Goal: Information Seeking & Learning: Learn about a topic

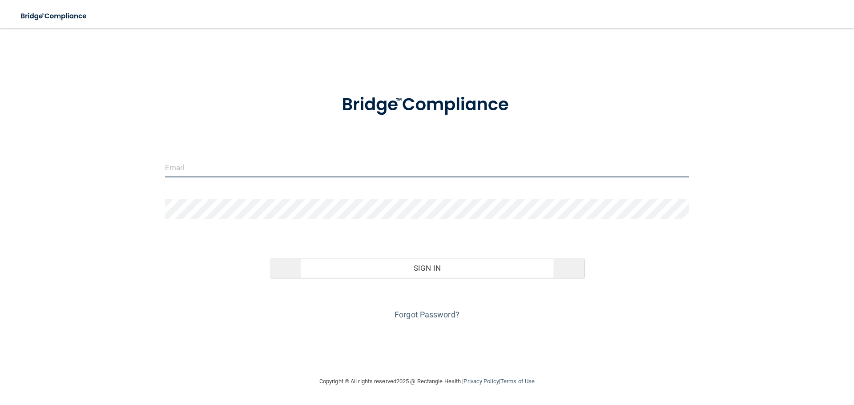
type input "[PERSON_NAME][EMAIL_ADDRESS][DOMAIN_NAME]"
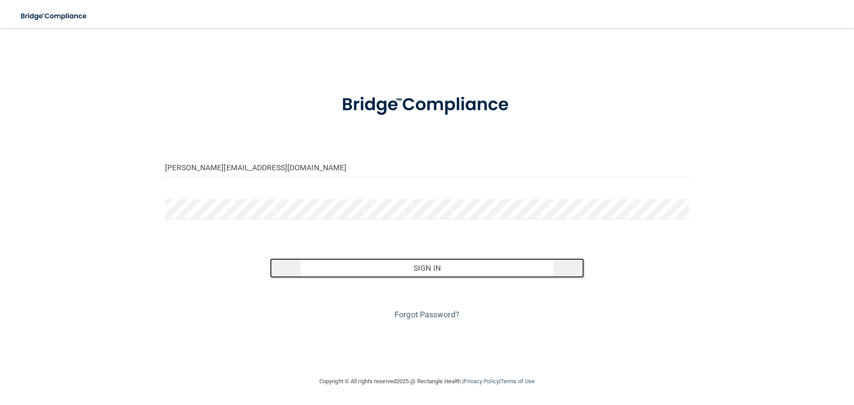
click at [404, 269] on button "Sign In" at bounding box center [427, 268] width 315 height 20
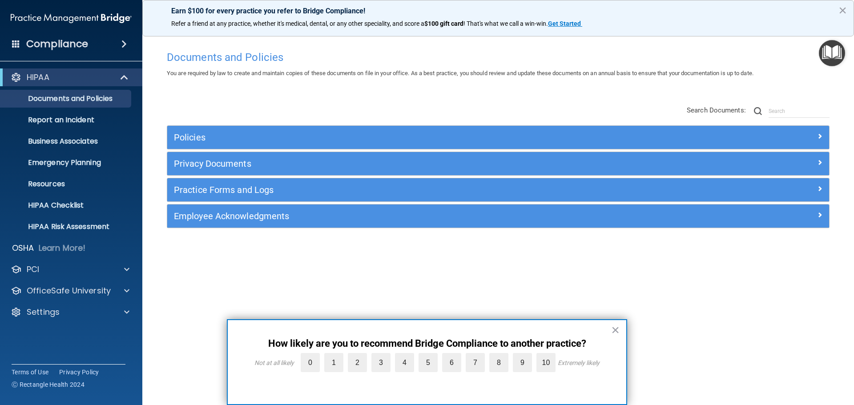
drag, startPoint x: 612, startPoint y: 329, endPoint x: 598, endPoint y: 328, distance: 14.3
click at [612, 329] on button "×" at bounding box center [615, 330] width 8 height 14
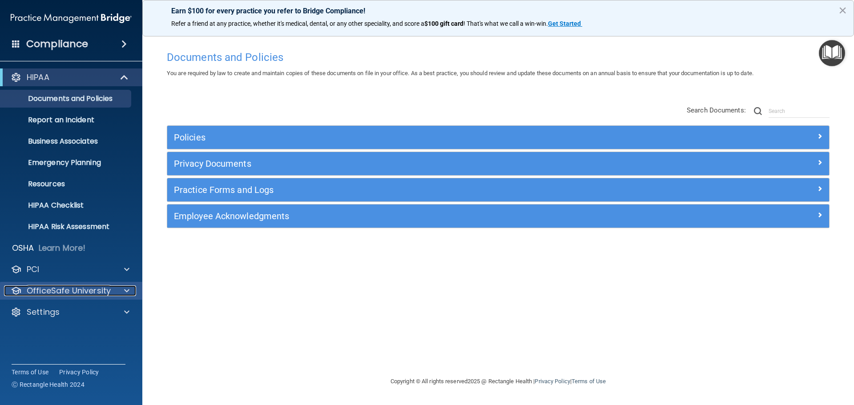
click at [65, 290] on p "OfficeSafe University" at bounding box center [69, 291] width 84 height 11
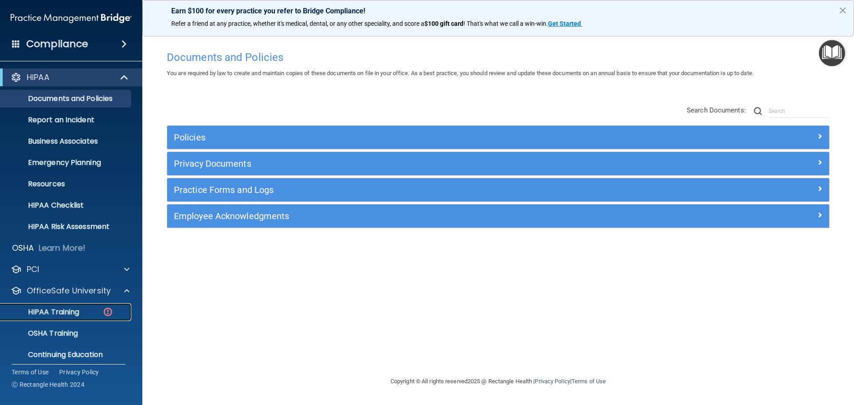
click at [60, 311] on p "HIPAA Training" at bounding box center [42, 312] width 73 height 9
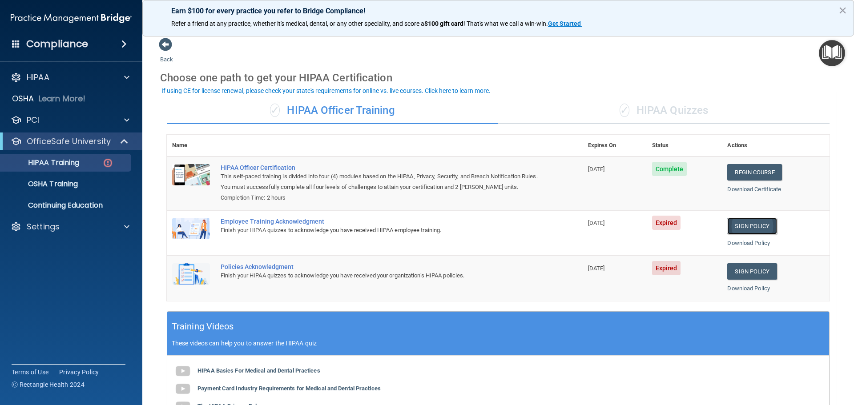
click at [748, 226] on link "Sign Policy" at bounding box center [751, 226] width 49 height 16
click at [754, 272] on link "Sign Policy" at bounding box center [751, 271] width 49 height 16
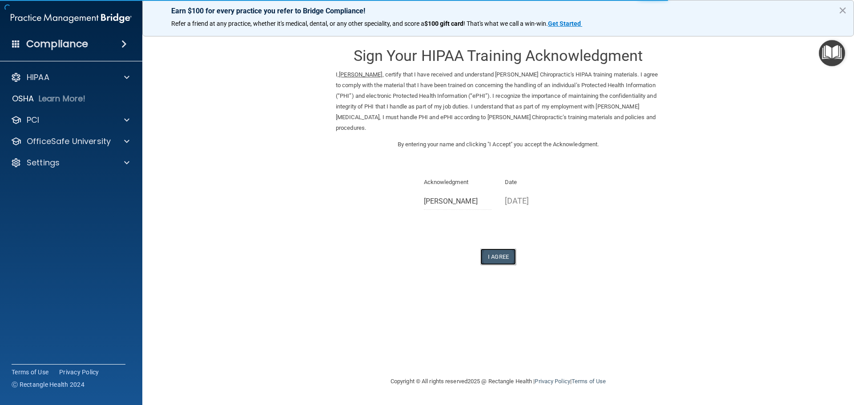
click at [502, 251] on button "I Agree" at bounding box center [498, 257] width 36 height 16
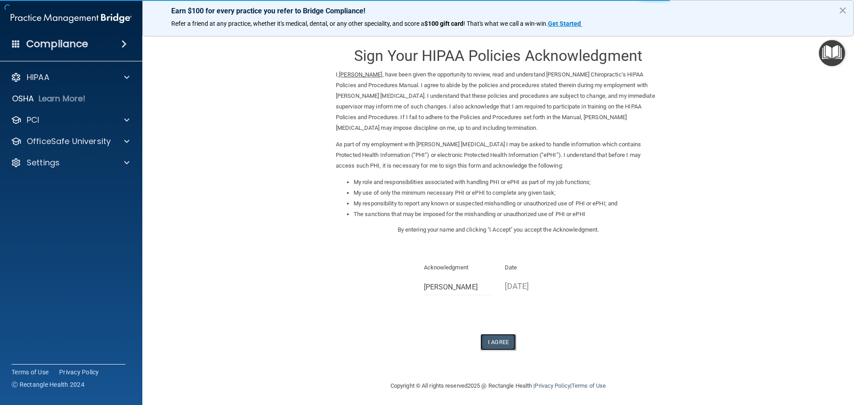
click at [488, 341] on button "I Agree" at bounding box center [498, 342] width 36 height 16
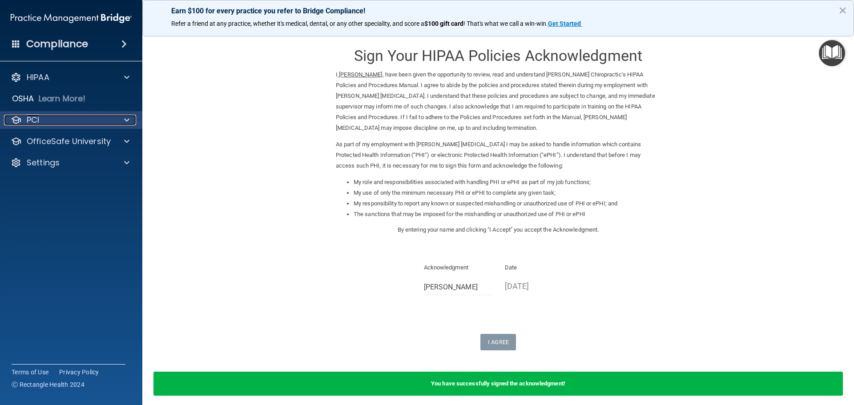
click at [43, 125] on div "PCI" at bounding box center [59, 120] width 110 height 11
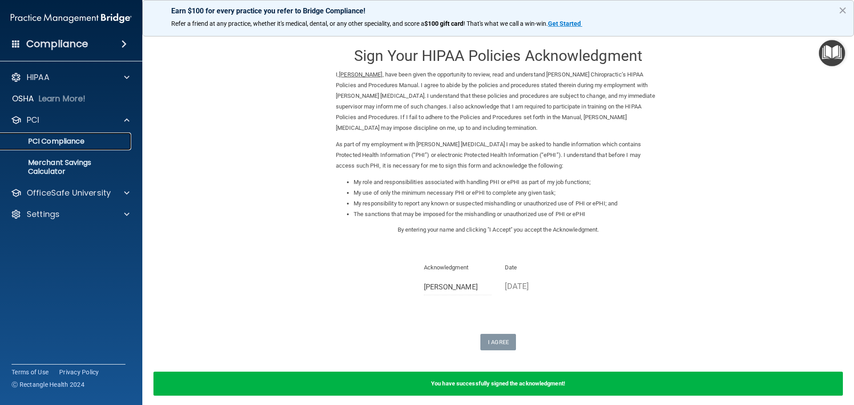
click at [44, 141] on p "PCI Compliance" at bounding box center [66, 141] width 121 height 9
click at [122, 192] on div at bounding box center [125, 193] width 22 height 11
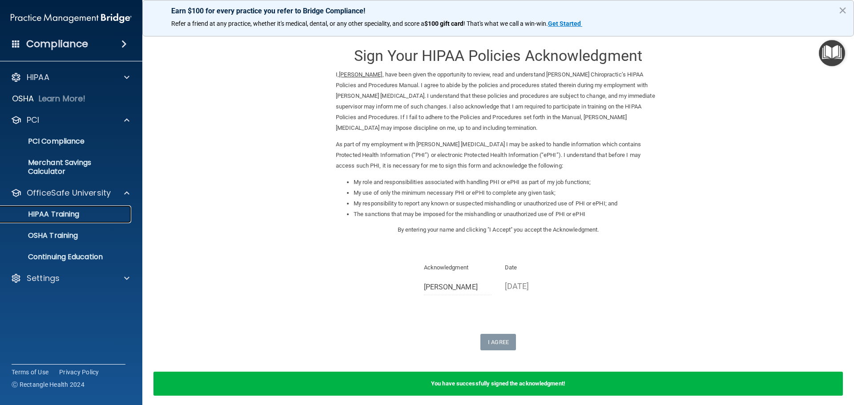
click at [69, 212] on p "HIPAA Training" at bounding box center [42, 214] width 73 height 9
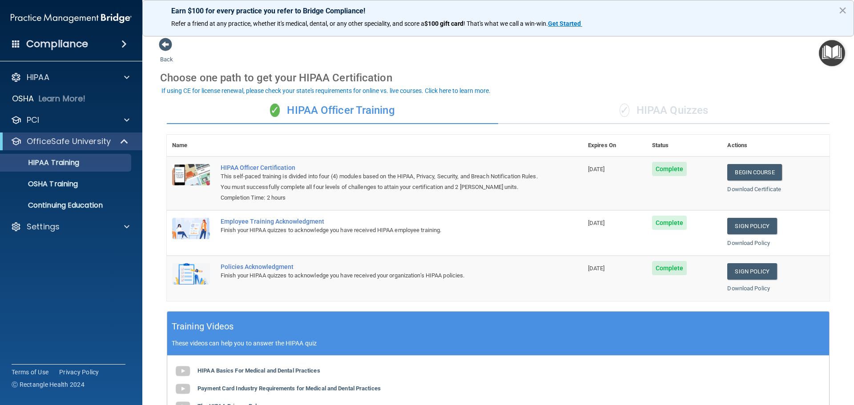
click at [673, 116] on div "✓ HIPAA Quizzes" at bounding box center [663, 110] width 331 height 27
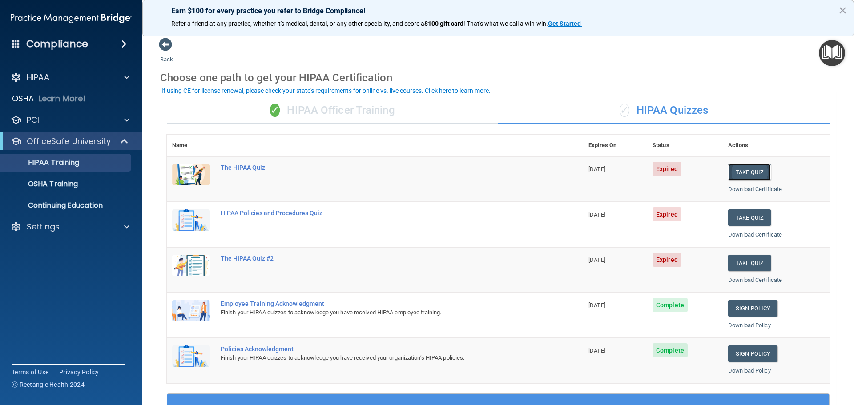
click at [740, 177] on button "Take Quiz" at bounding box center [749, 172] width 43 height 16
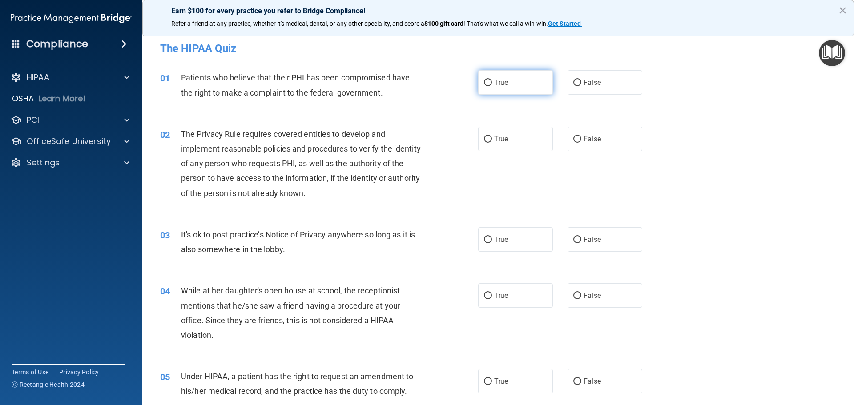
click at [488, 82] on input "True" at bounding box center [488, 83] width 8 height 7
radio input "true"
click at [487, 140] on input "True" at bounding box center [488, 139] width 8 height 7
radio input "true"
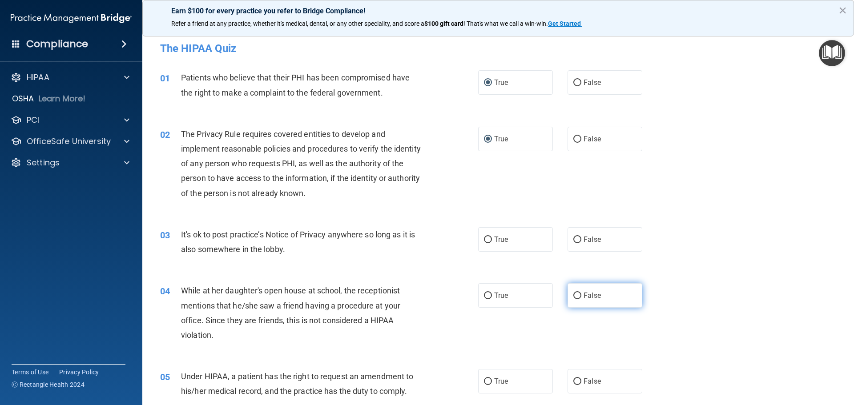
click at [573, 294] on input "False" at bounding box center [577, 296] width 8 height 7
radio input "true"
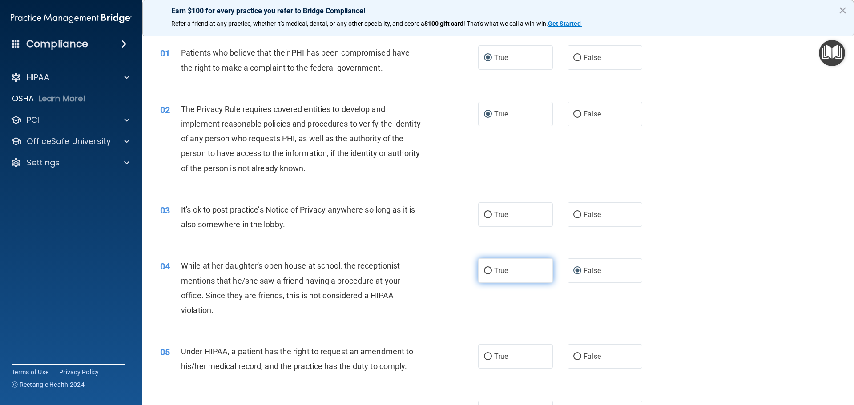
scroll to position [44, 0]
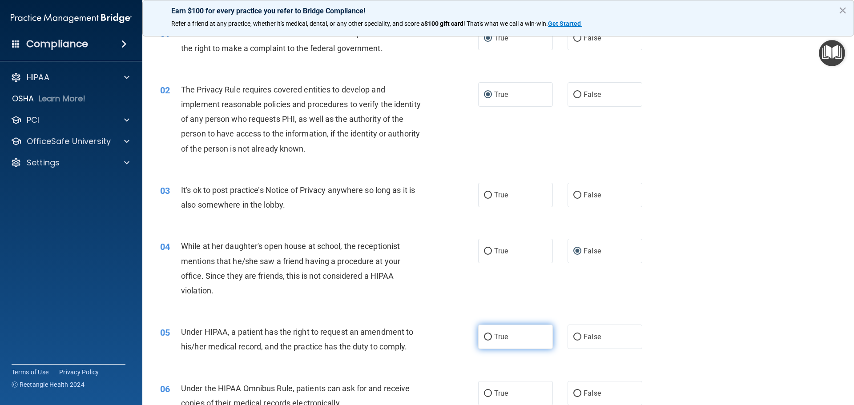
click at [484, 335] on input "True" at bounding box center [488, 337] width 8 height 7
radio input "true"
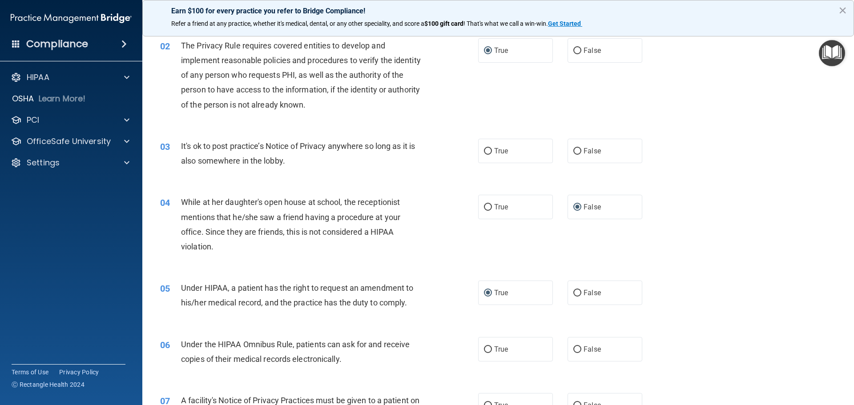
scroll to position [89, 0]
click at [484, 347] on input "True" at bounding box center [488, 349] width 8 height 7
radio input "true"
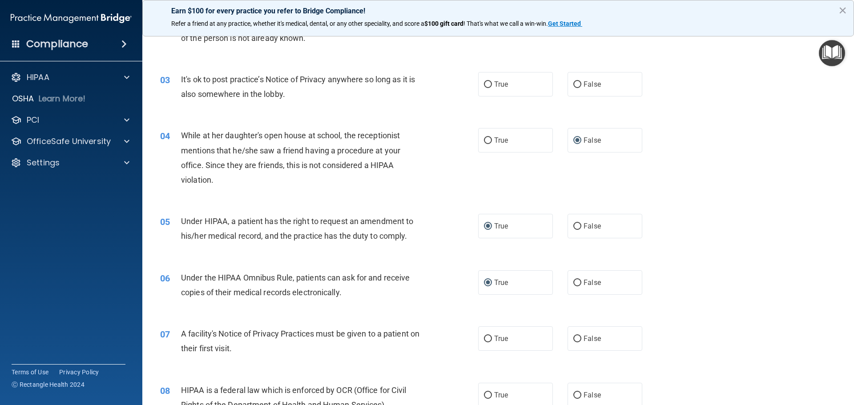
scroll to position [178, 0]
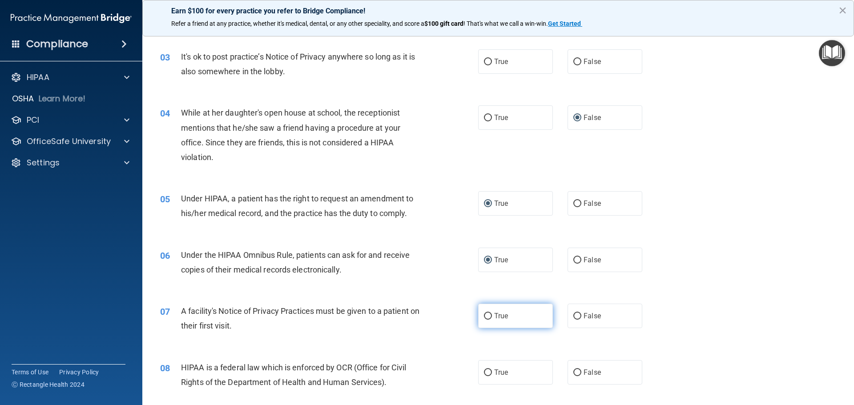
click at [486, 317] on input "True" at bounding box center [488, 316] width 8 height 7
radio input "true"
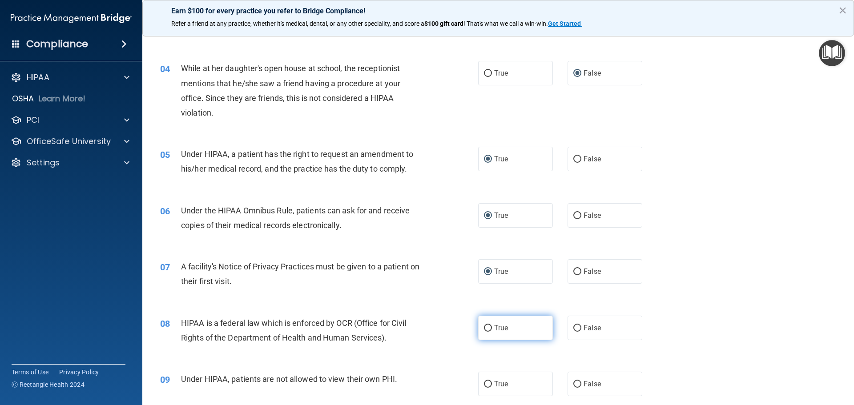
click at [484, 328] on input "True" at bounding box center [488, 328] width 8 height 7
radio input "true"
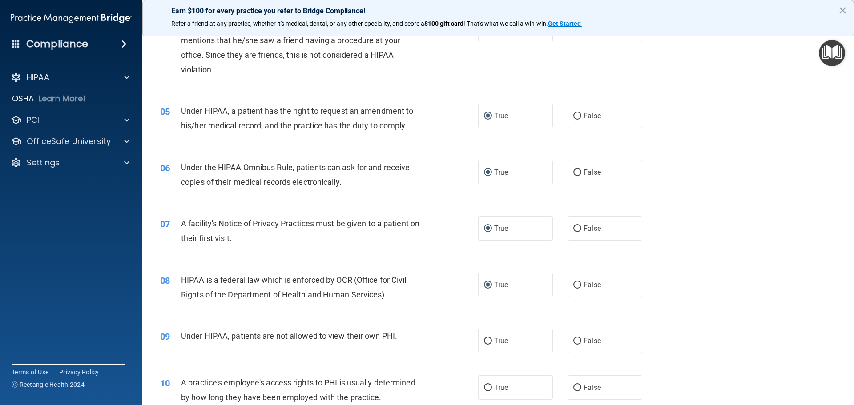
scroll to position [267, 0]
click at [573, 339] on input "False" at bounding box center [577, 340] width 8 height 7
radio input "true"
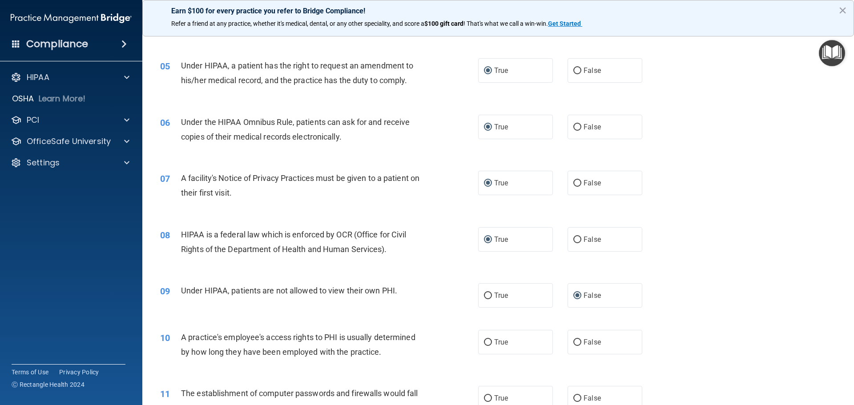
scroll to position [311, 0]
click at [573, 340] on input "False" at bounding box center [577, 342] width 8 height 7
radio input "true"
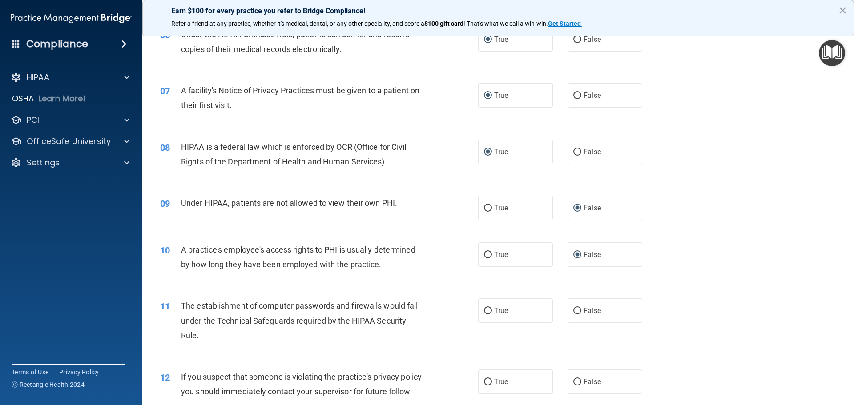
scroll to position [400, 0]
click at [484, 310] on input "True" at bounding box center [488, 309] width 8 height 7
radio input "true"
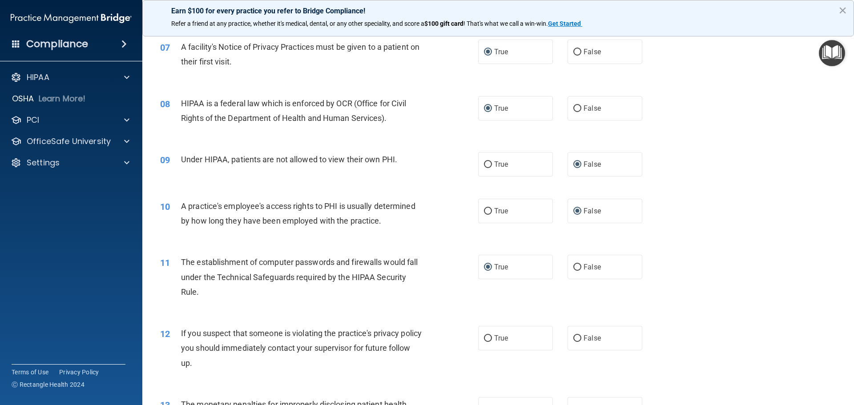
scroll to position [445, 0]
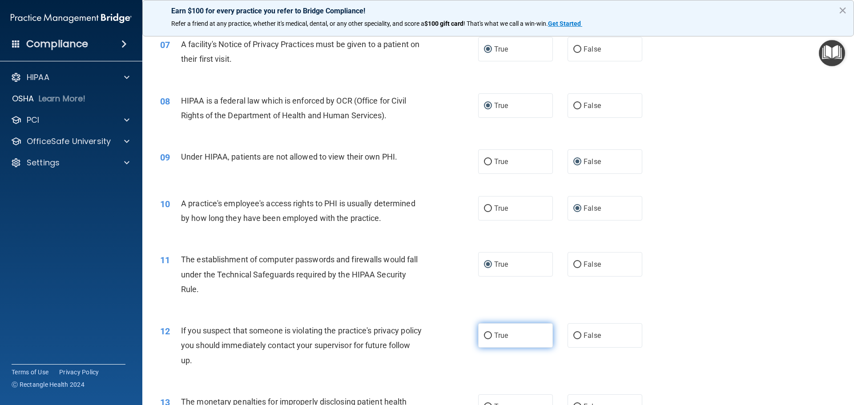
click at [484, 333] on input "True" at bounding box center [488, 336] width 8 height 7
radio input "true"
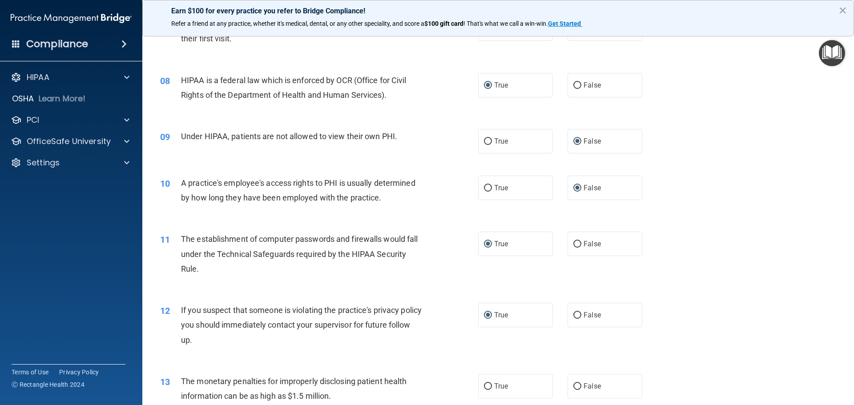
scroll to position [489, 0]
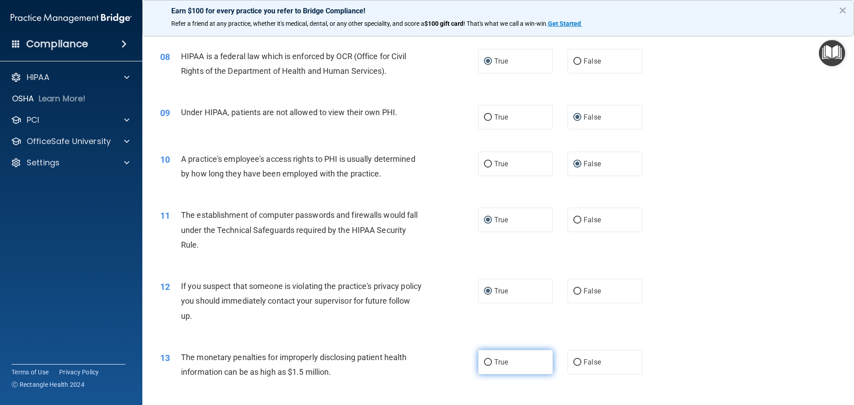
click at [485, 359] on input "True" at bounding box center [488, 362] width 8 height 7
radio input "true"
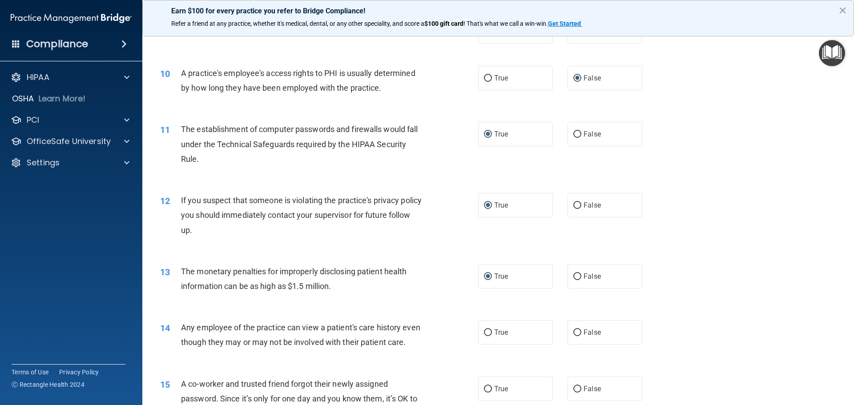
scroll to position [578, 0]
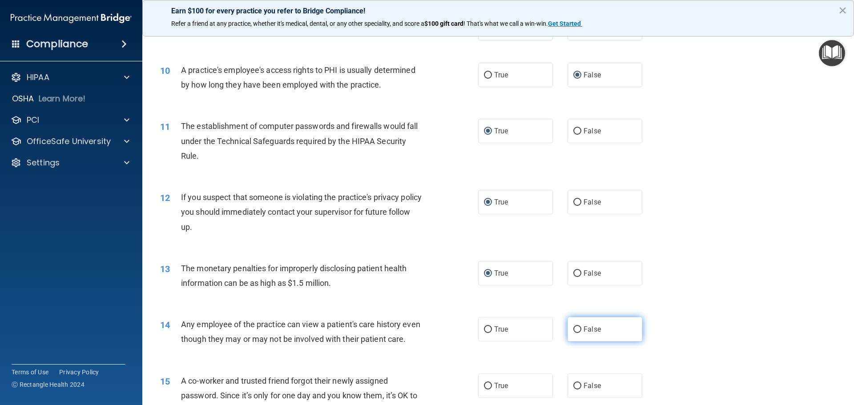
click at [573, 331] on input "False" at bounding box center [577, 330] width 8 height 7
radio input "true"
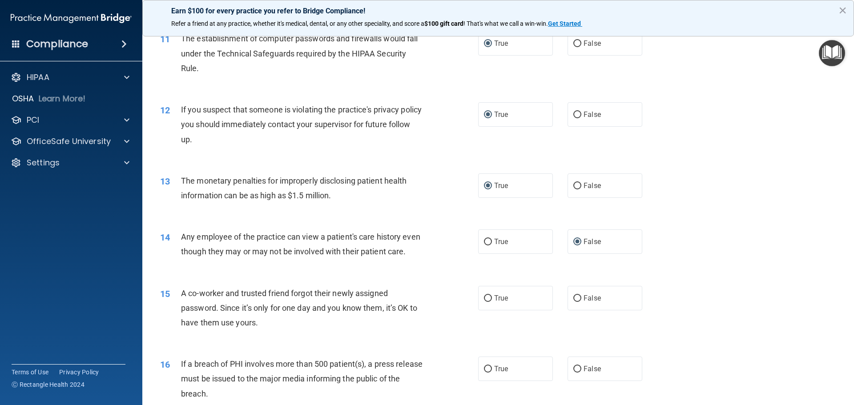
scroll to position [667, 0]
click at [573, 301] on input "False" at bounding box center [577, 297] width 8 height 7
radio input "true"
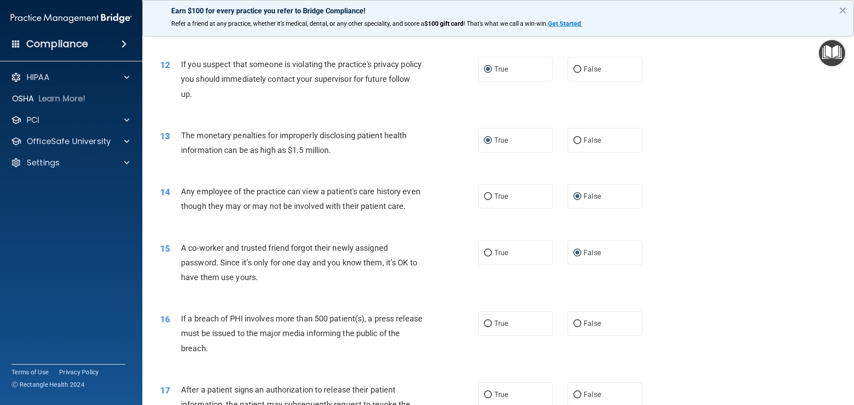
scroll to position [712, 0]
click at [484, 327] on input "True" at bounding box center [488, 323] width 8 height 7
radio input "true"
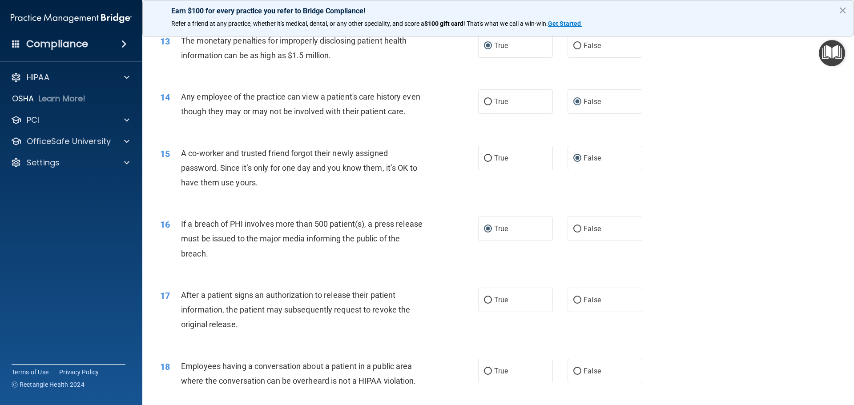
scroll to position [845, 0]
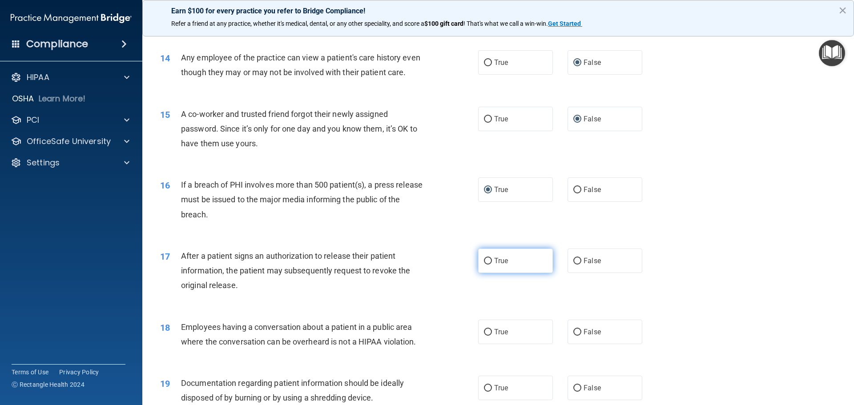
click at [484, 265] on input "True" at bounding box center [488, 261] width 8 height 7
radio input "true"
click at [573, 336] on input "False" at bounding box center [577, 332] width 8 height 7
radio input "true"
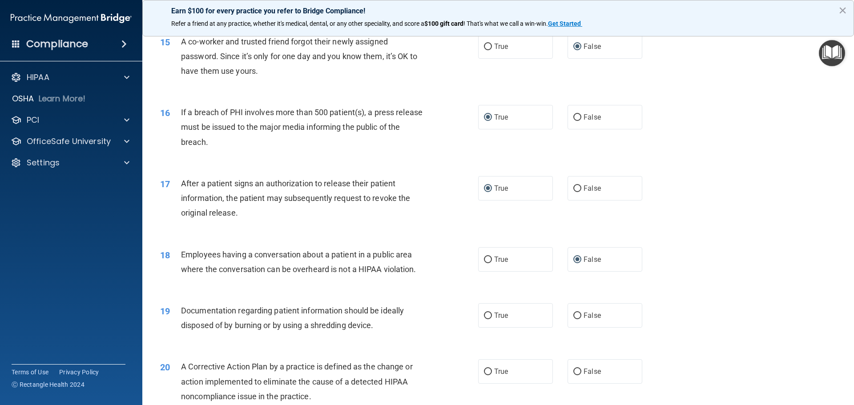
scroll to position [934, 0]
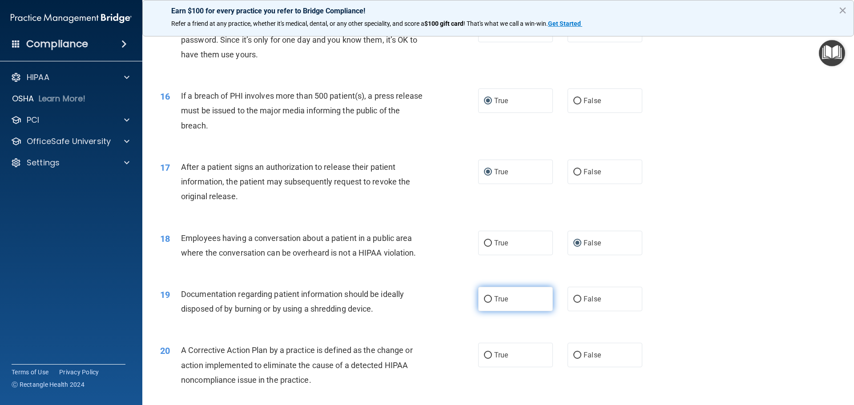
click at [485, 303] on input "True" at bounding box center [488, 299] width 8 height 7
radio input "true"
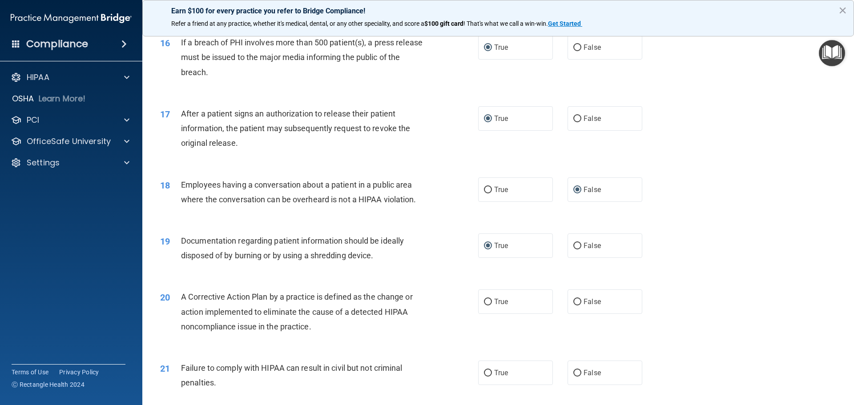
scroll to position [1023, 0]
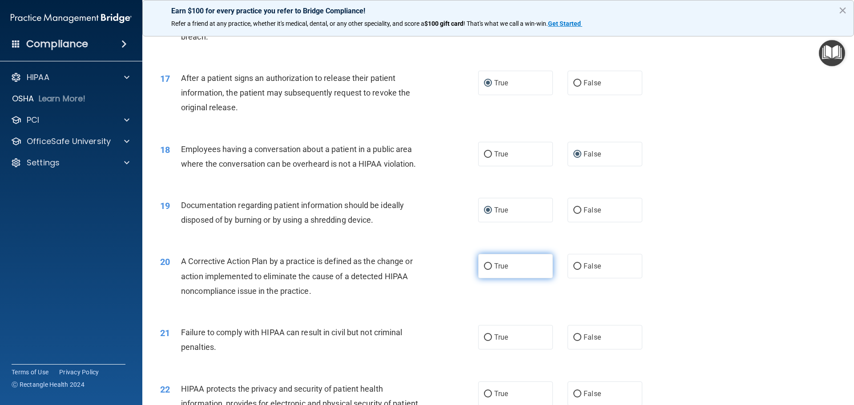
click at [484, 270] on input "True" at bounding box center [488, 266] width 8 height 7
radio input "true"
click at [573, 341] on input "False" at bounding box center [577, 338] width 8 height 7
radio input "true"
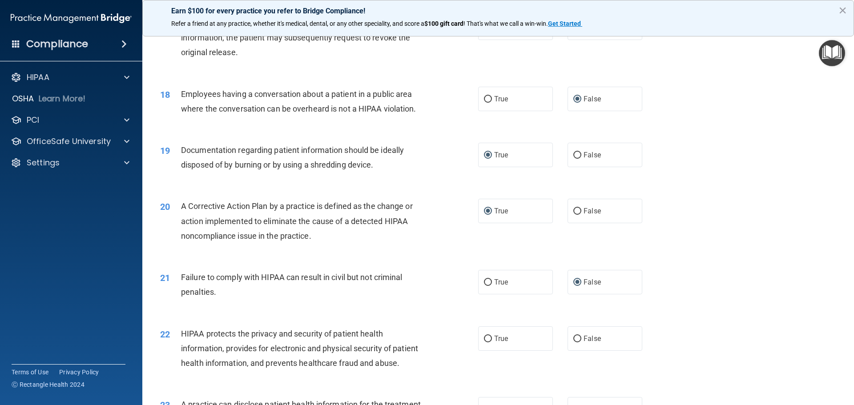
scroll to position [1112, 0]
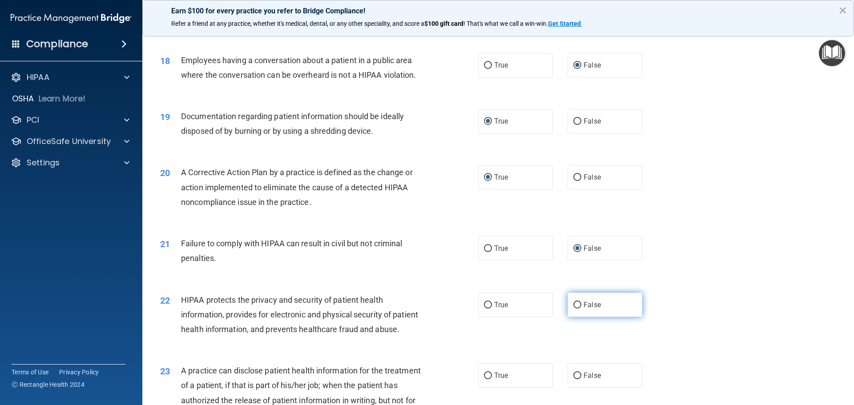
click at [573, 309] on input "False" at bounding box center [577, 305] width 8 height 7
radio input "true"
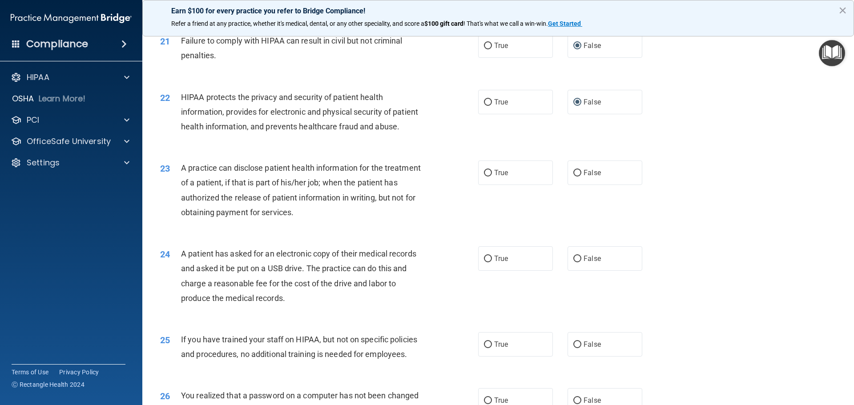
scroll to position [1335, 0]
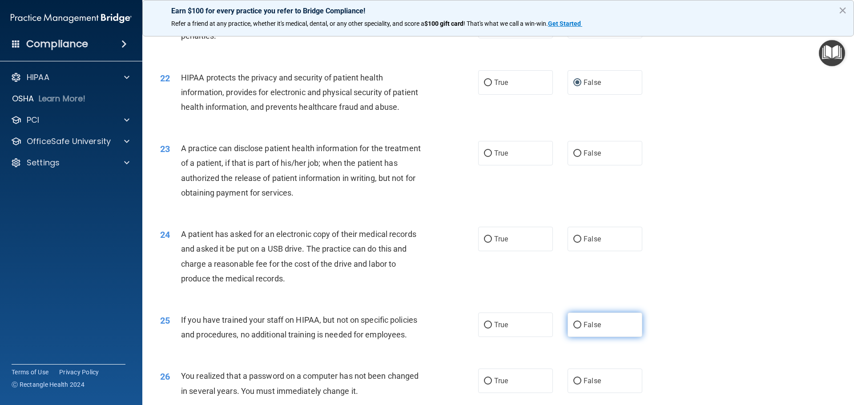
click at [575, 329] on input "False" at bounding box center [577, 325] width 8 height 7
radio input "true"
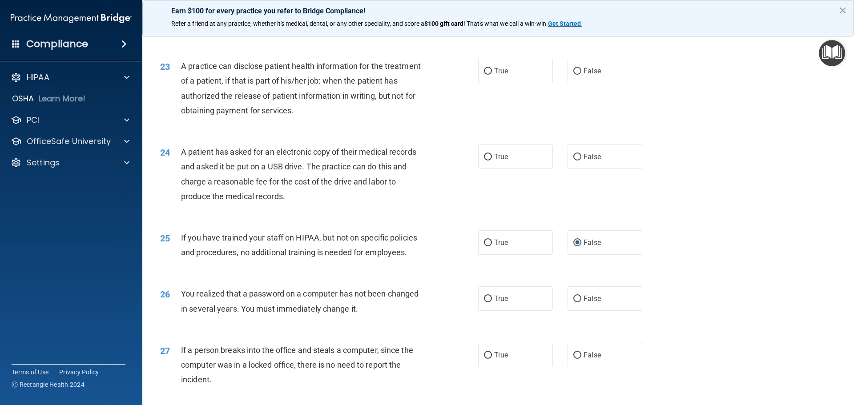
scroll to position [1424, 0]
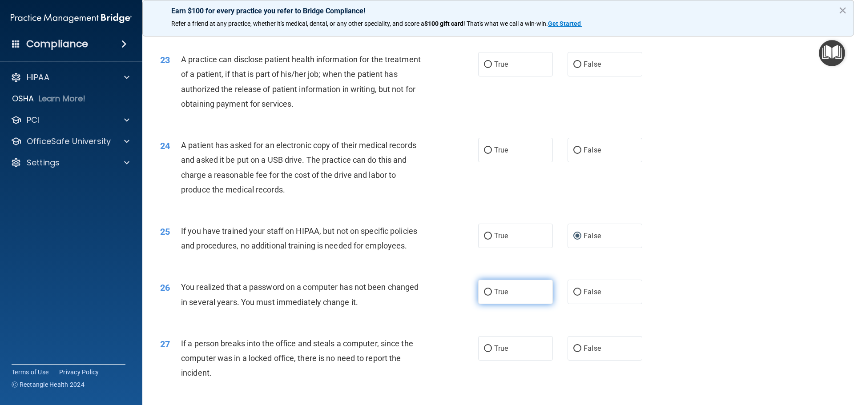
click at [488, 296] on input "True" at bounding box center [488, 292] width 8 height 7
radio input "true"
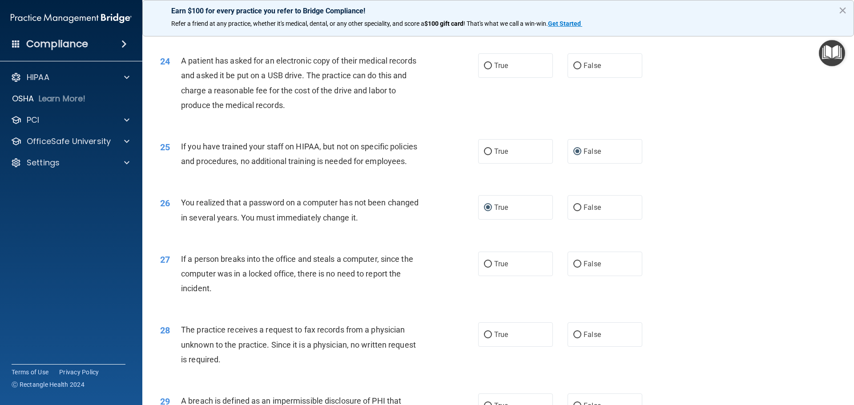
scroll to position [1512, 0]
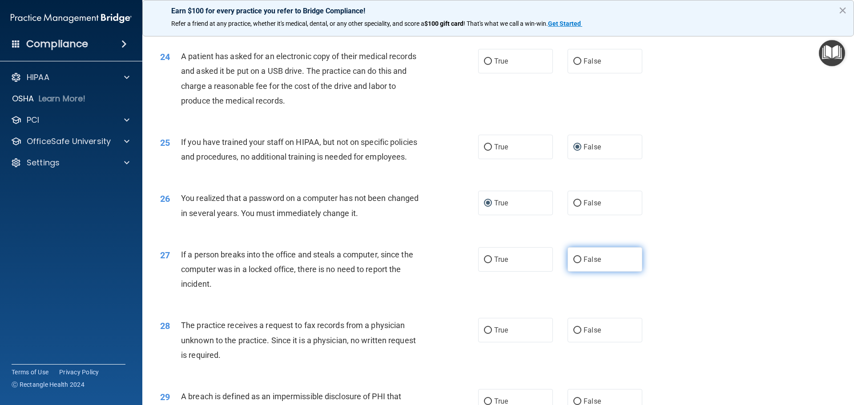
click at [573, 263] on input "False" at bounding box center [577, 260] width 8 height 7
radio input "true"
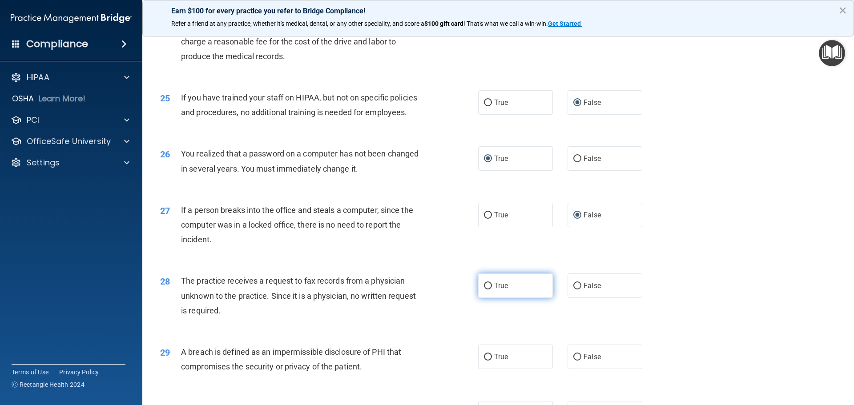
click at [484, 290] on input "True" at bounding box center [488, 286] width 8 height 7
radio input "true"
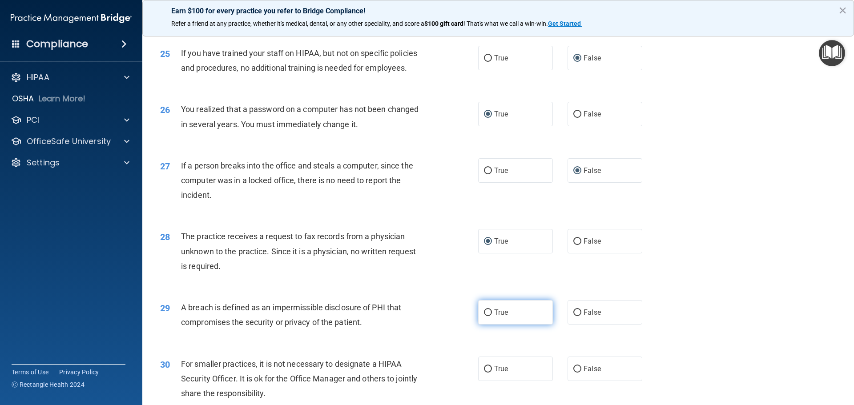
click at [484, 316] on input "True" at bounding box center [488, 313] width 8 height 7
radio input "true"
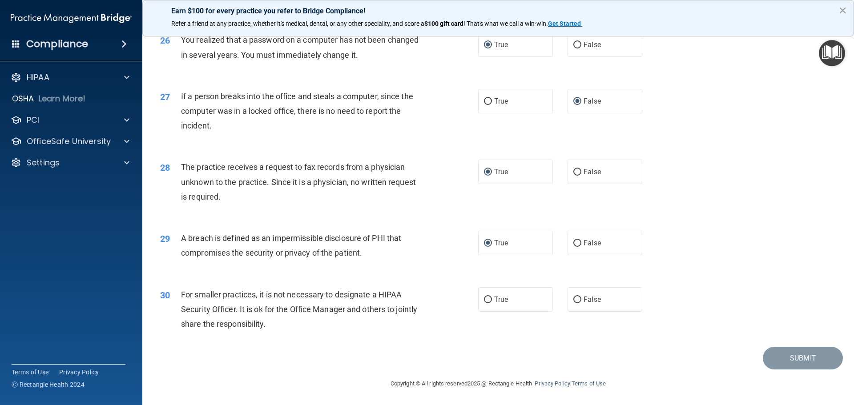
scroll to position [1690, 0]
click at [575, 303] on input "False" at bounding box center [577, 300] width 8 height 7
radio input "true"
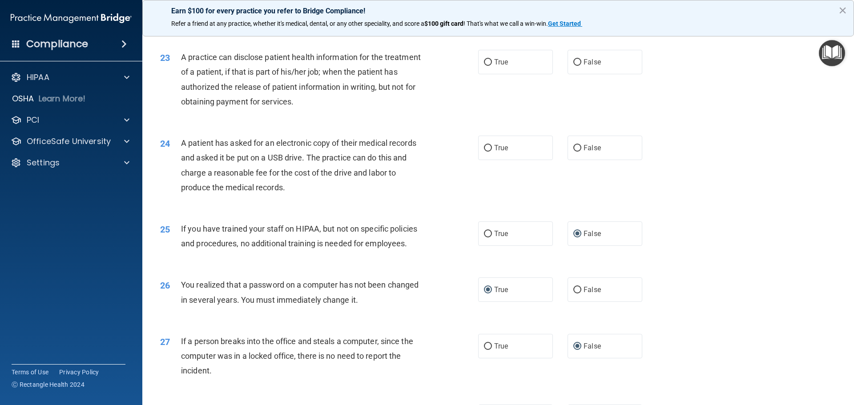
scroll to position [1424, 0]
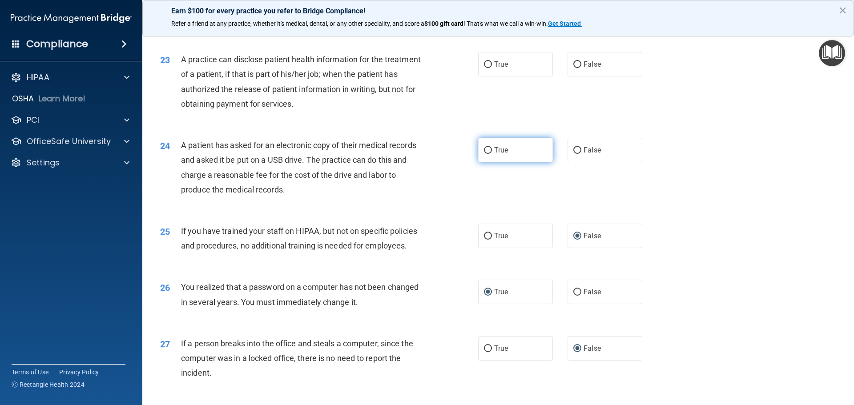
click at [484, 154] on input "True" at bounding box center [488, 150] width 8 height 7
radio input "true"
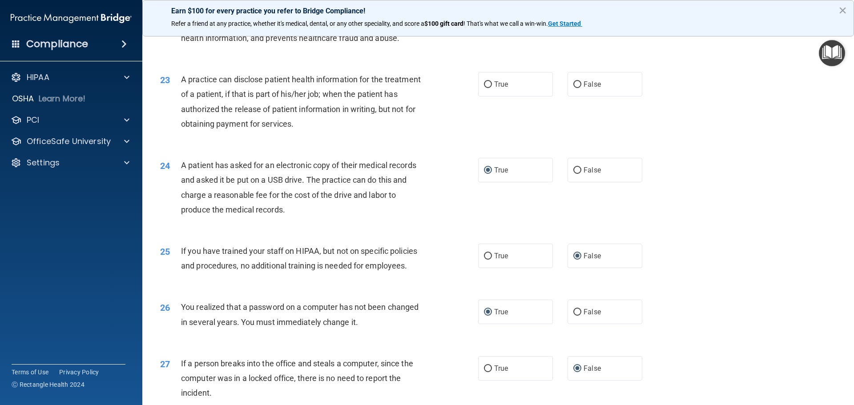
scroll to position [1379, 0]
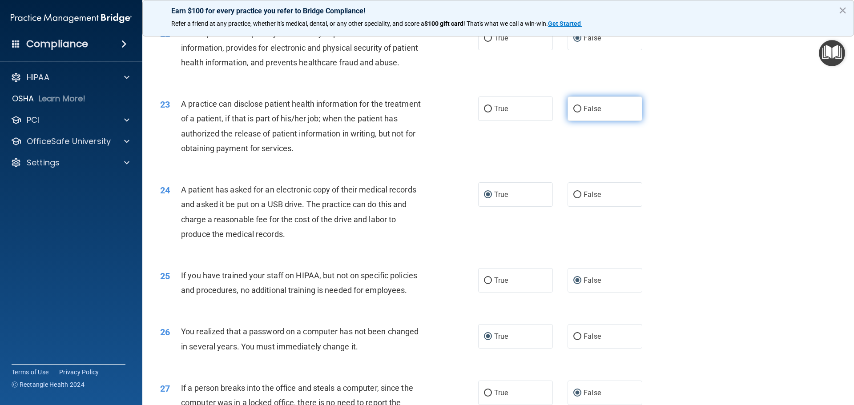
click at [576, 113] on input "False" at bounding box center [577, 109] width 8 height 7
radio input "true"
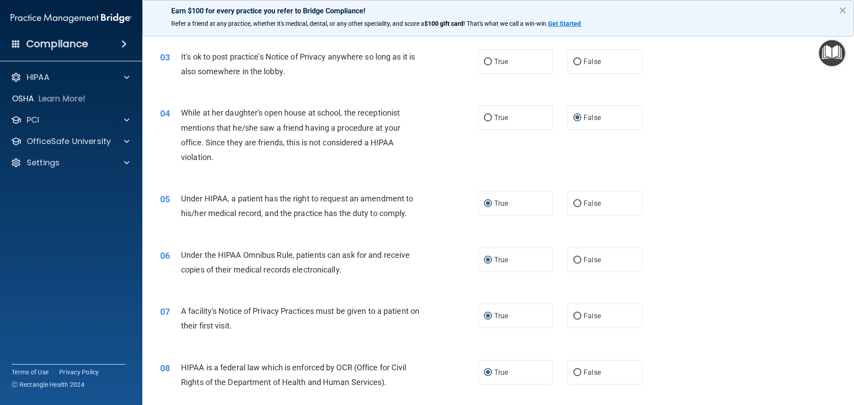
scroll to position [133, 0]
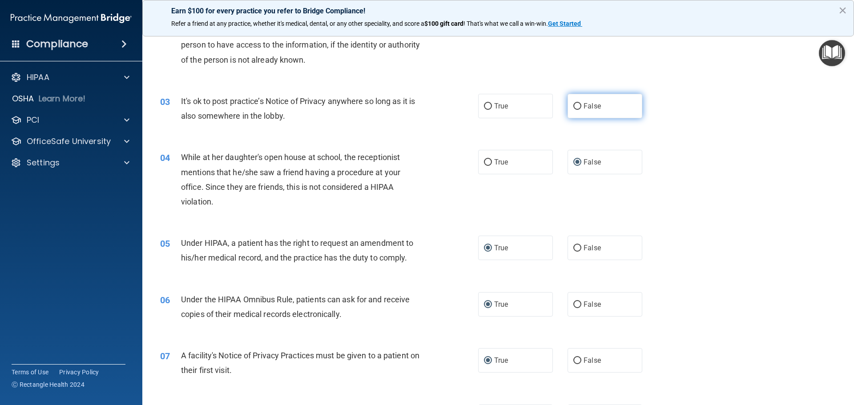
click at [573, 106] on input "False" at bounding box center [577, 106] width 8 height 7
radio input "true"
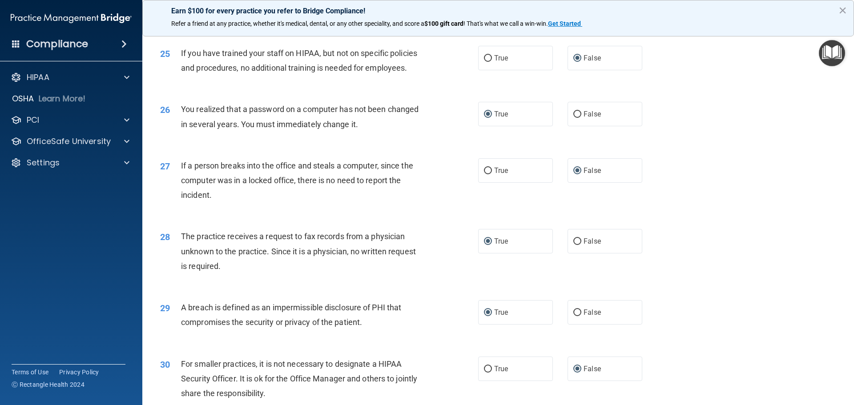
scroll to position [1700, 0]
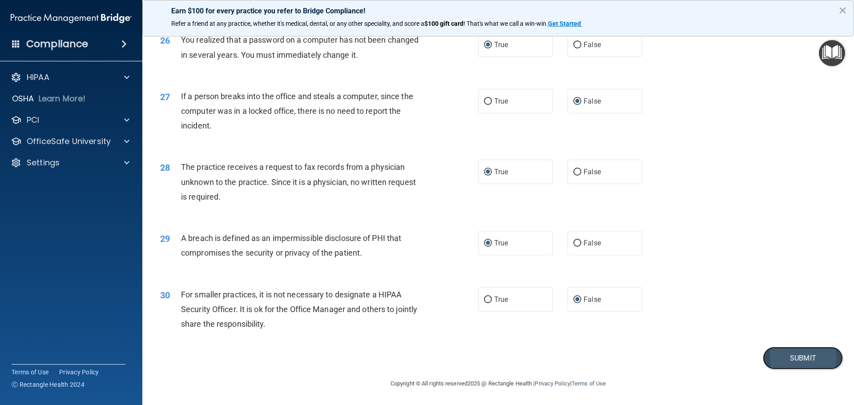
click at [793, 354] on button "Submit" at bounding box center [803, 358] width 80 height 23
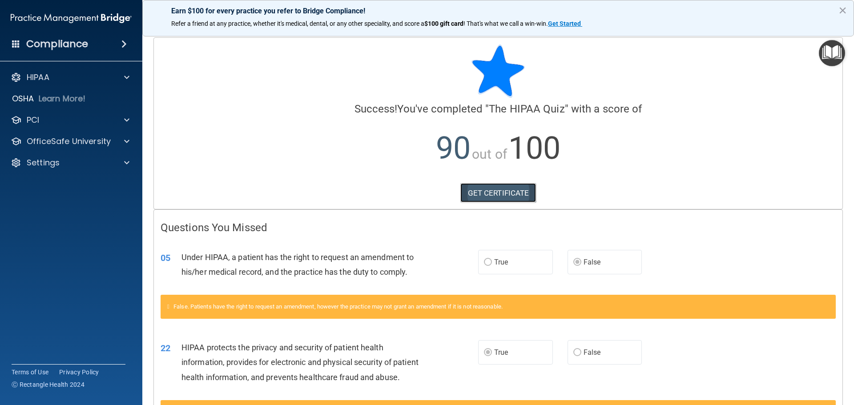
click at [507, 194] on link "GET CERTIFICATE" at bounding box center [498, 193] width 76 height 20
click at [56, 142] on p "OfficeSafe University" at bounding box center [69, 141] width 84 height 11
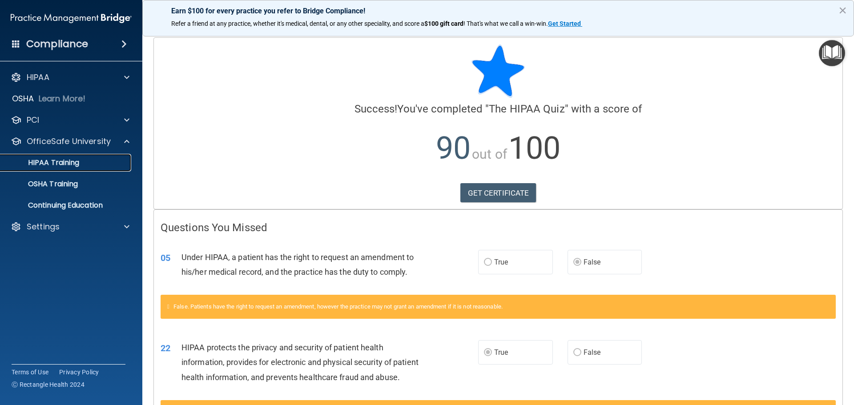
click at [50, 163] on p "HIPAA Training" at bounding box center [42, 162] width 73 height 9
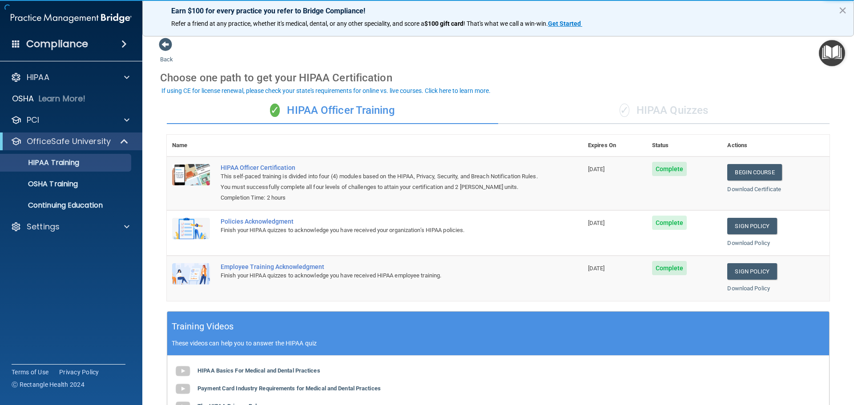
click at [623, 109] on span "✓" at bounding box center [625, 110] width 10 height 13
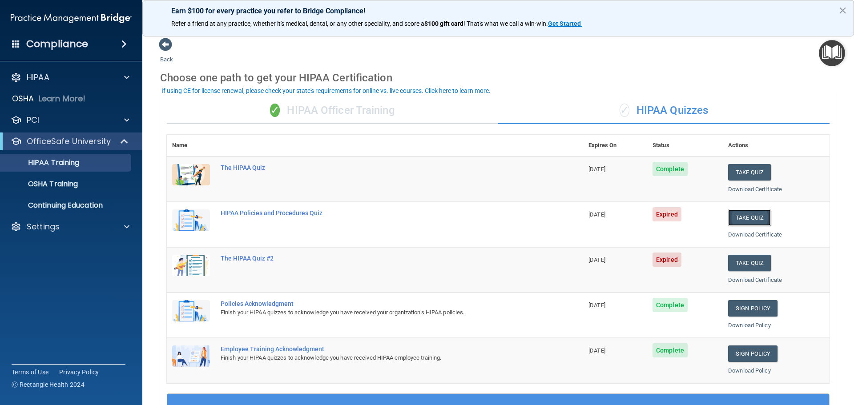
click at [730, 217] on button "Take Quiz" at bounding box center [749, 218] width 43 height 16
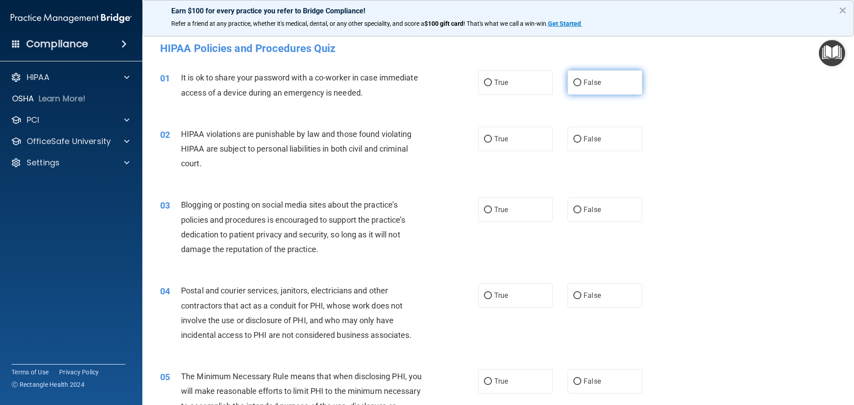
click at [573, 81] on input "False" at bounding box center [577, 83] width 8 height 7
radio input "true"
click at [484, 139] on input "True" at bounding box center [488, 139] width 8 height 7
radio input "true"
click at [485, 209] on input "True" at bounding box center [488, 210] width 8 height 7
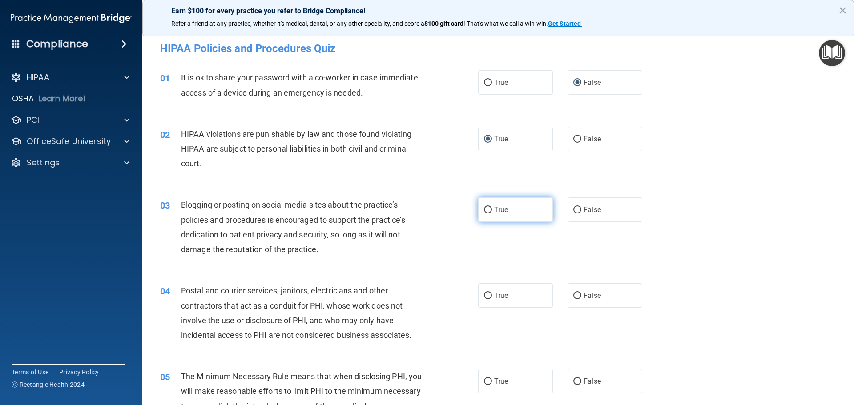
radio input "true"
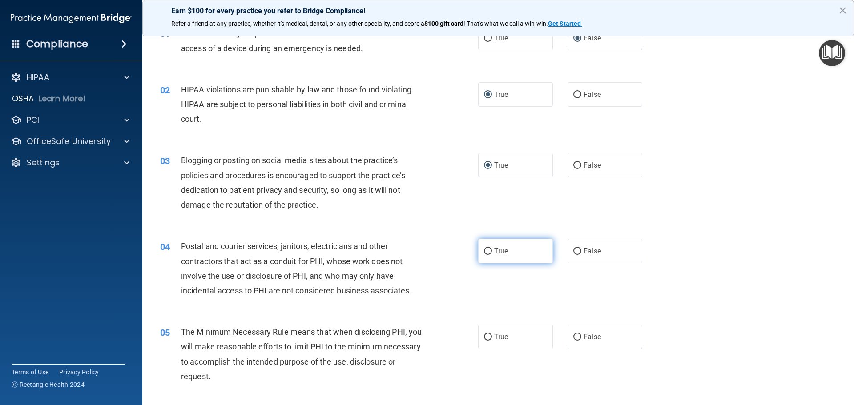
click at [486, 251] on input "True" at bounding box center [488, 251] width 8 height 7
radio input "true"
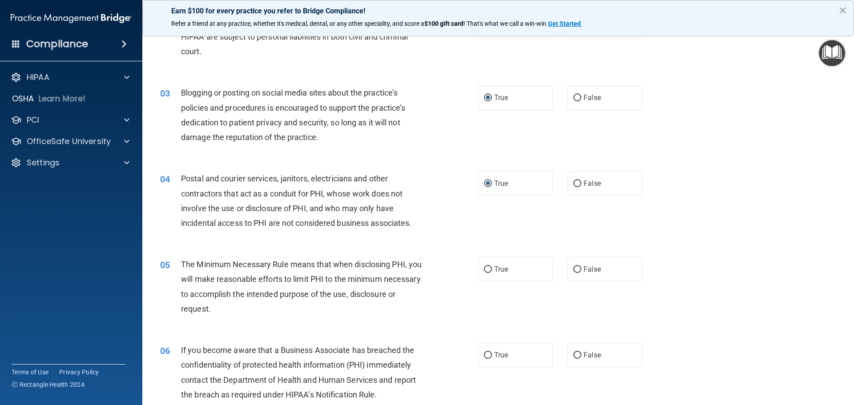
scroll to position [133, 0]
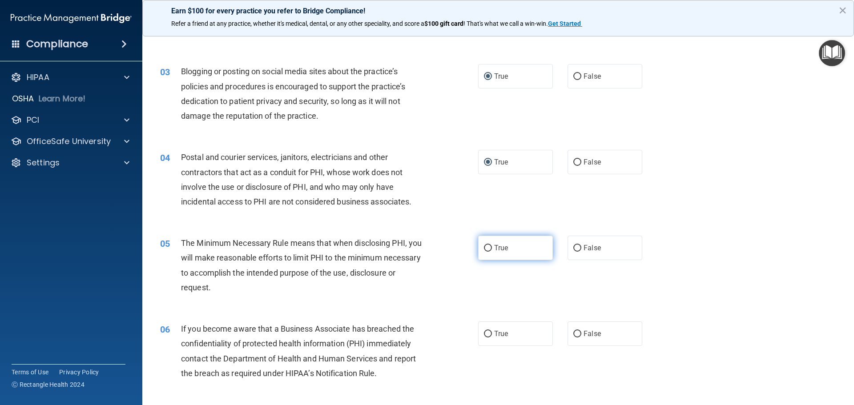
click at [487, 249] on input "True" at bounding box center [488, 248] width 8 height 7
radio input "true"
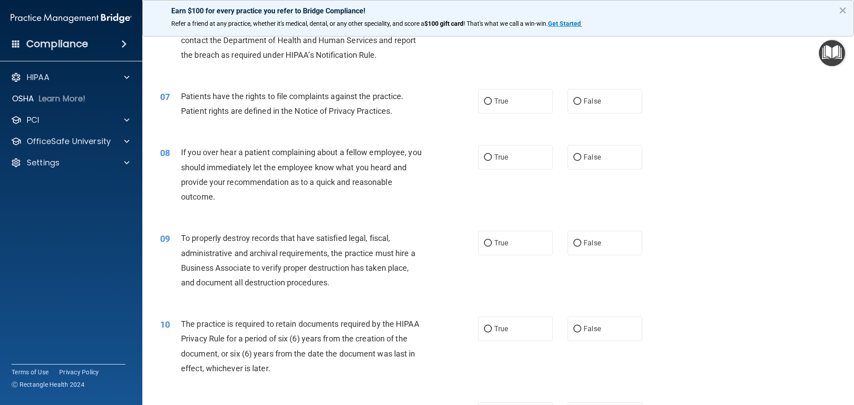
scroll to position [489, 0]
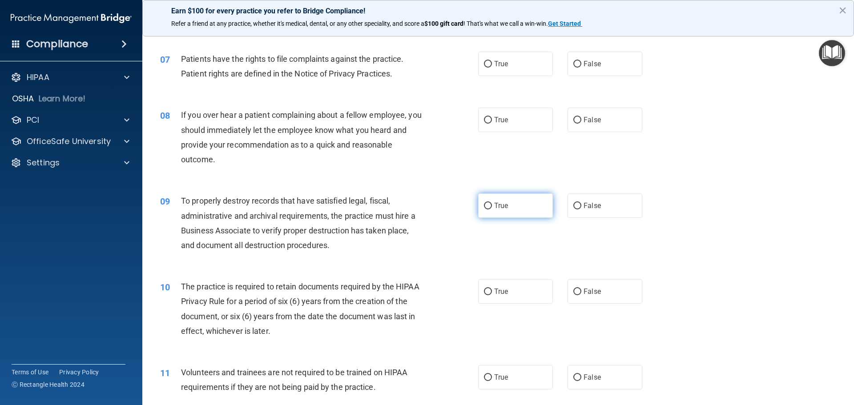
click at [487, 207] on input "True" at bounding box center [488, 206] width 8 height 7
radio input "true"
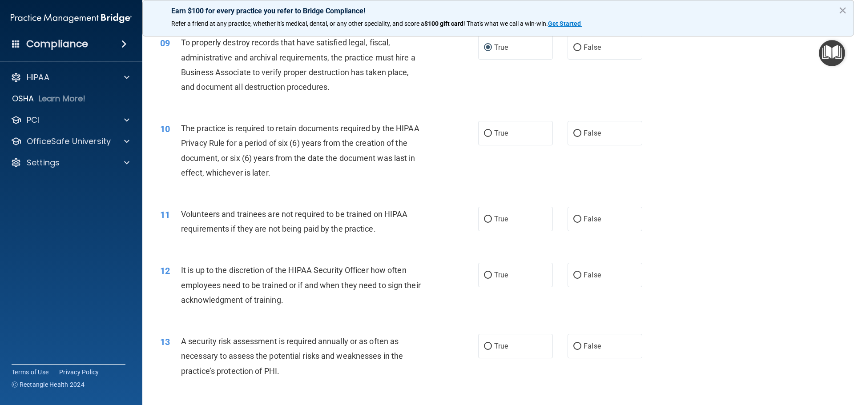
scroll to position [667, 0]
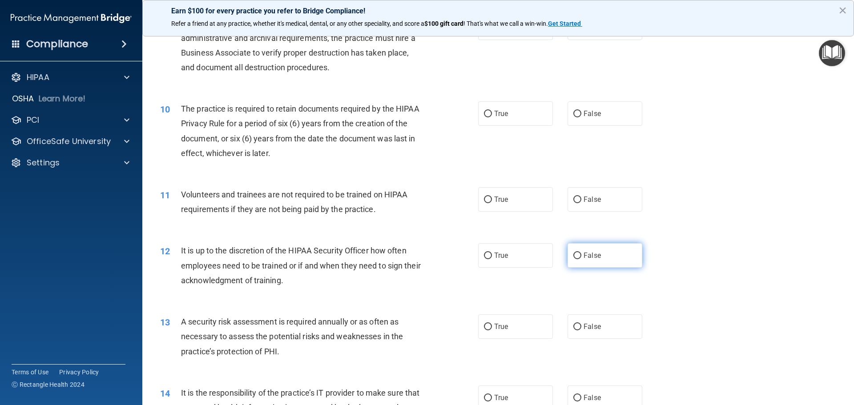
click at [574, 253] on input "False" at bounding box center [577, 256] width 8 height 7
radio input "true"
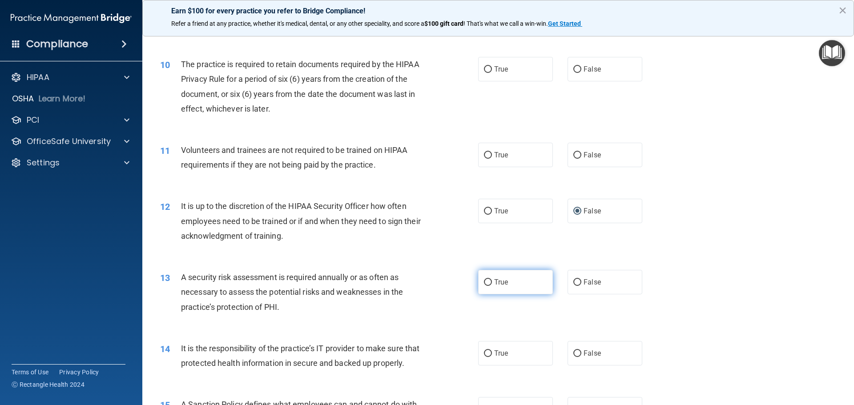
click at [484, 282] on input "True" at bounding box center [488, 282] width 8 height 7
radio input "true"
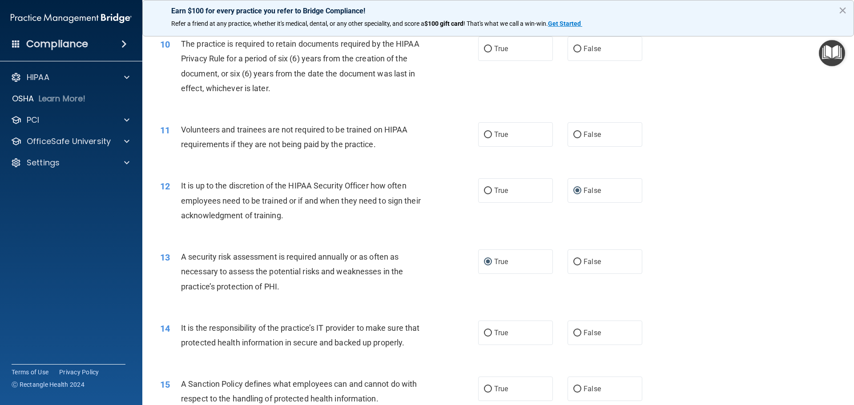
scroll to position [756, 0]
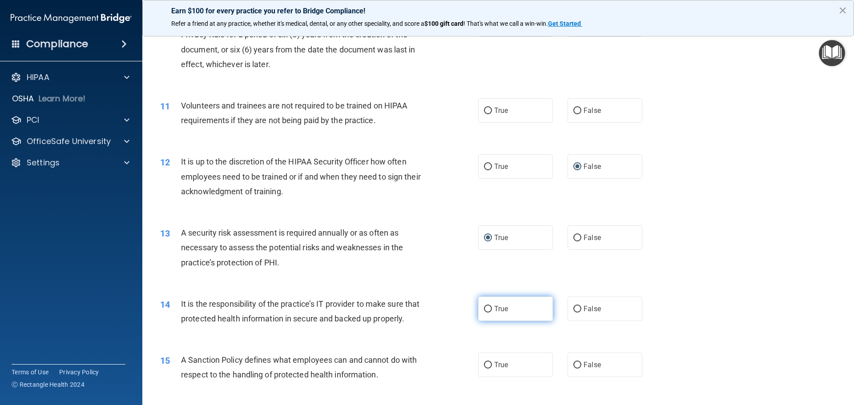
click at [487, 307] on input "True" at bounding box center [488, 309] width 8 height 7
radio input "true"
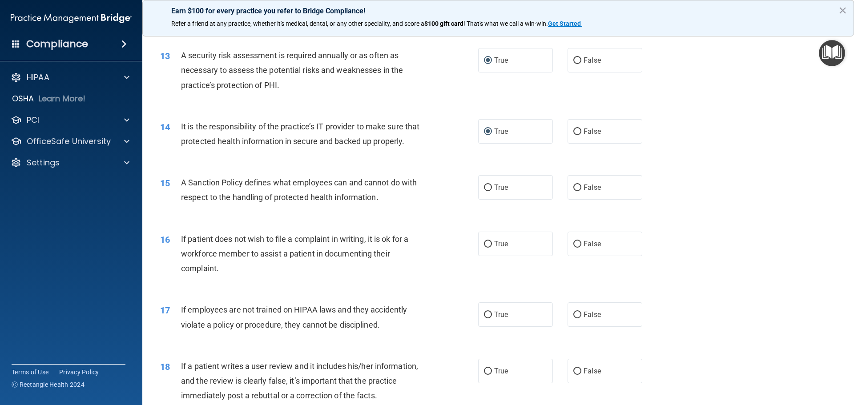
scroll to position [934, 0]
click at [573, 318] on input "False" at bounding box center [577, 314] width 8 height 7
radio input "true"
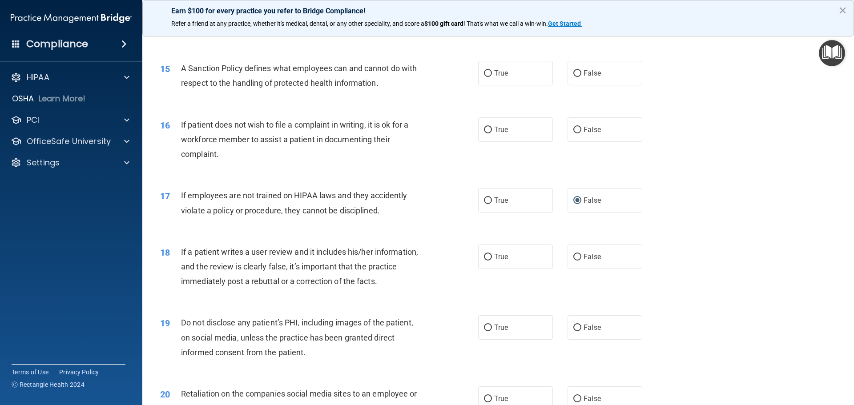
scroll to position [1068, 0]
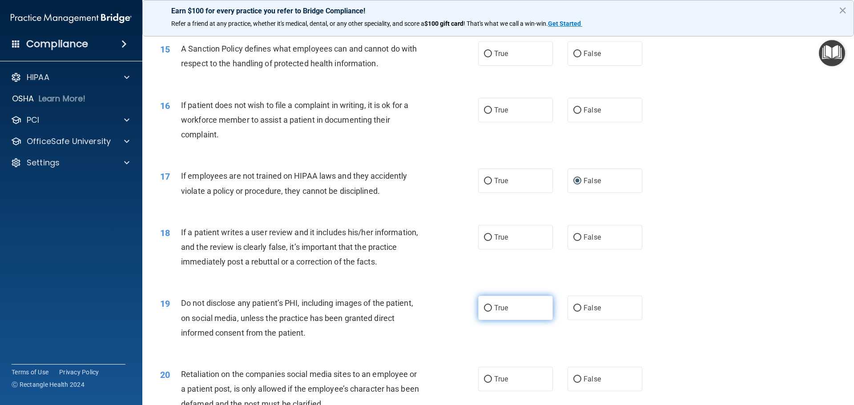
click at [486, 312] on input "True" at bounding box center [488, 308] width 8 height 7
radio input "true"
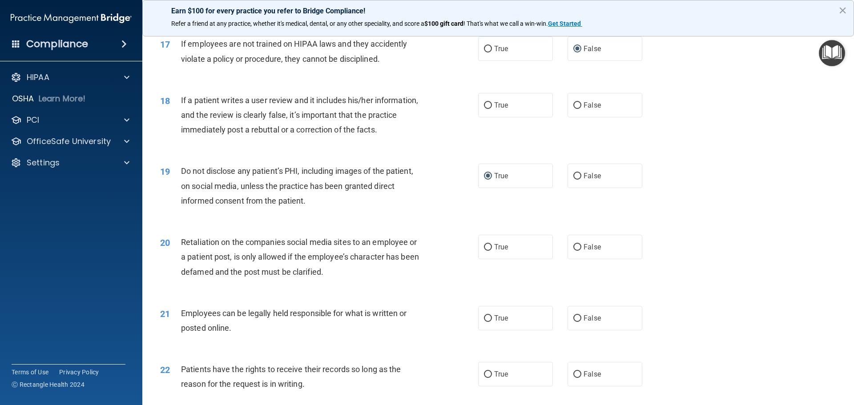
scroll to position [1201, 0]
click at [485, 321] on input "True" at bounding box center [488, 317] width 8 height 7
radio input "true"
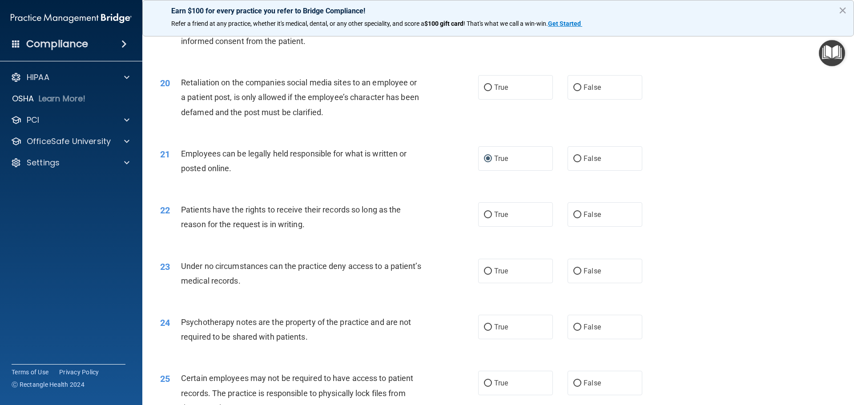
scroll to position [1379, 0]
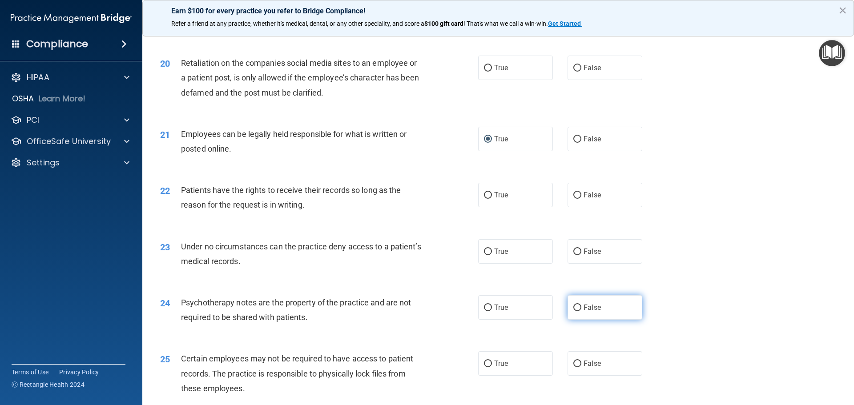
click at [574, 311] on input "False" at bounding box center [577, 308] width 8 height 7
radio input "true"
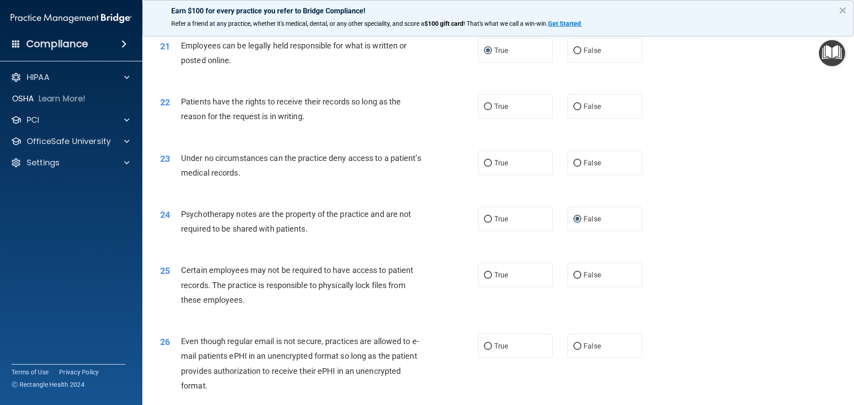
scroll to position [1468, 0]
click at [484, 278] on input "True" at bounding box center [488, 275] width 8 height 7
radio input "true"
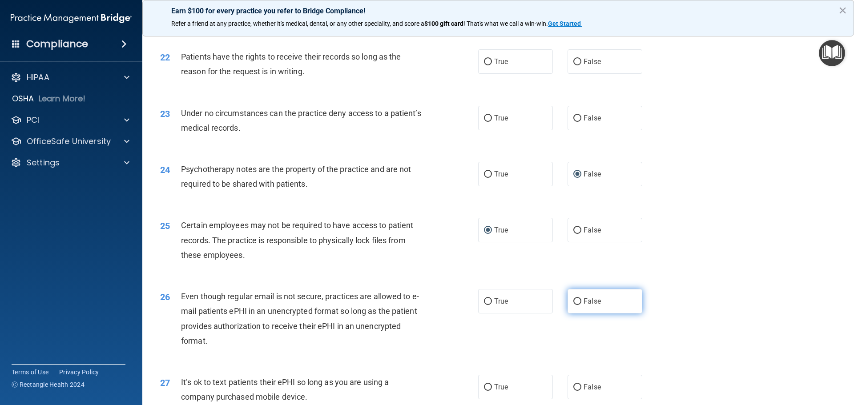
click at [573, 305] on input "False" at bounding box center [577, 301] width 8 height 7
radio input "true"
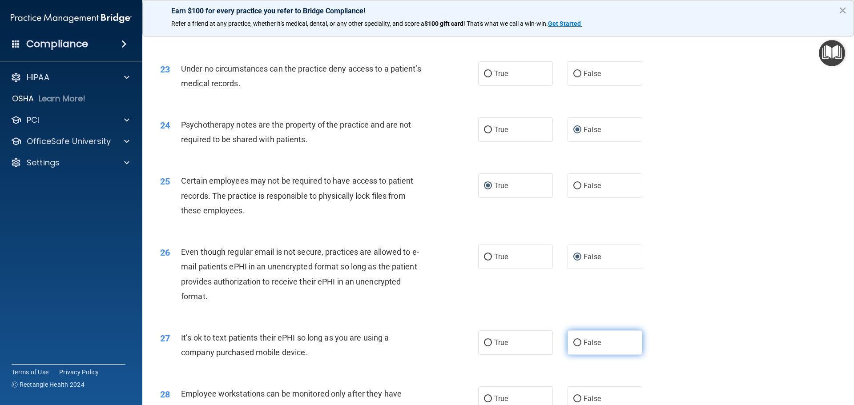
click at [573, 347] on input "False" at bounding box center [577, 343] width 8 height 7
radio input "true"
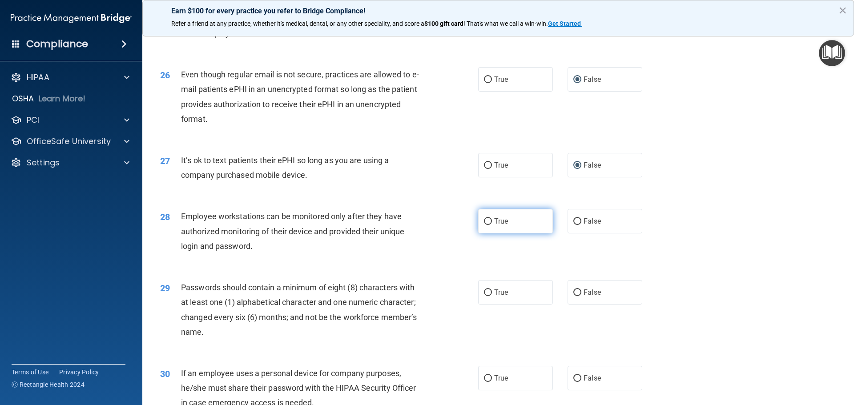
scroll to position [1735, 0]
click at [484, 296] on input "True" at bounding box center [488, 292] width 8 height 7
radio input "true"
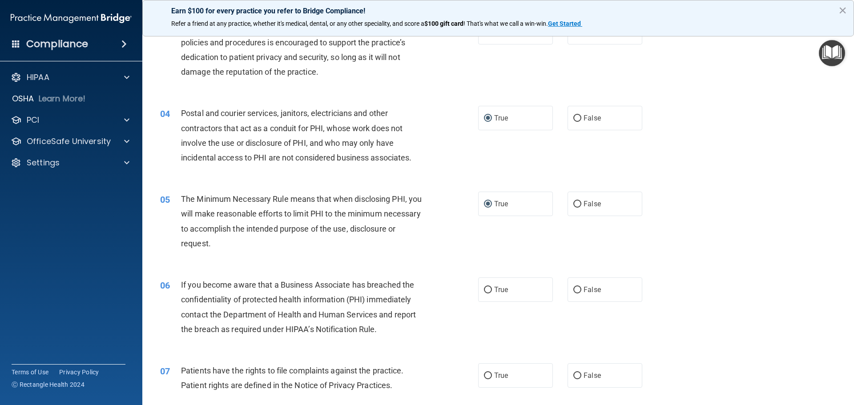
scroll to position [178, 0]
click at [484, 289] on input "True" at bounding box center [488, 289] width 8 height 7
radio input "true"
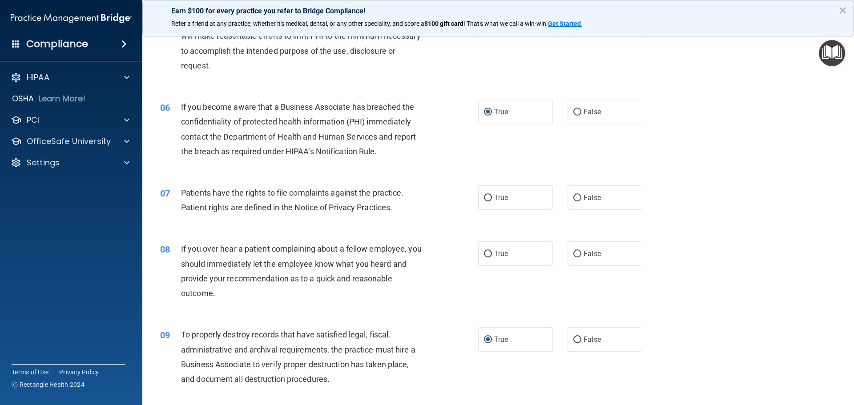
scroll to position [356, 0]
click at [484, 198] on input "True" at bounding box center [488, 197] width 8 height 7
radio input "true"
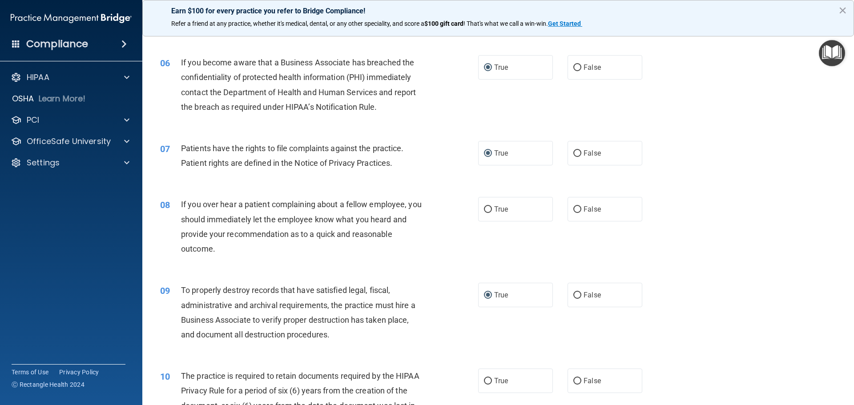
scroll to position [400, 0]
drag, startPoint x: 483, startPoint y: 208, endPoint x: 415, endPoint y: 228, distance: 71.1
click at [484, 208] on input "True" at bounding box center [488, 209] width 8 height 7
radio input "true"
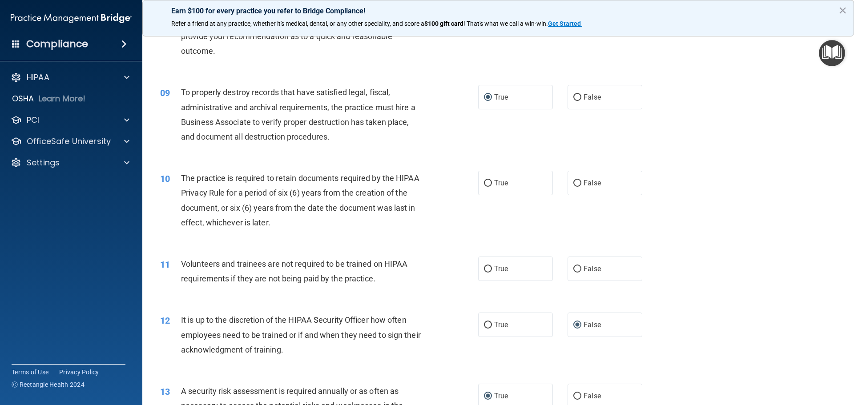
scroll to position [623, 0]
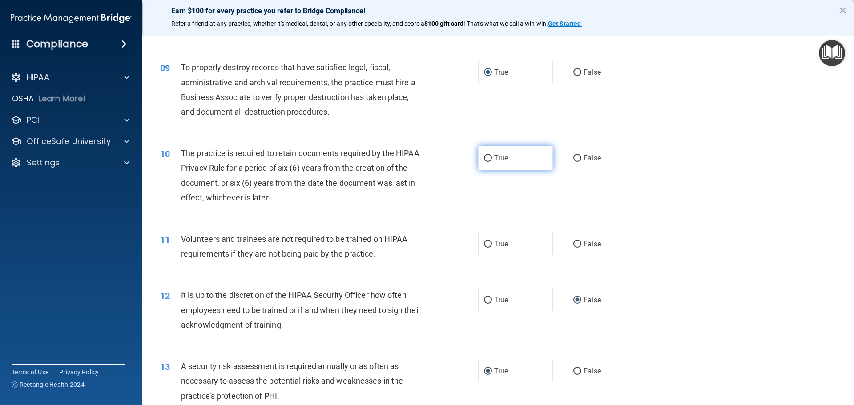
click at [486, 158] on input "True" at bounding box center [488, 158] width 8 height 7
radio input "true"
click at [575, 245] on input "False" at bounding box center [577, 244] width 8 height 7
radio input "true"
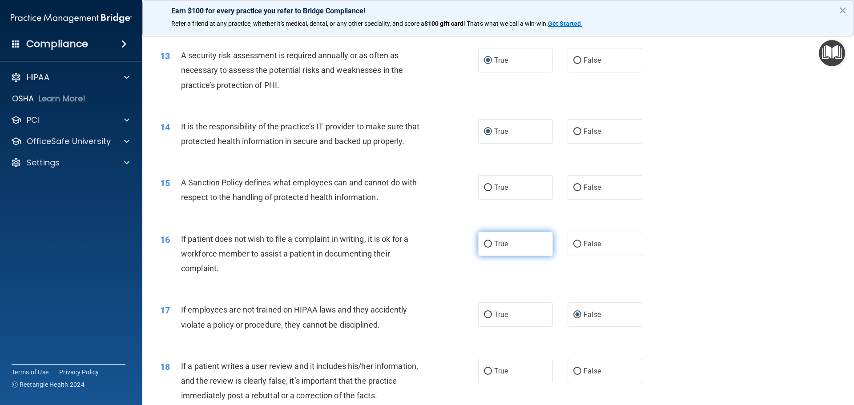
scroll to position [934, 0]
click at [484, 191] on input "True" at bounding box center [488, 187] width 8 height 7
radio input "true"
drag, startPoint x: 574, startPoint y: 256, endPoint x: 489, endPoint y: 263, distance: 85.7
click at [575, 247] on input "False" at bounding box center [577, 244] width 8 height 7
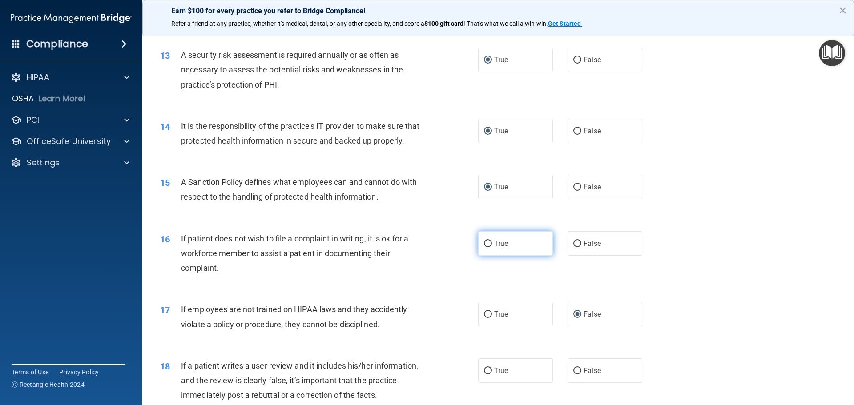
radio input "true"
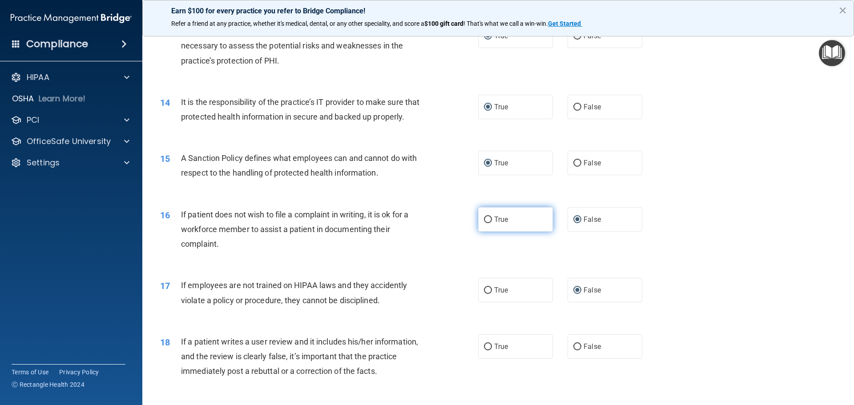
scroll to position [1068, 0]
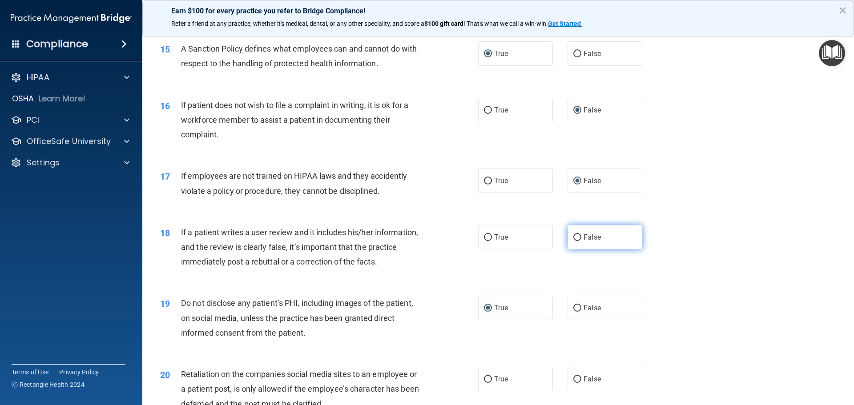
click at [573, 241] on input "False" at bounding box center [577, 237] width 8 height 7
radio input "true"
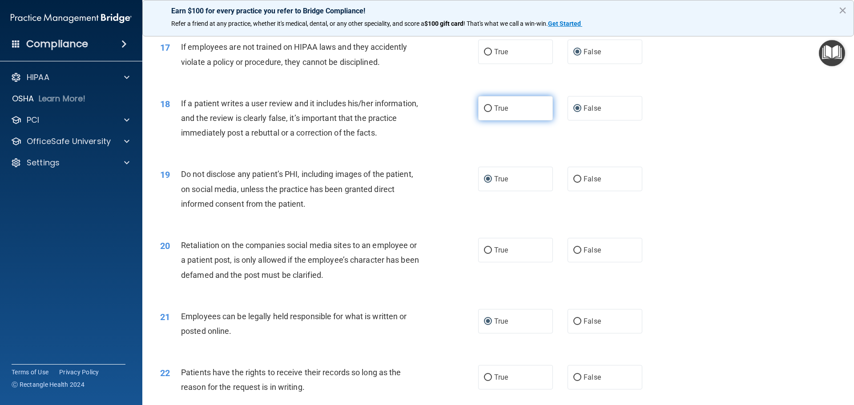
scroll to position [1201, 0]
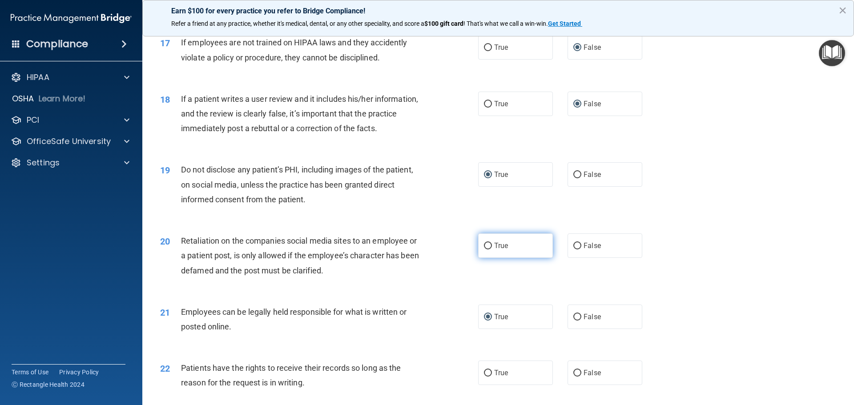
click at [484, 250] on input "True" at bounding box center [488, 246] width 8 height 7
radio input "true"
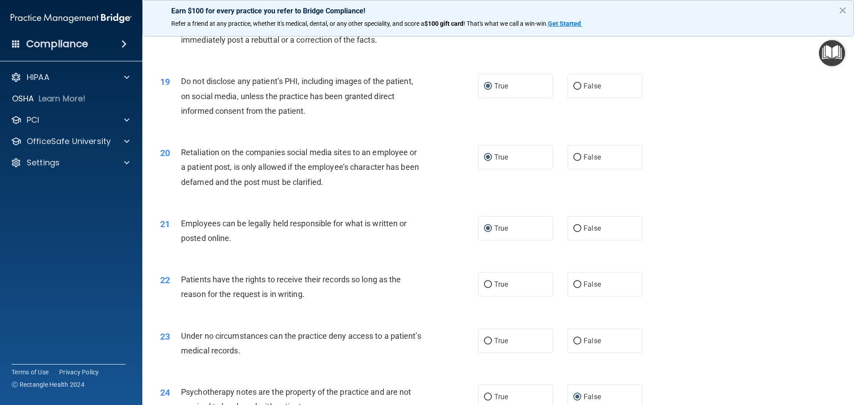
scroll to position [1290, 0]
click at [576, 288] on input "False" at bounding box center [577, 284] width 8 height 7
radio input "true"
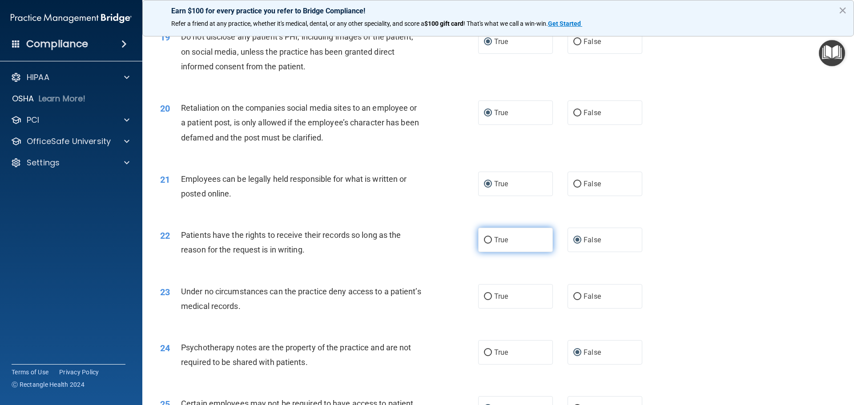
scroll to position [1335, 0]
click at [573, 300] on input "False" at bounding box center [577, 296] width 8 height 7
radio input "true"
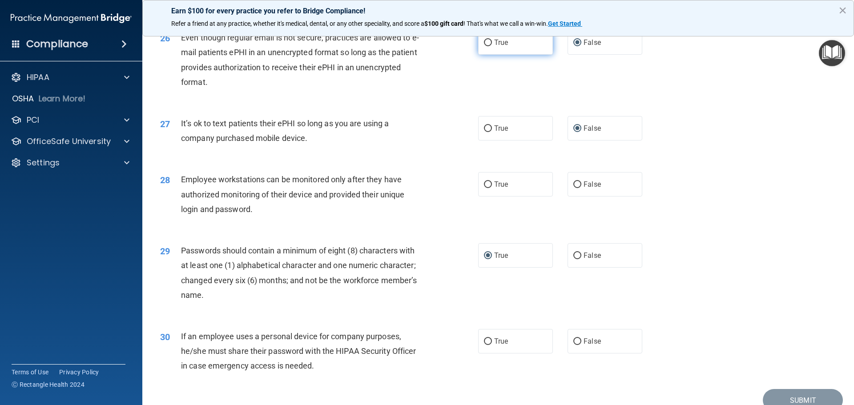
scroll to position [1779, 0]
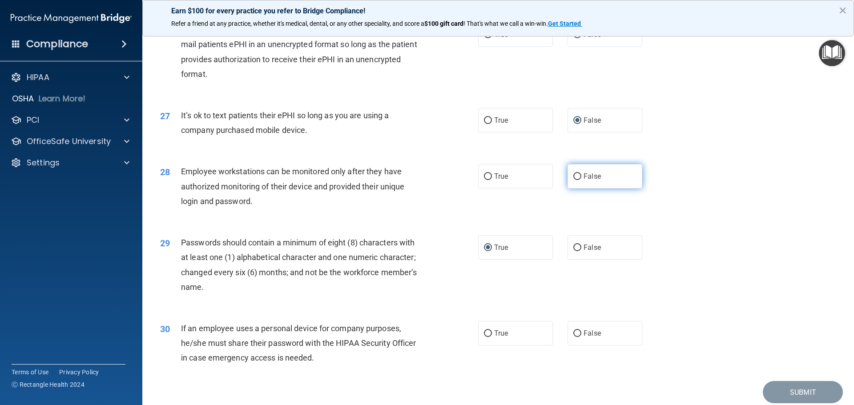
click at [573, 180] on input "False" at bounding box center [577, 176] width 8 height 7
radio input "true"
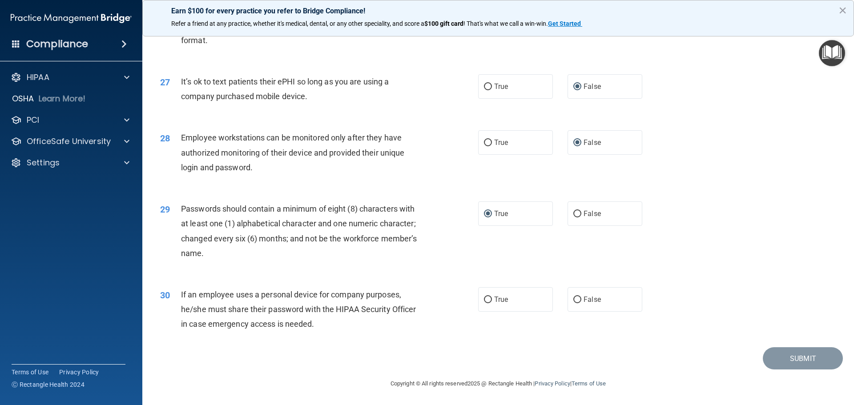
scroll to position [1828, 0]
click at [573, 297] on input "False" at bounding box center [577, 300] width 8 height 7
radio input "true"
click at [800, 359] on button "Submit" at bounding box center [803, 358] width 80 height 23
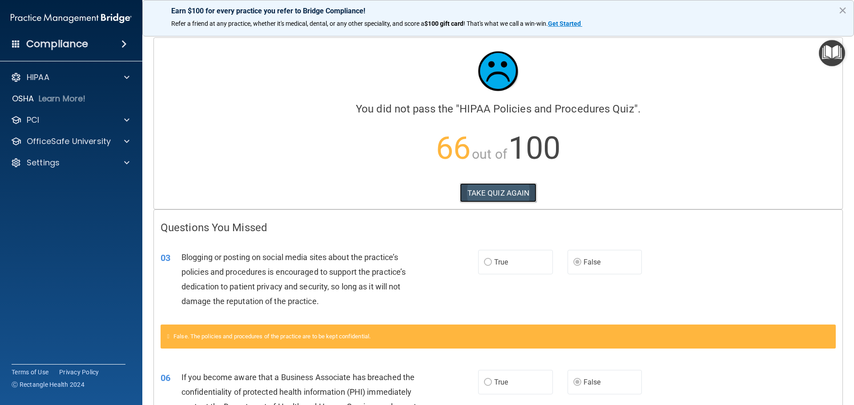
click at [482, 197] on button "TAKE QUIZ AGAIN" at bounding box center [498, 193] width 77 height 20
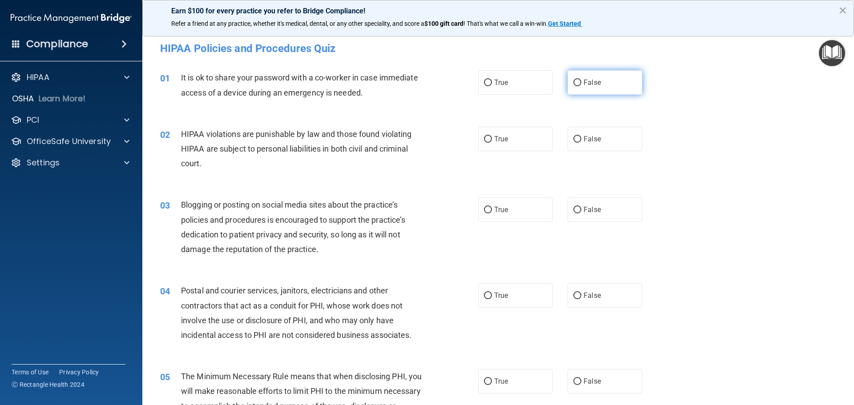
click at [577, 82] on input "False" at bounding box center [577, 83] width 8 height 7
radio input "true"
click at [484, 140] on input "True" at bounding box center [488, 139] width 8 height 7
radio input "true"
click at [573, 210] on input "False" at bounding box center [577, 210] width 8 height 7
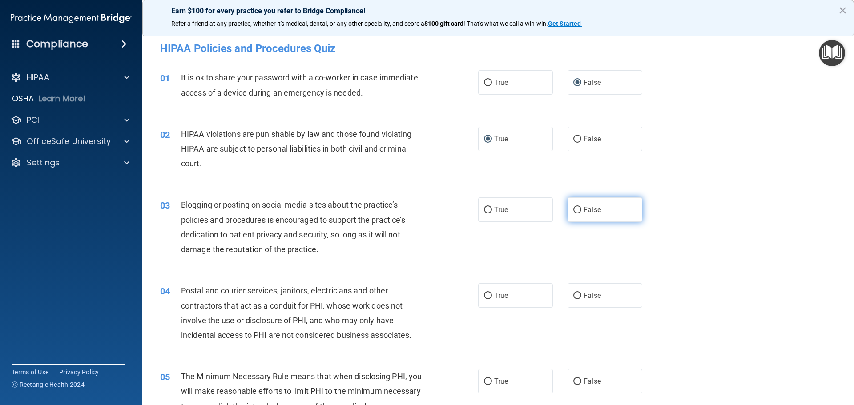
radio input "true"
click at [484, 294] on input "True" at bounding box center [488, 296] width 8 height 7
radio input "true"
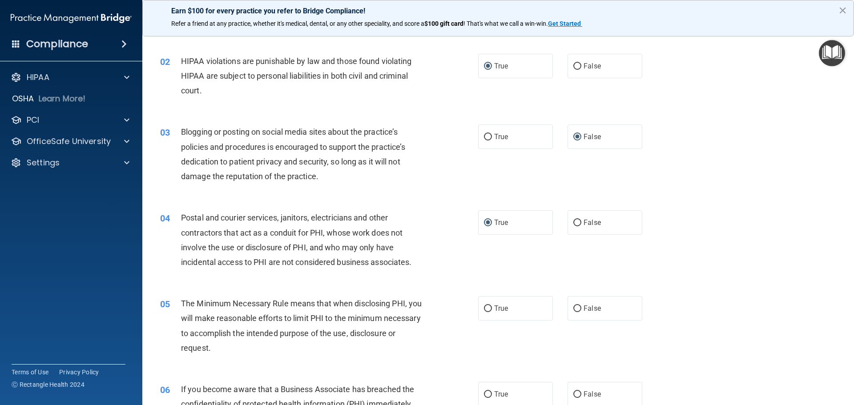
scroll to position [89, 0]
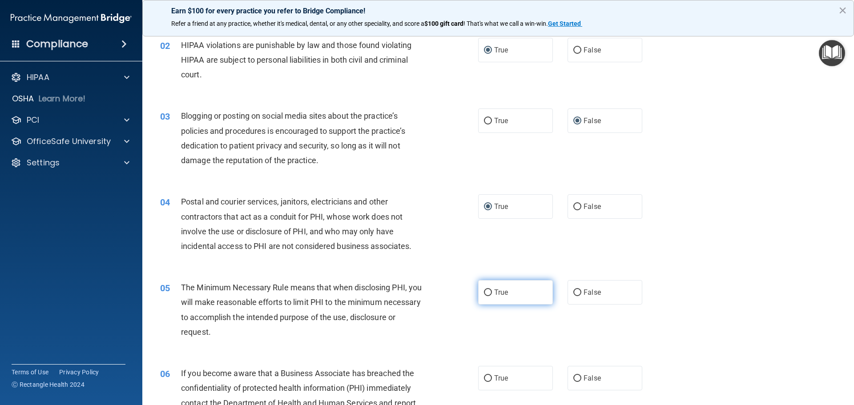
click at [484, 290] on input "True" at bounding box center [488, 293] width 8 height 7
radio input "true"
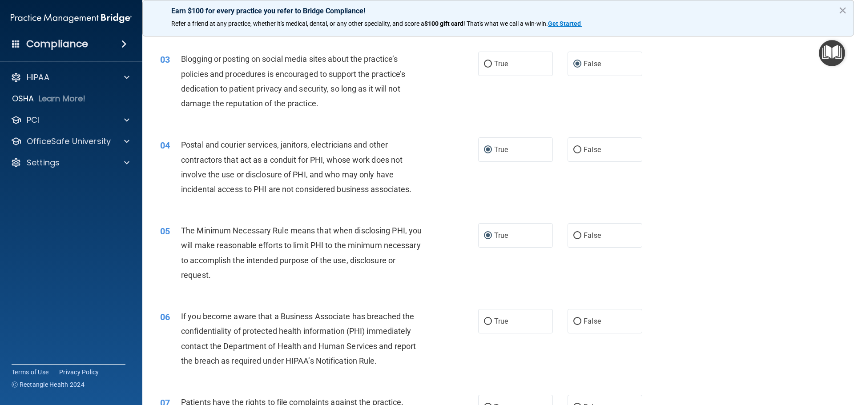
scroll to position [178, 0]
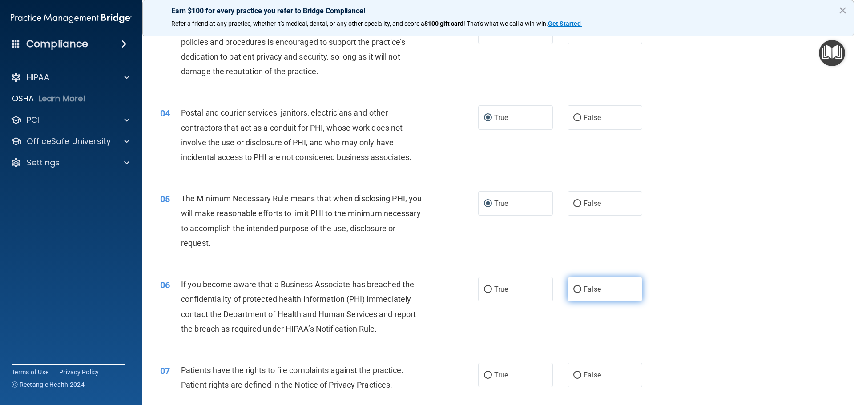
click at [575, 291] on input "False" at bounding box center [577, 289] width 8 height 7
radio input "true"
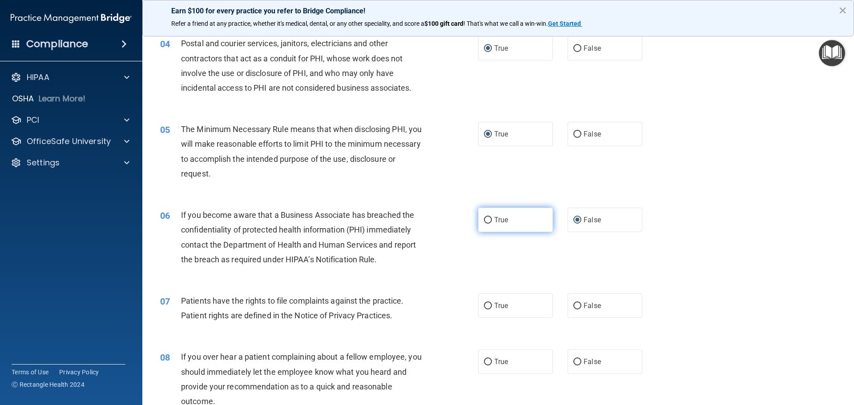
scroll to position [267, 0]
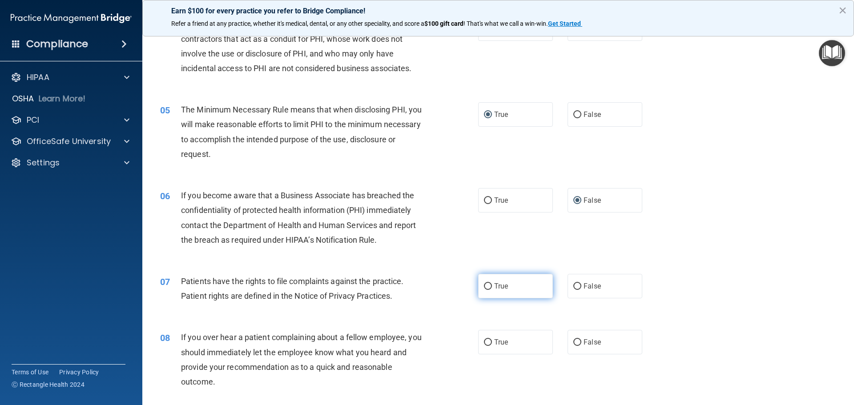
click at [484, 285] on input "True" at bounding box center [488, 286] width 8 height 7
radio input "true"
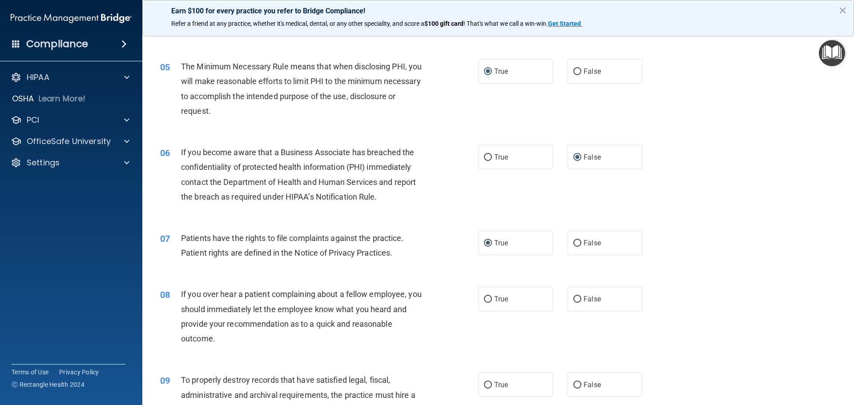
scroll to position [311, 0]
click at [573, 296] on input "False" at bounding box center [577, 298] width 8 height 7
radio input "true"
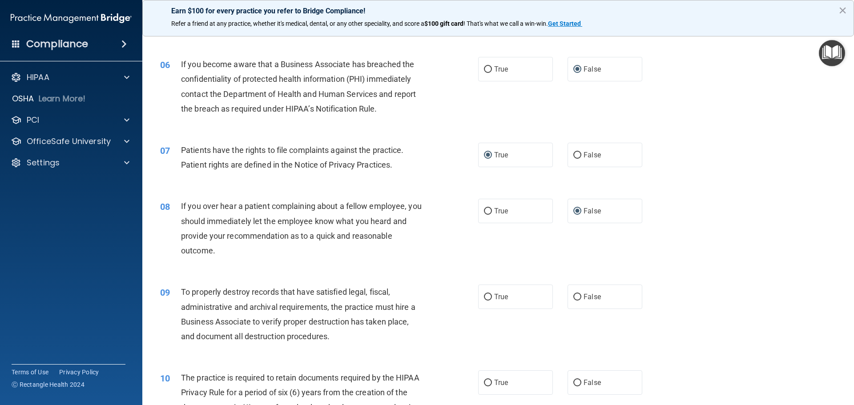
scroll to position [400, 0]
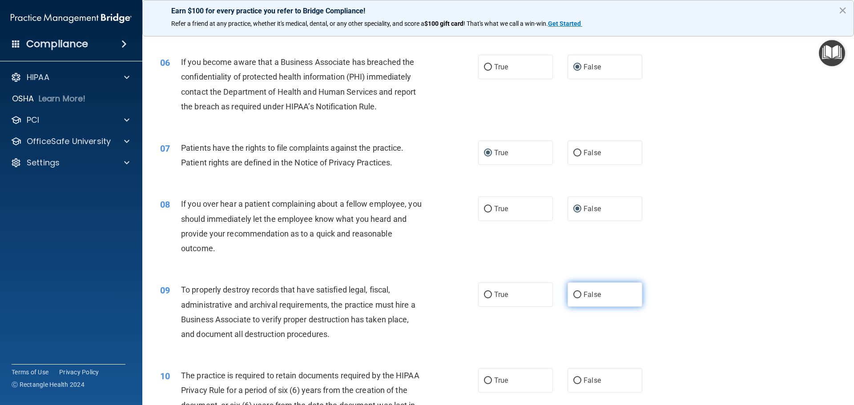
click at [573, 296] on input "False" at bounding box center [577, 295] width 8 height 7
radio input "true"
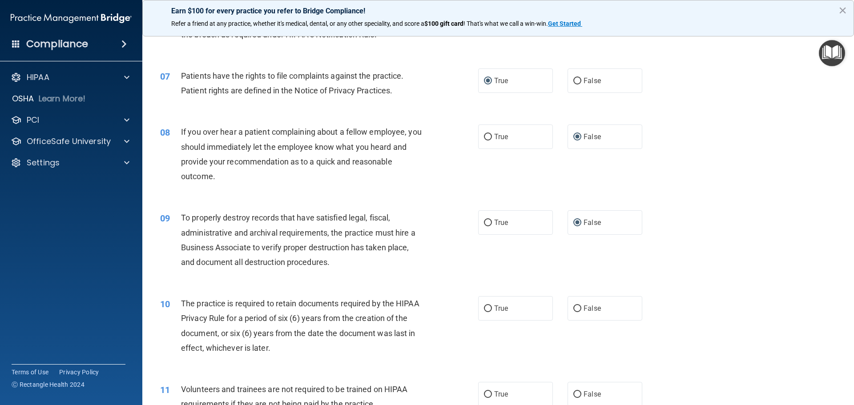
scroll to position [489, 0]
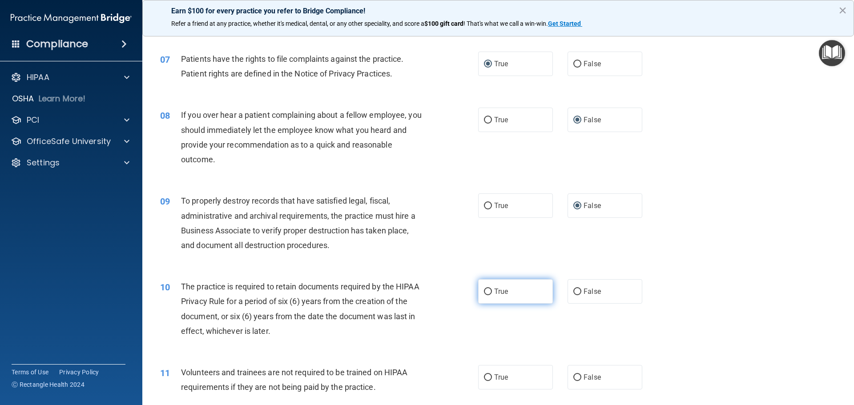
click at [487, 291] on input "True" at bounding box center [488, 292] width 8 height 7
radio input "true"
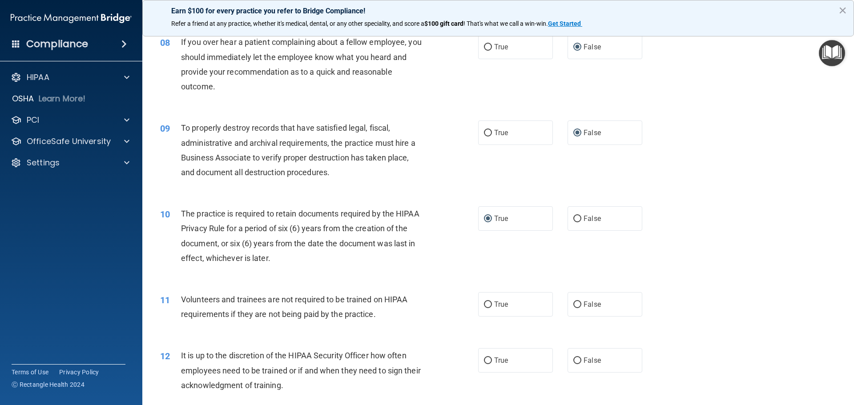
scroll to position [578, 0]
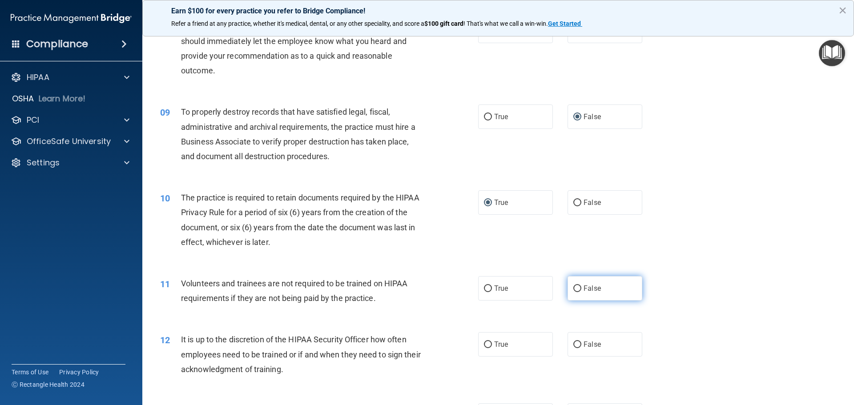
click at [573, 290] on input "False" at bounding box center [577, 289] width 8 height 7
radio input "true"
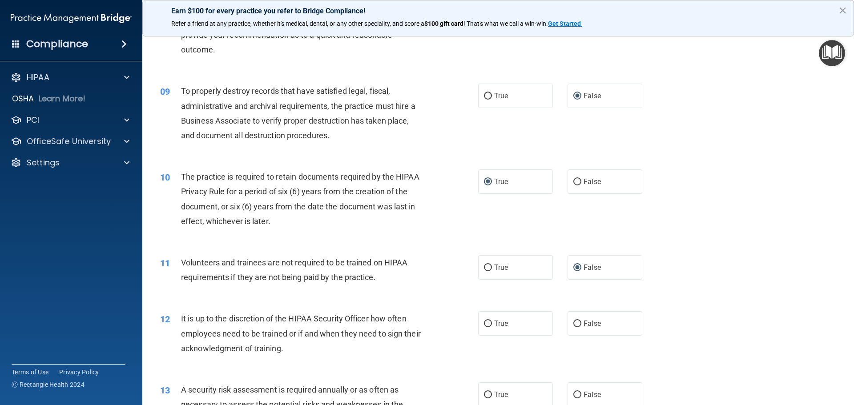
scroll to position [623, 0]
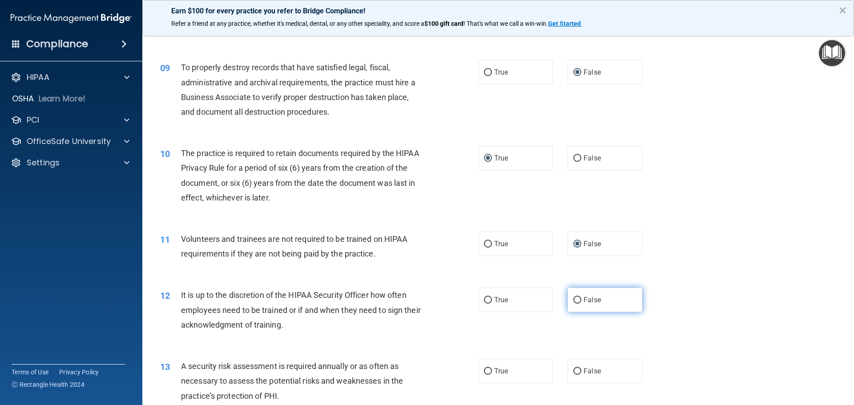
click at [573, 300] on input "False" at bounding box center [577, 300] width 8 height 7
radio input "true"
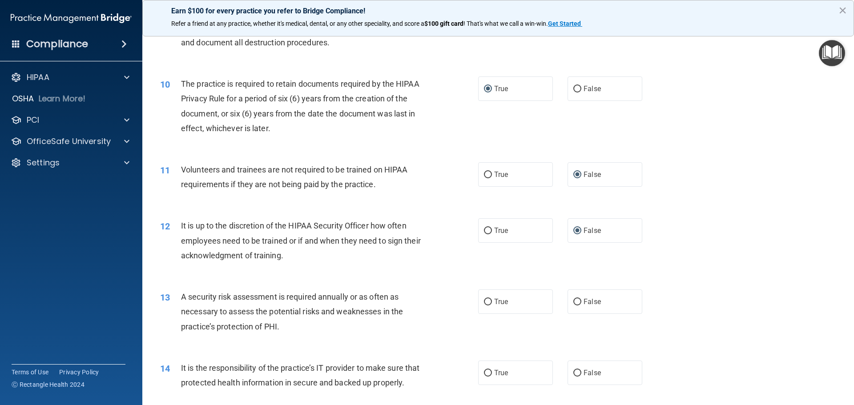
scroll to position [712, 0]
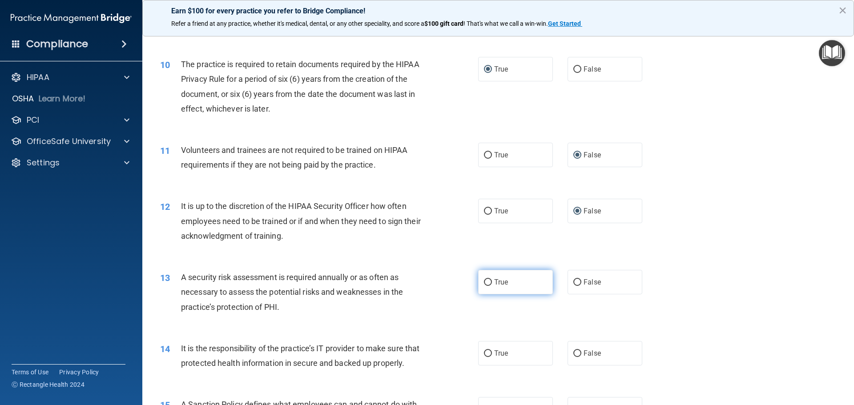
click at [484, 282] on input "True" at bounding box center [488, 282] width 8 height 7
radio input "true"
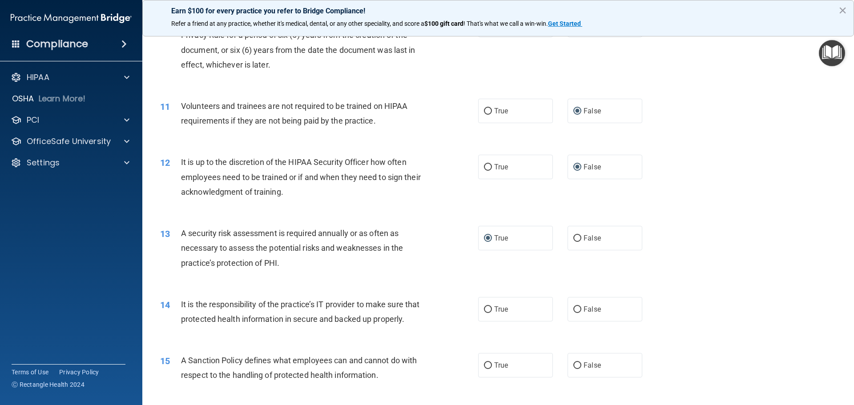
scroll to position [756, 0]
click at [573, 310] on input "False" at bounding box center [577, 309] width 8 height 7
radio input "true"
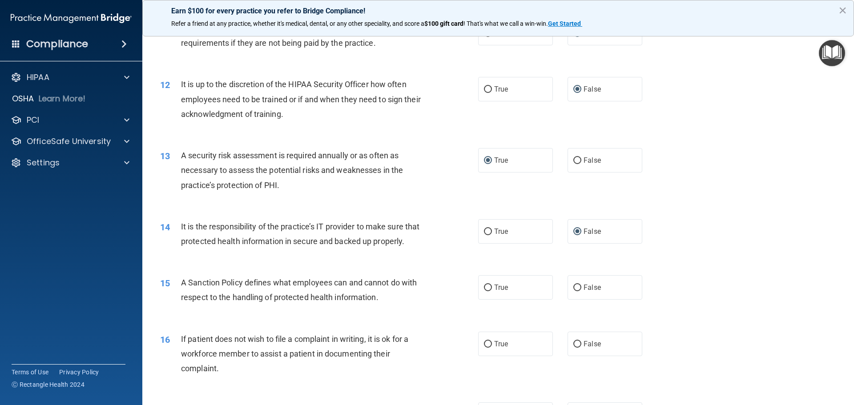
scroll to position [845, 0]
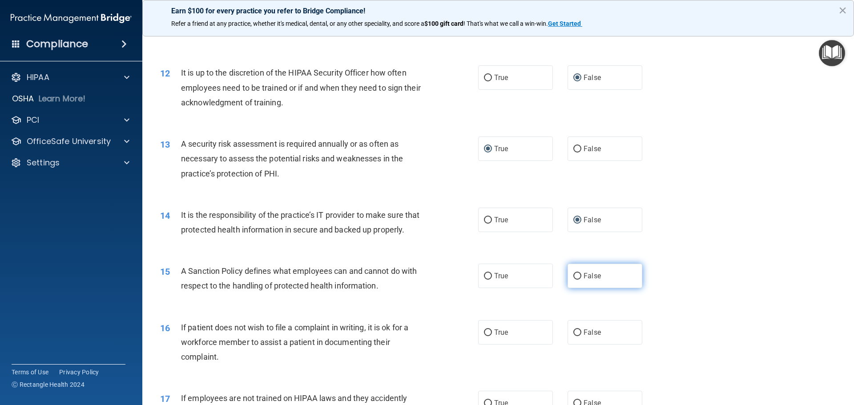
click at [573, 280] on input "False" at bounding box center [577, 276] width 8 height 7
radio input "true"
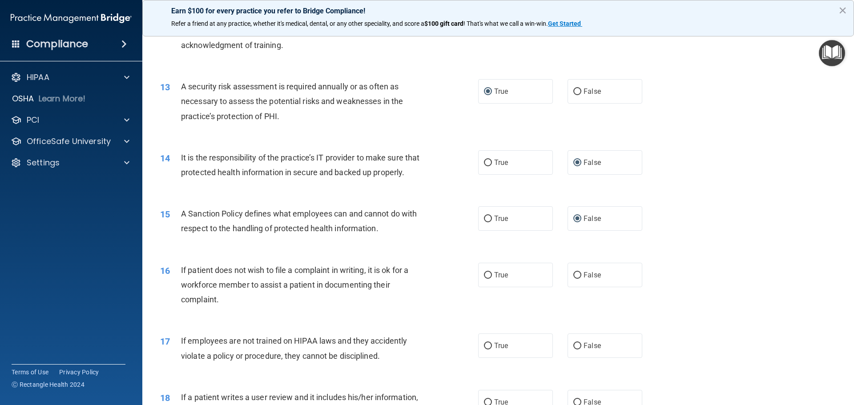
scroll to position [934, 0]
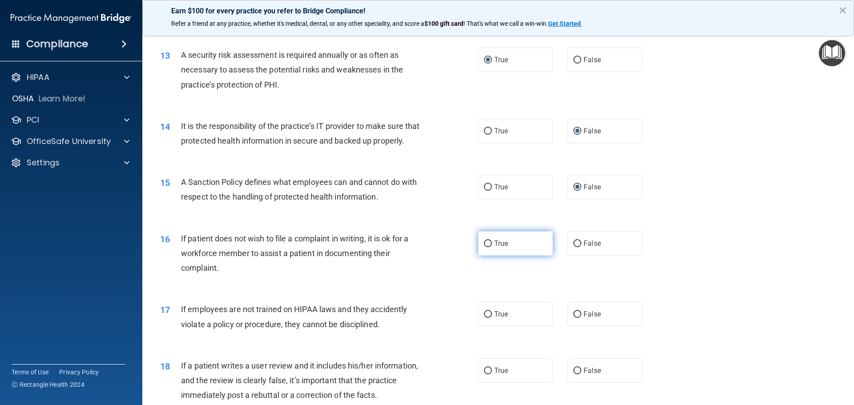
click at [484, 247] on input "True" at bounding box center [488, 244] width 8 height 7
radio input "true"
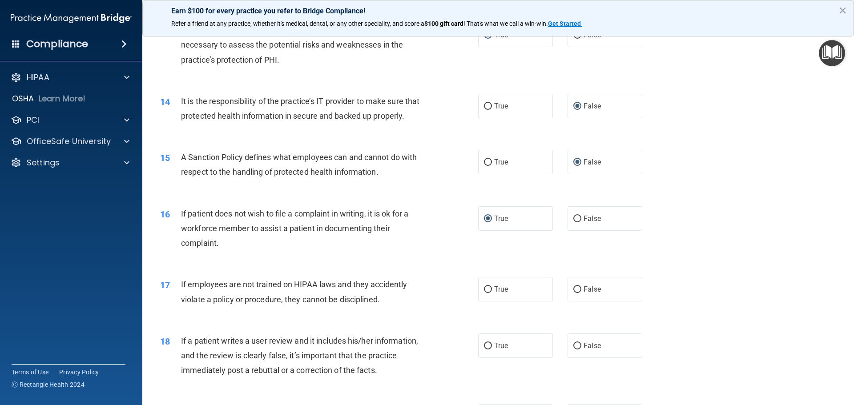
scroll to position [1023, 0]
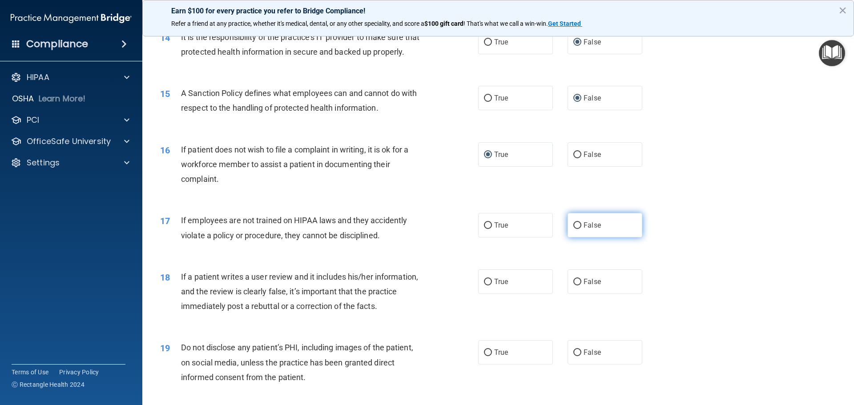
click at [573, 229] on input "False" at bounding box center [577, 225] width 8 height 7
radio input "true"
click at [573, 286] on input "False" at bounding box center [577, 282] width 8 height 7
radio input "true"
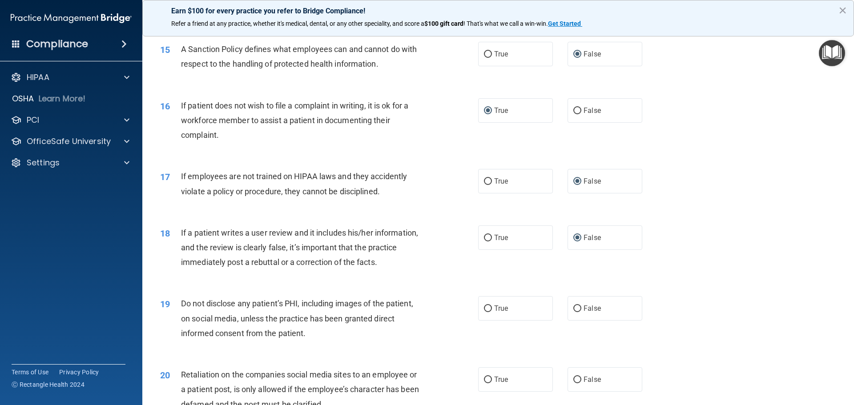
scroll to position [1068, 0]
click at [484, 312] on input "True" at bounding box center [488, 308] width 8 height 7
radio input "true"
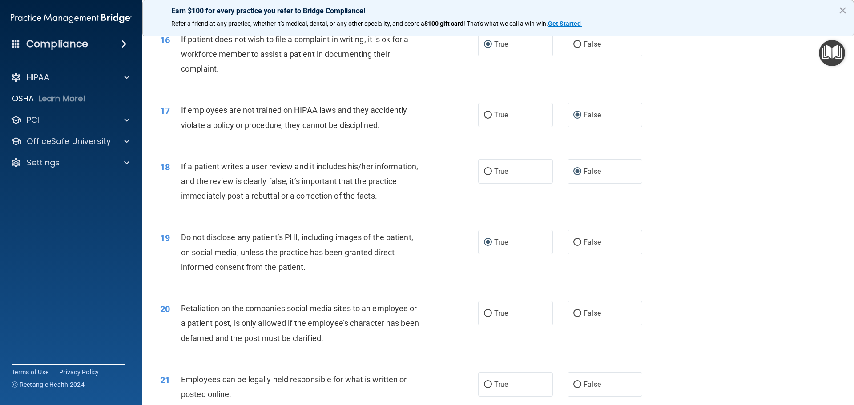
scroll to position [1157, 0]
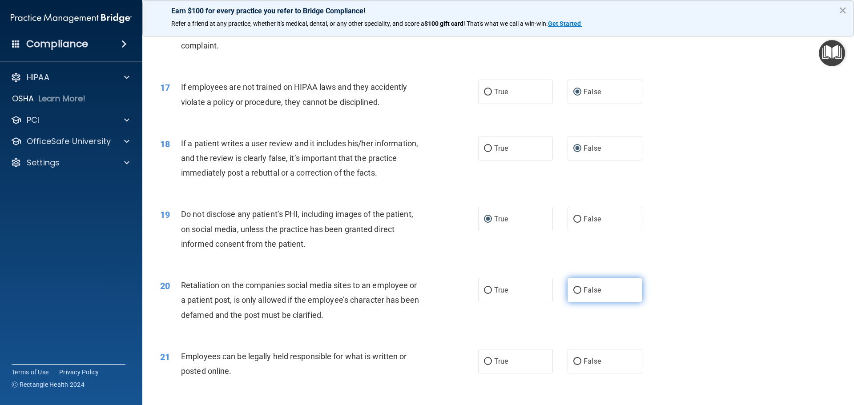
click at [573, 294] on input "False" at bounding box center [577, 290] width 8 height 7
radio input "true"
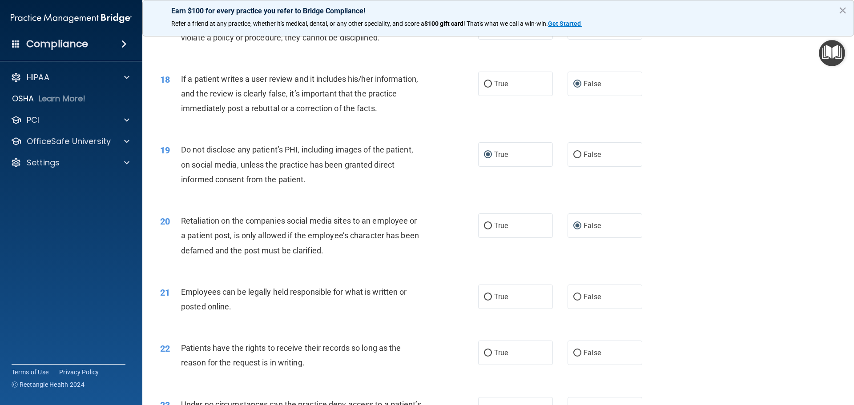
scroll to position [1246, 0]
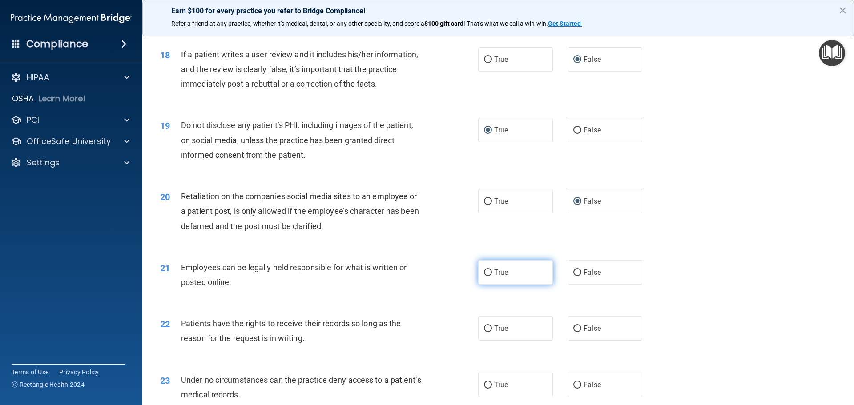
click at [486, 276] on input "True" at bounding box center [488, 273] width 8 height 7
radio input "true"
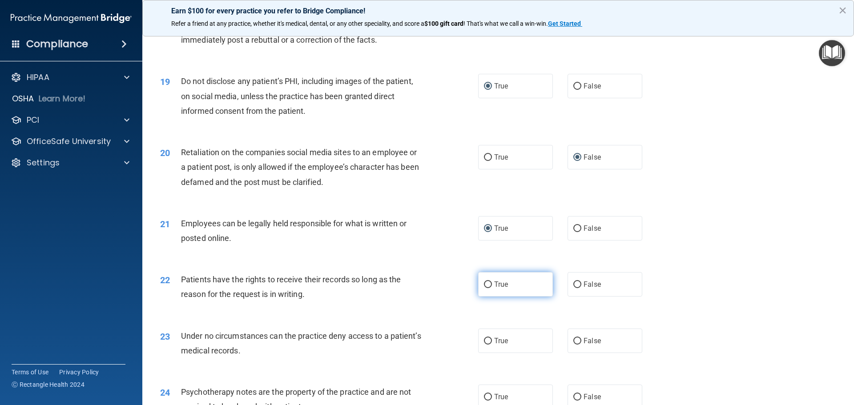
scroll to position [1290, 0]
click at [574, 288] on input "False" at bounding box center [577, 284] width 8 height 7
radio input "true"
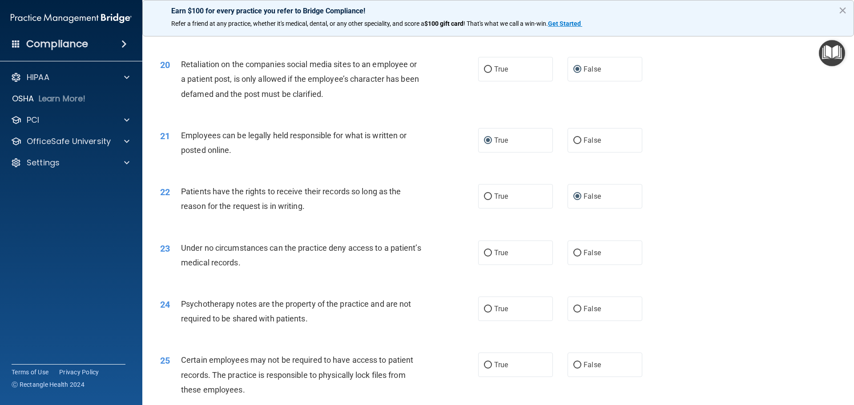
scroll to position [1379, 0]
click at [573, 255] on input "False" at bounding box center [577, 252] width 8 height 7
radio input "true"
click at [488, 311] on input "True" at bounding box center [488, 308] width 8 height 7
radio input "true"
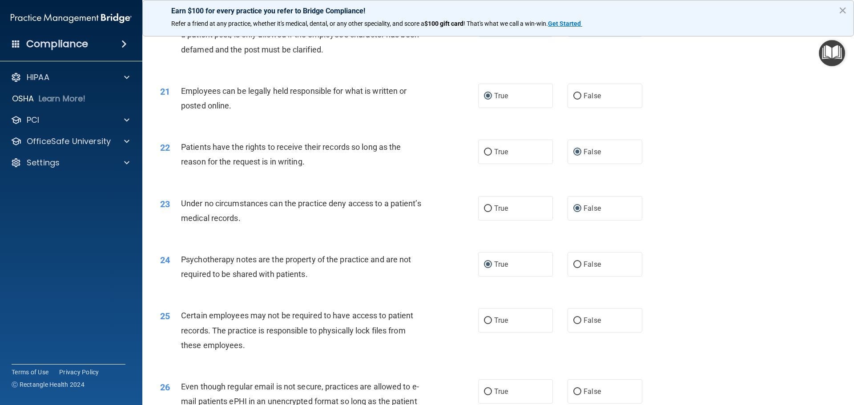
scroll to position [1424, 0]
click at [484, 323] on input "True" at bounding box center [488, 319] width 8 height 7
radio input "true"
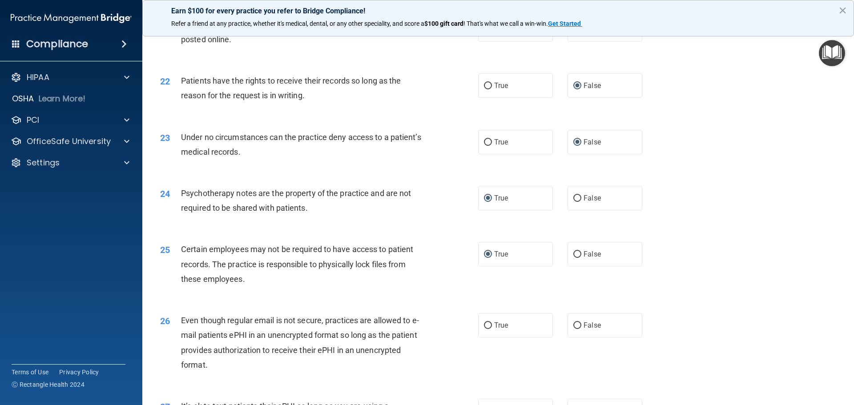
scroll to position [1512, 0]
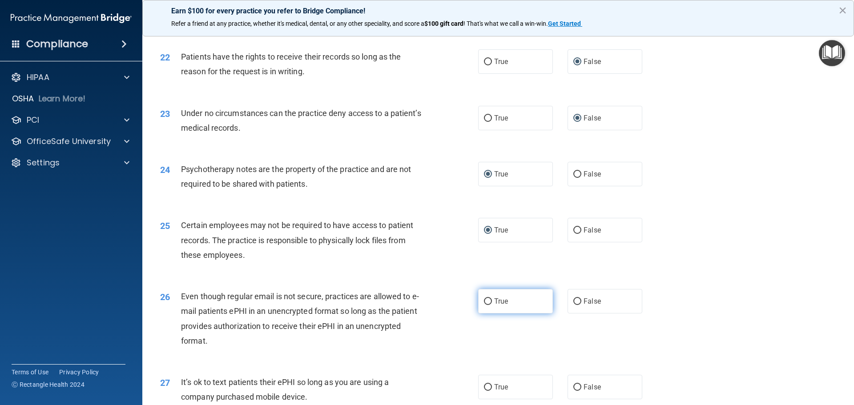
click at [486, 305] on input "True" at bounding box center [488, 301] width 8 height 7
radio input "true"
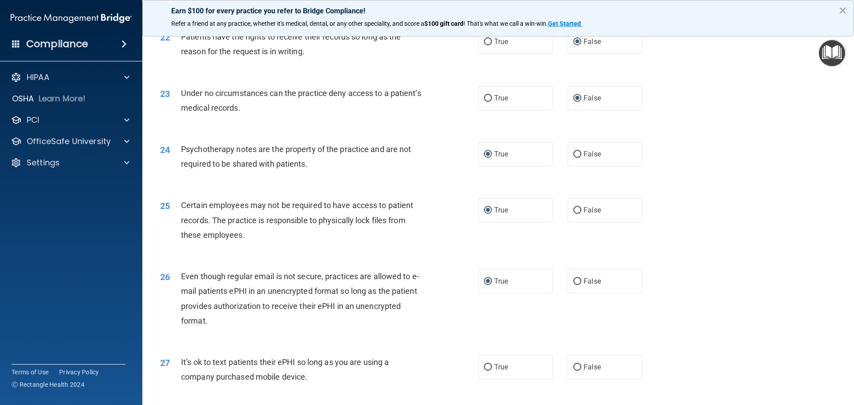
scroll to position [1601, 0]
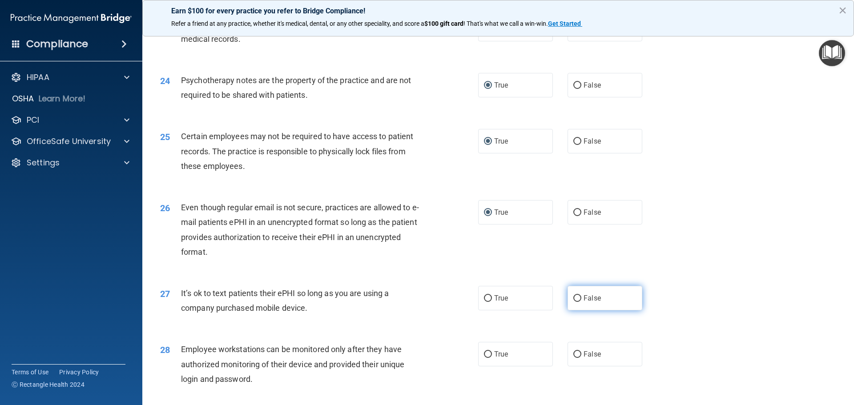
click at [573, 302] on input "False" at bounding box center [577, 298] width 8 height 7
radio input "true"
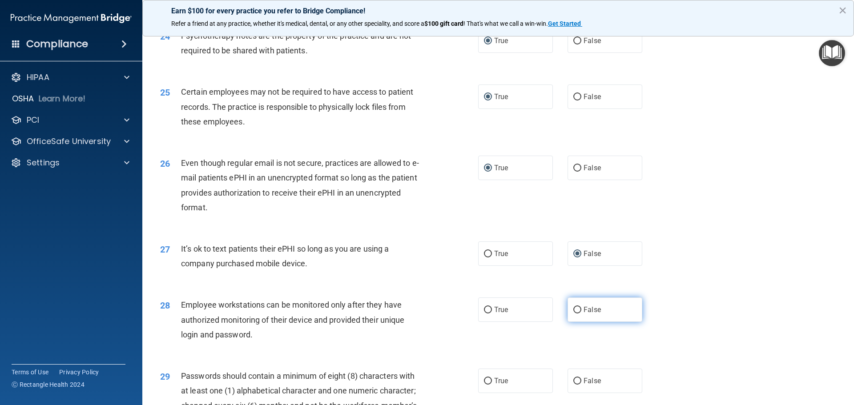
drag, startPoint x: 574, startPoint y: 323, endPoint x: 566, endPoint y: 320, distance: 8.6
click at [574, 314] on input "False" at bounding box center [577, 310] width 8 height 7
radio input "true"
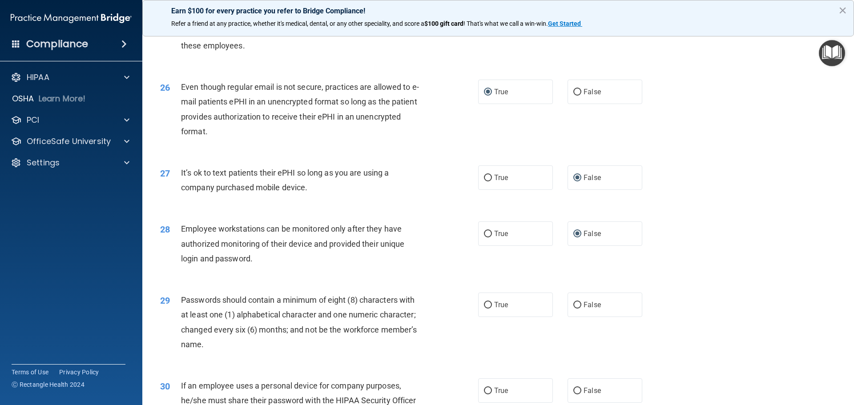
scroll to position [1735, 0]
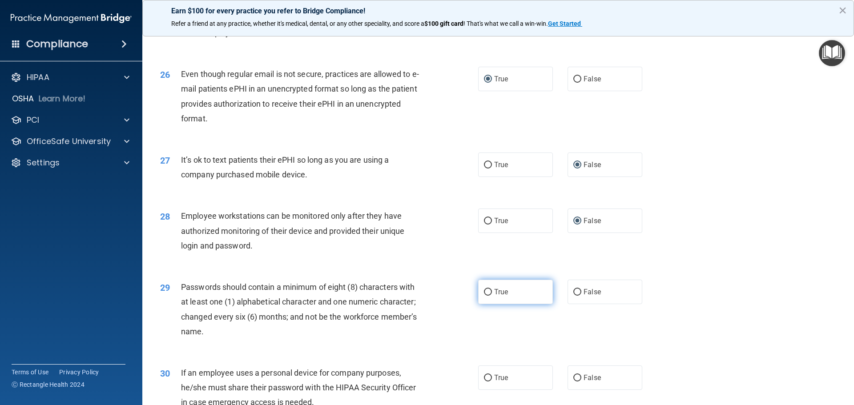
click at [485, 296] on input "True" at bounding box center [488, 292] width 8 height 7
radio input "true"
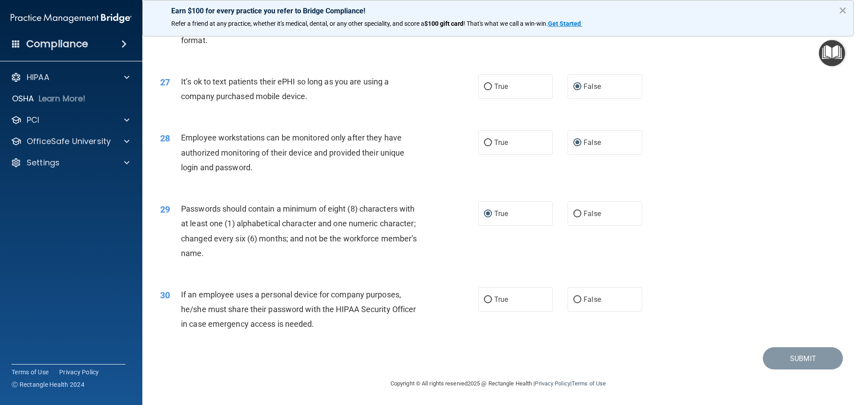
scroll to position [1824, 0]
click at [573, 303] on input "False" at bounding box center [577, 300] width 8 height 7
radio input "true"
click at [785, 363] on button "Submit" at bounding box center [803, 358] width 80 height 23
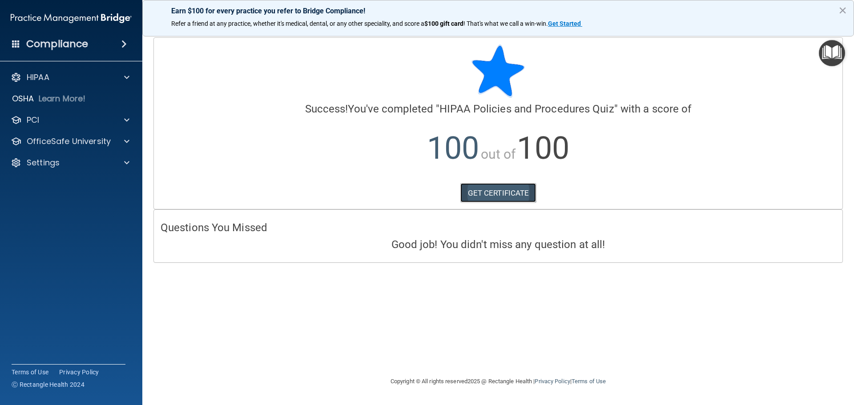
click at [489, 192] on link "GET CERTIFICATE" at bounding box center [498, 193] width 76 height 20
click at [90, 141] on p "OfficeSafe University" at bounding box center [69, 141] width 84 height 11
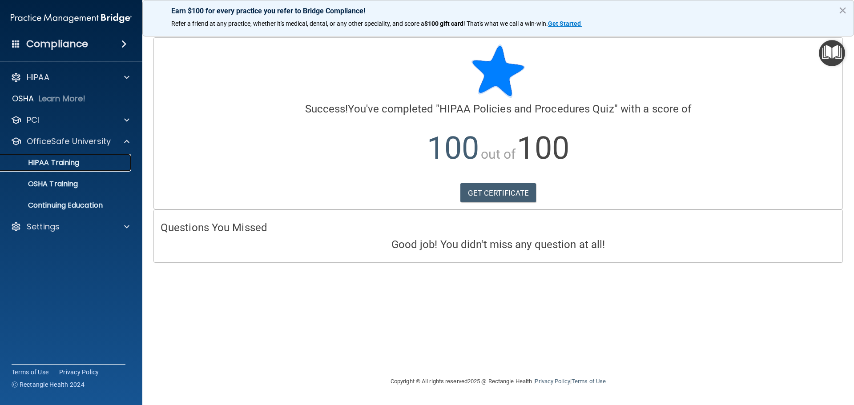
click at [72, 162] on p "HIPAA Training" at bounding box center [42, 162] width 73 height 9
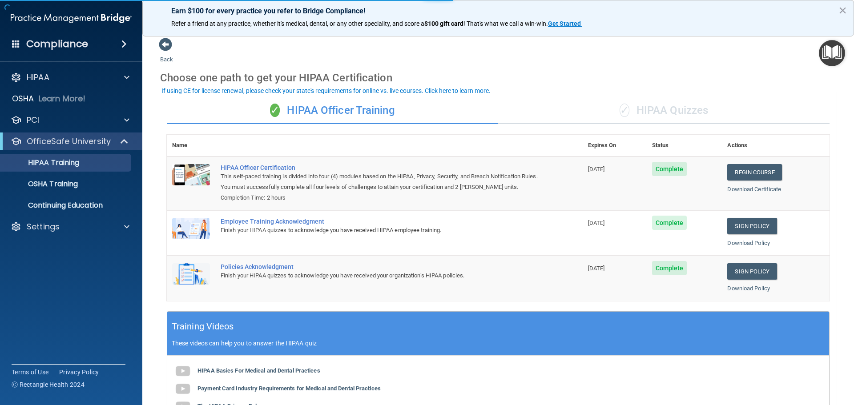
click at [653, 112] on div "✓ HIPAA Quizzes" at bounding box center [663, 110] width 331 height 27
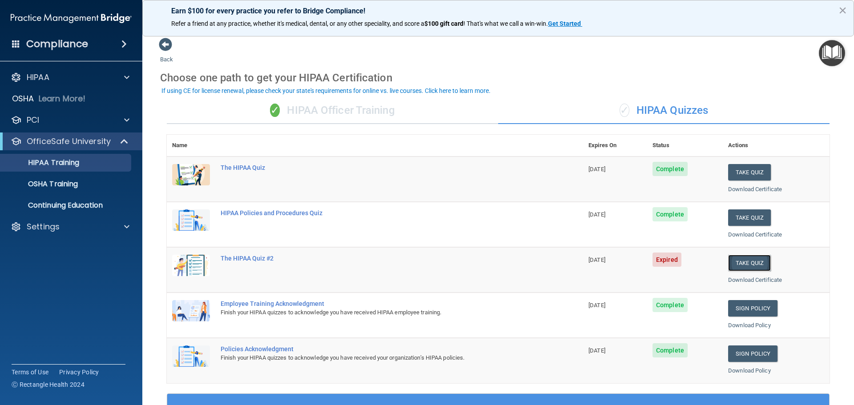
click at [745, 261] on button "Take Quiz" at bounding box center [749, 263] width 43 height 16
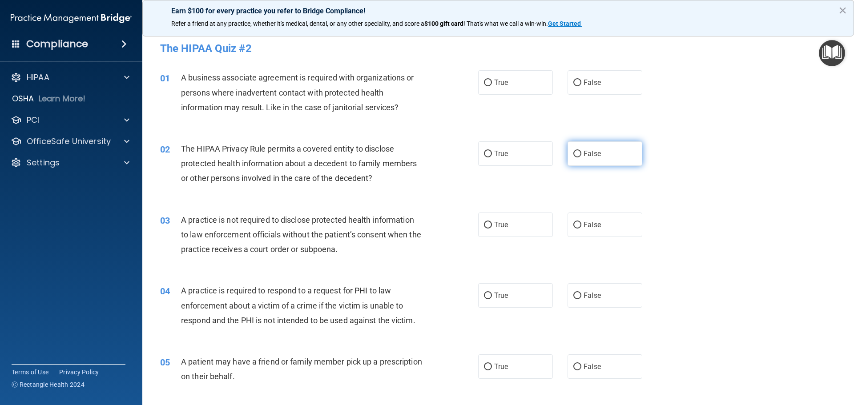
click at [575, 153] on input "False" at bounding box center [577, 154] width 8 height 7
radio input "true"
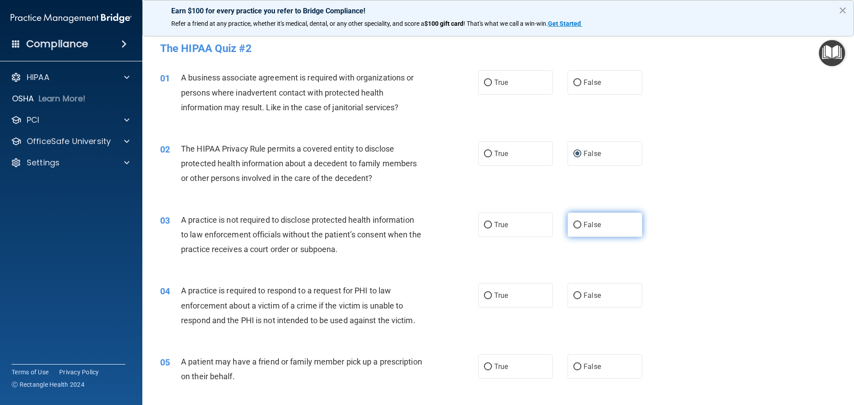
click at [573, 222] on input "False" at bounding box center [577, 225] width 8 height 7
radio input "true"
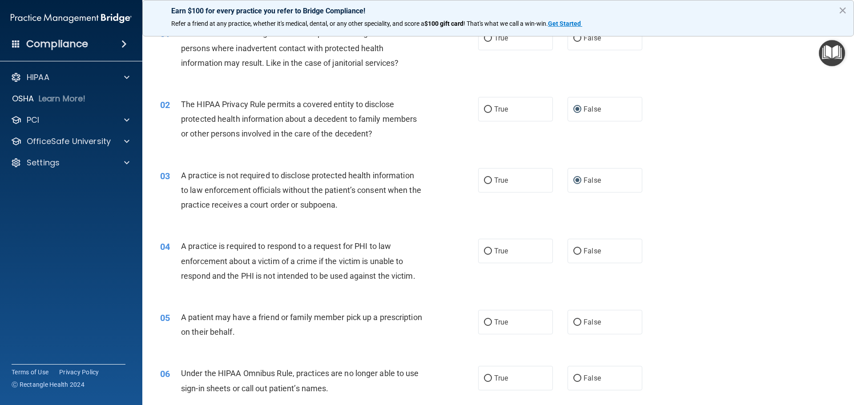
scroll to position [89, 0]
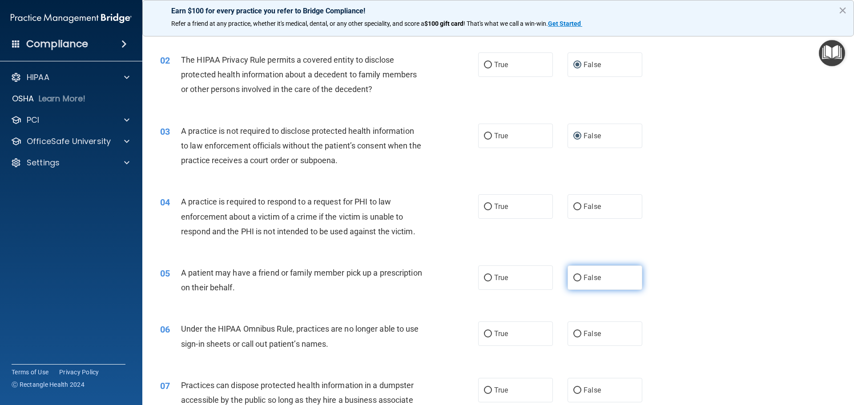
click at [573, 277] on input "False" at bounding box center [577, 278] width 8 height 7
radio input "true"
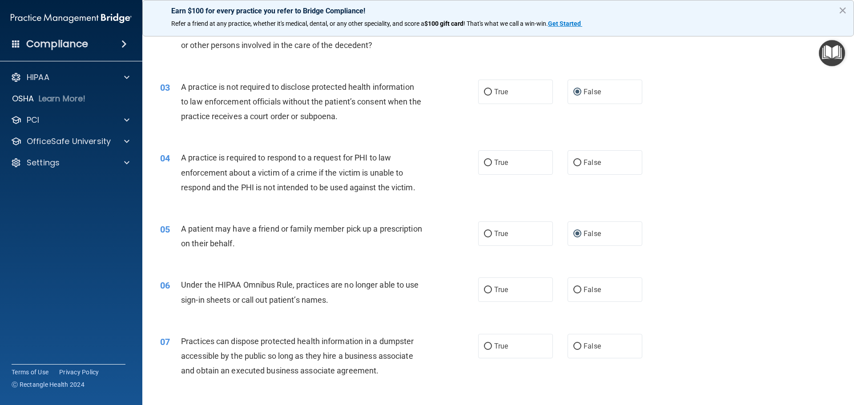
scroll to position [133, 0]
click at [484, 287] on input "True" at bounding box center [488, 289] width 8 height 7
radio input "true"
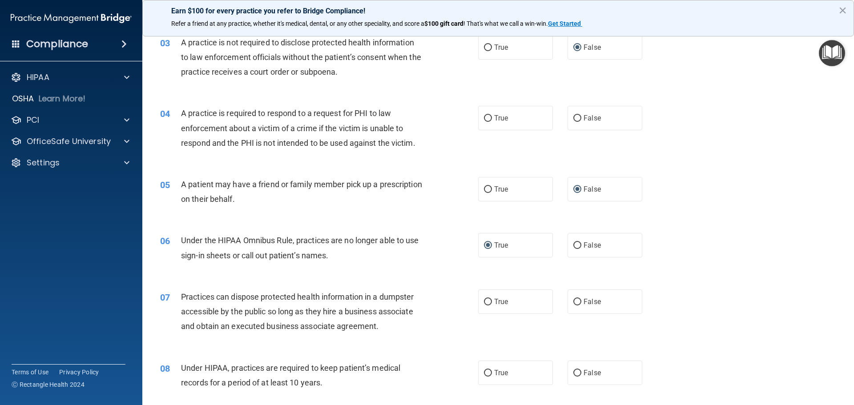
scroll to position [178, 0]
click at [573, 302] on input "False" at bounding box center [577, 301] width 8 height 7
radio input "true"
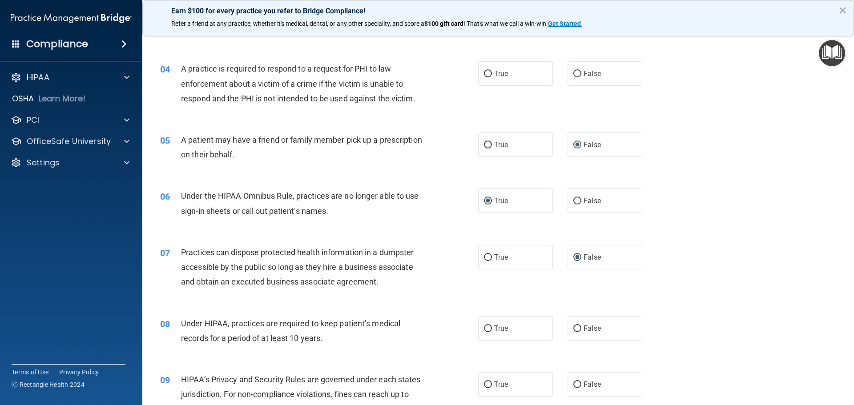
scroll to position [222, 0]
click at [573, 327] on input "False" at bounding box center [577, 328] width 8 height 7
radio input "true"
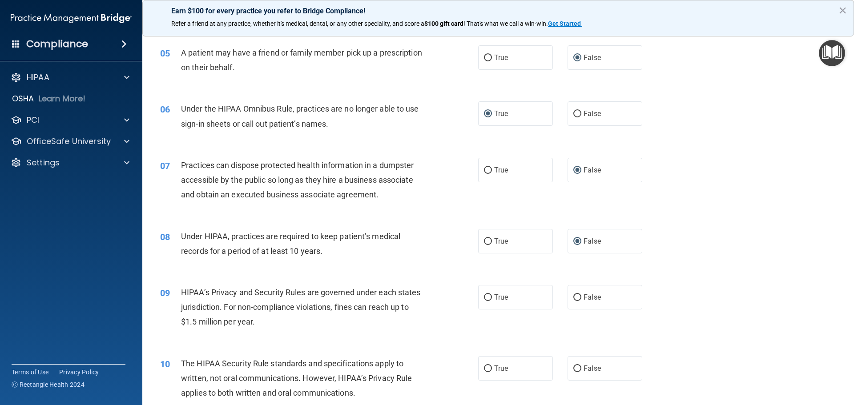
scroll to position [311, 0]
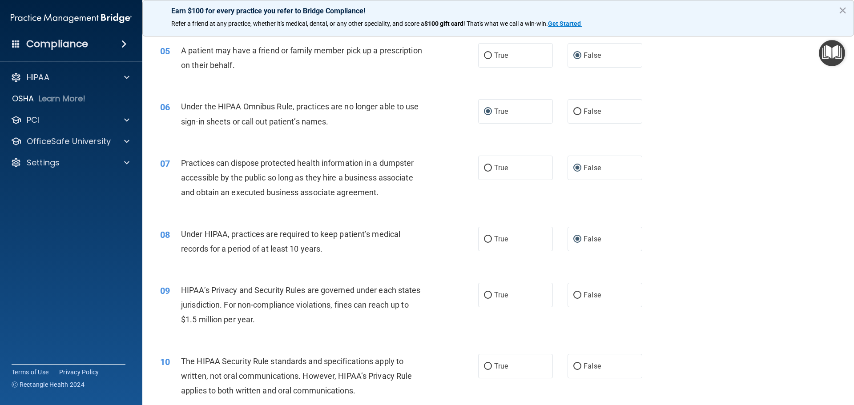
drag, startPoint x: 485, startPoint y: 296, endPoint x: 454, endPoint y: 302, distance: 32.3
click at [485, 296] on input "True" at bounding box center [488, 295] width 8 height 7
radio input "true"
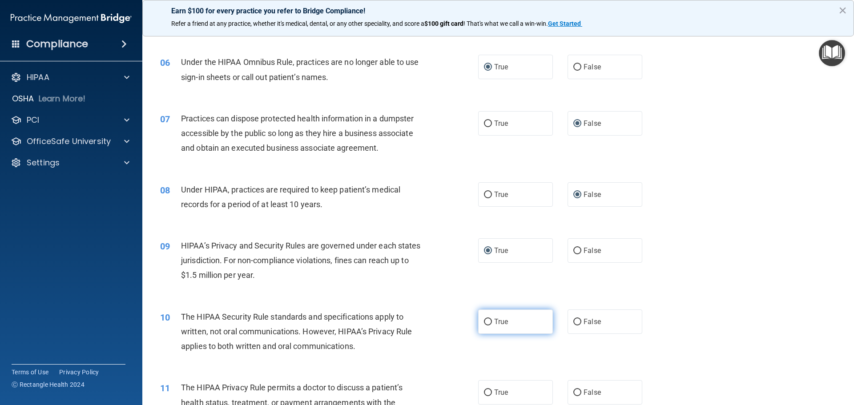
click at [484, 324] on input "True" at bounding box center [488, 322] width 8 height 7
radio input "true"
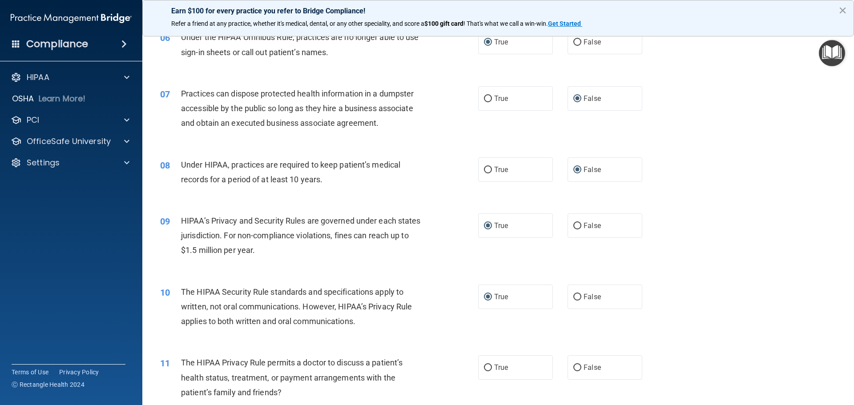
scroll to position [400, 0]
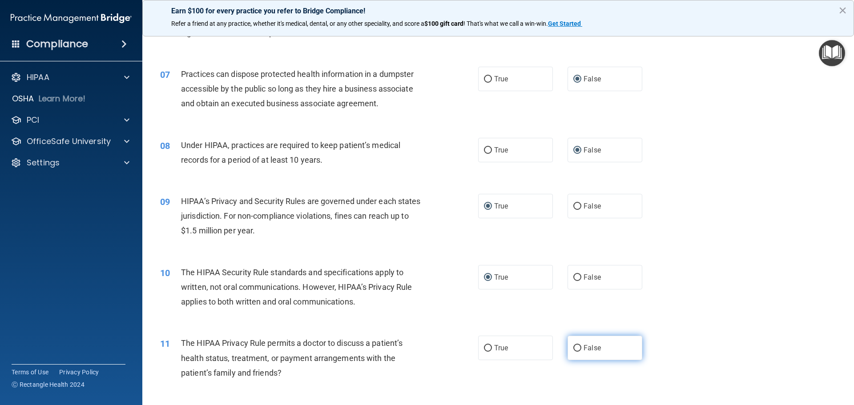
click at [573, 349] on input "False" at bounding box center [577, 348] width 8 height 7
radio input "true"
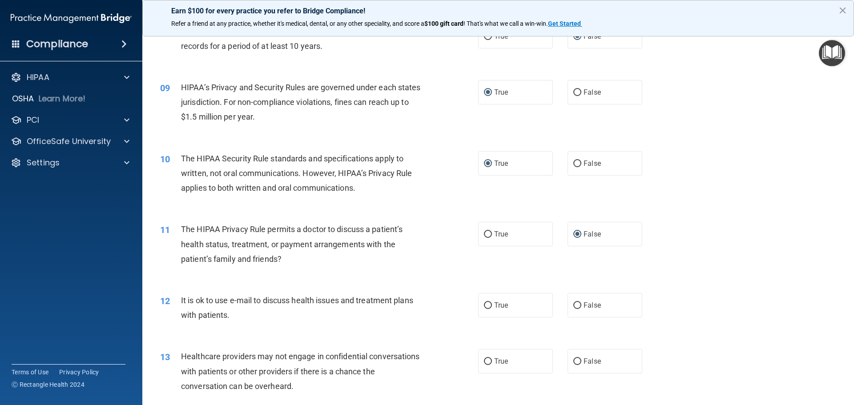
scroll to position [534, 0]
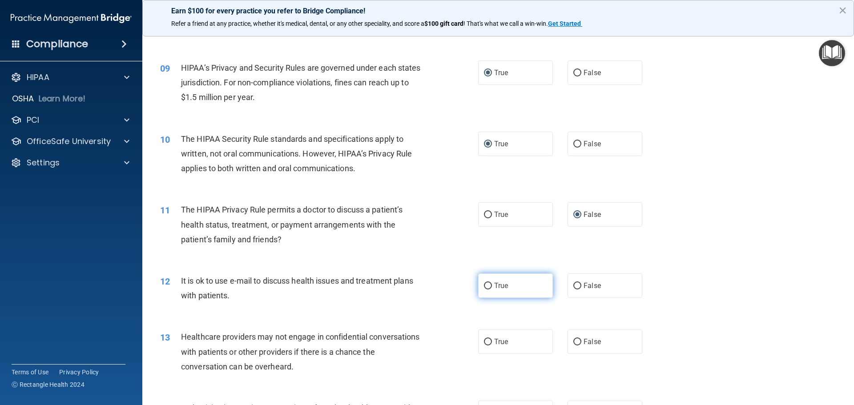
click at [487, 286] on input "True" at bounding box center [488, 286] width 8 height 7
radio input "true"
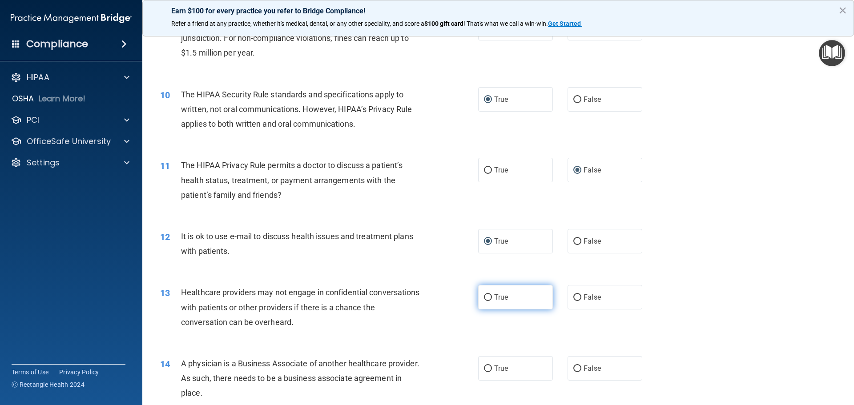
click at [484, 298] on input "True" at bounding box center [488, 297] width 8 height 7
radio input "true"
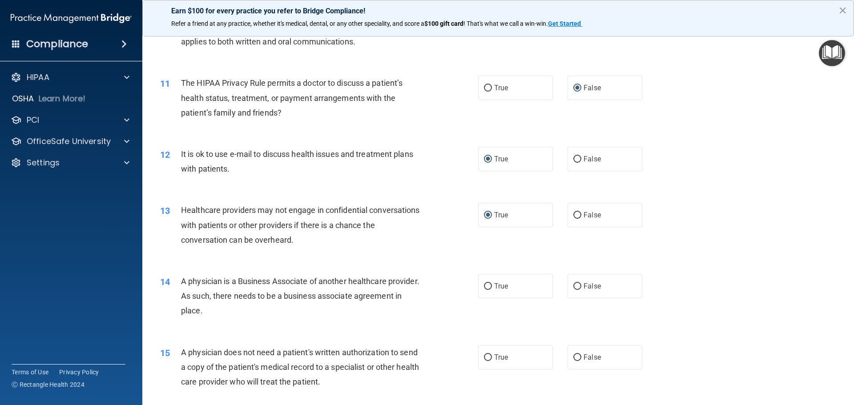
scroll to position [712, 0]
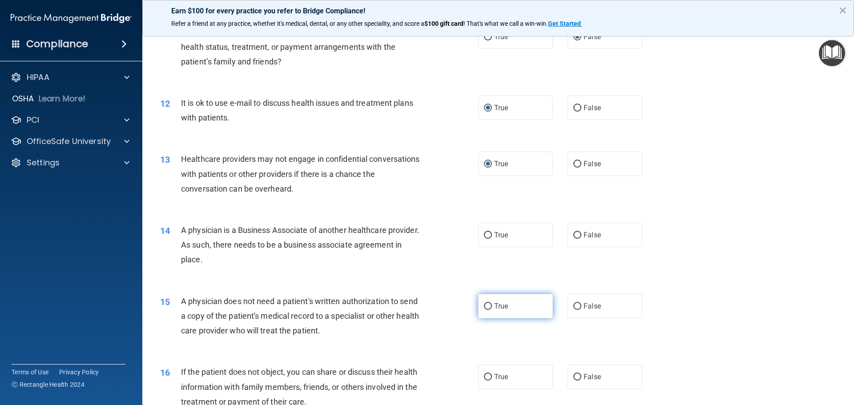
click at [484, 306] on input "True" at bounding box center [488, 306] width 8 height 7
radio input "true"
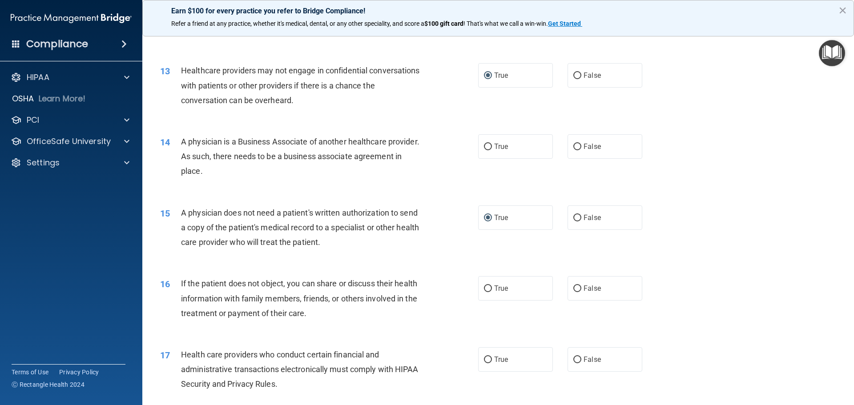
scroll to position [801, 0]
click at [487, 290] on input "True" at bounding box center [488, 288] width 8 height 7
radio input "true"
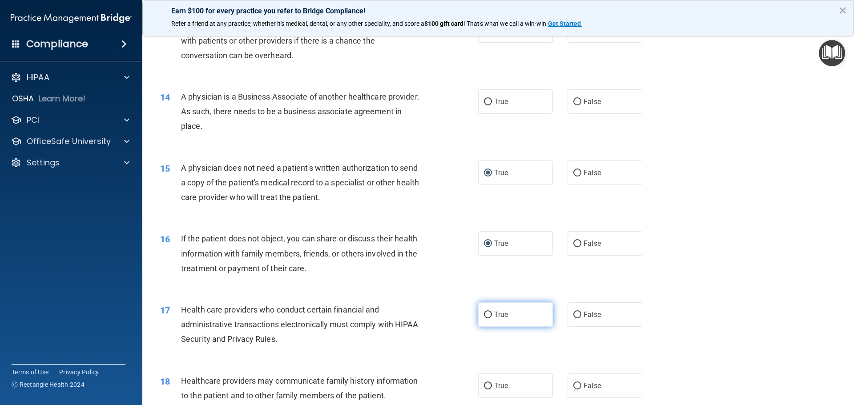
click at [484, 313] on input "True" at bounding box center [488, 315] width 8 height 7
radio input "true"
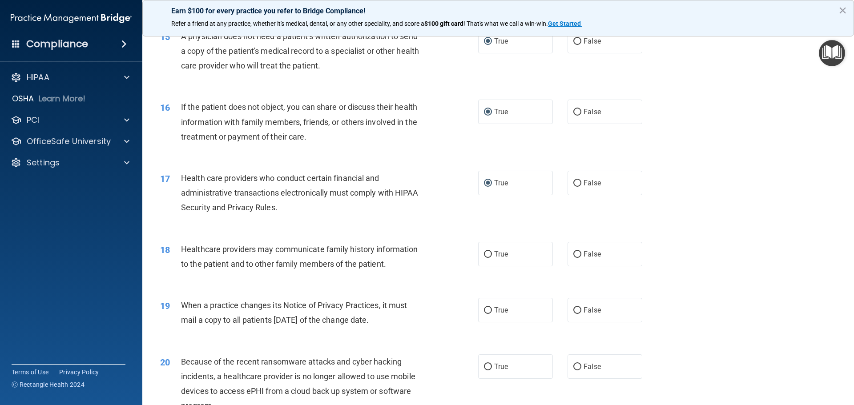
scroll to position [979, 0]
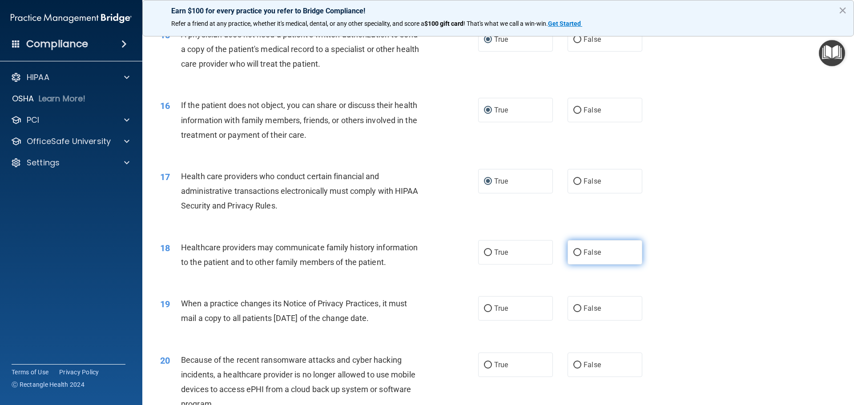
click at [573, 253] on input "False" at bounding box center [577, 253] width 8 height 7
radio input "true"
click at [576, 307] on input "False" at bounding box center [577, 309] width 8 height 7
radio input "true"
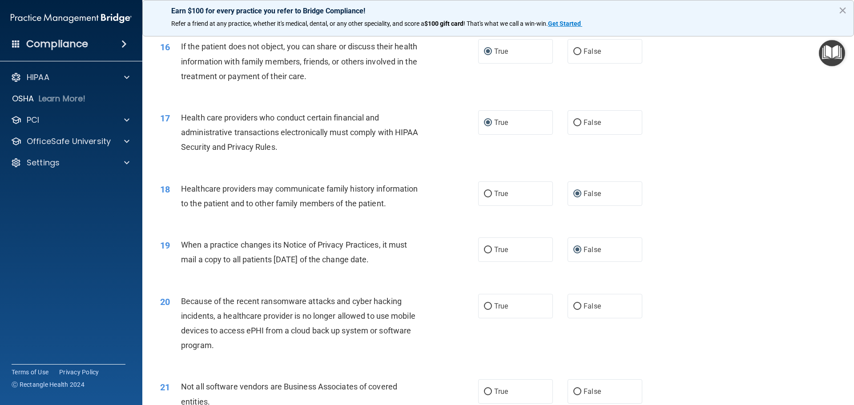
scroll to position [1068, 0]
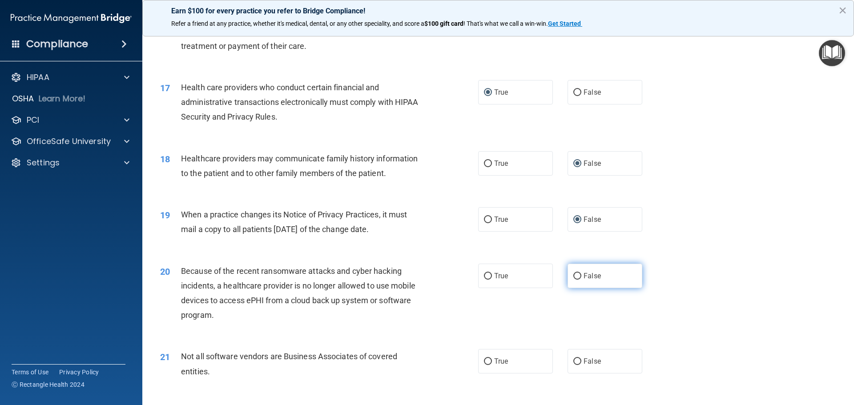
click at [573, 276] on input "False" at bounding box center [577, 276] width 8 height 7
radio input "true"
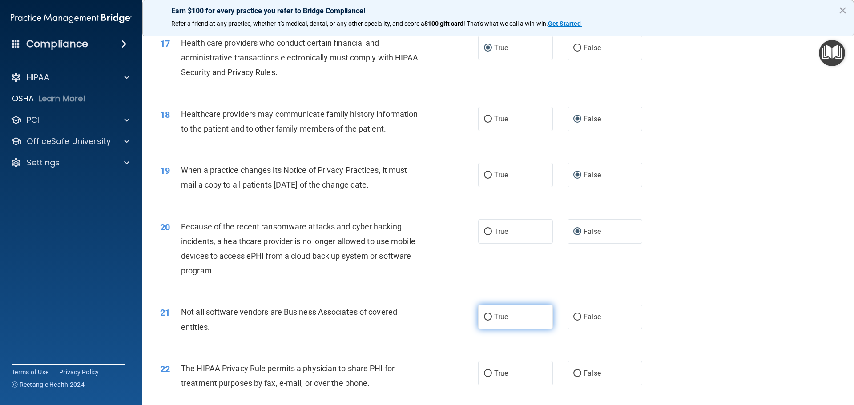
click at [486, 318] on input "True" at bounding box center [488, 317] width 8 height 7
radio input "true"
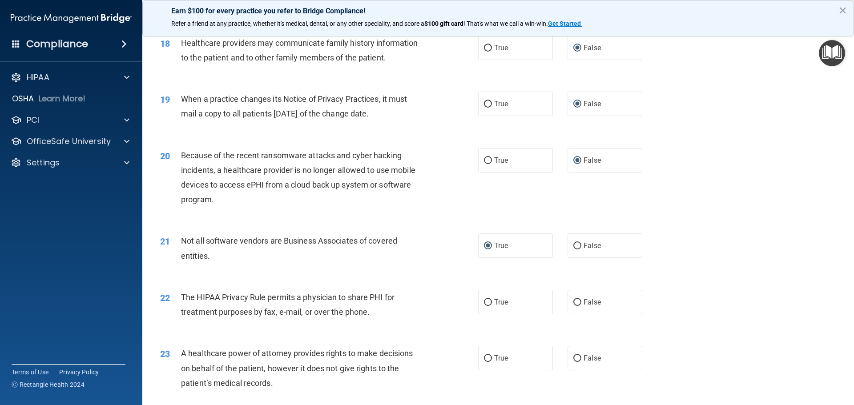
scroll to position [1201, 0]
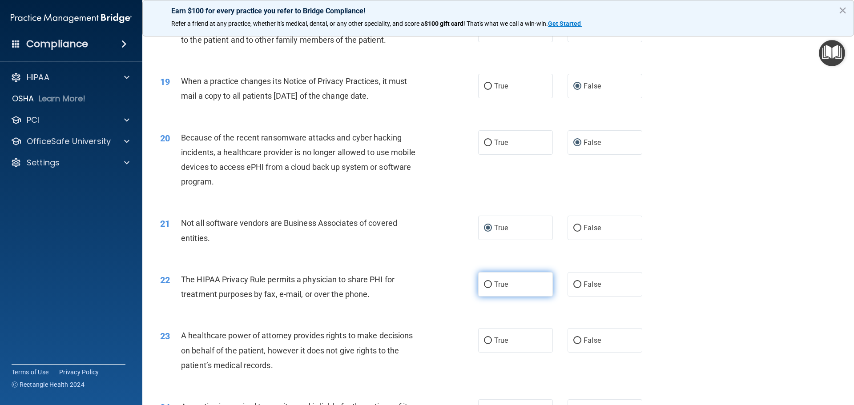
click at [484, 284] on input "True" at bounding box center [488, 285] width 8 height 7
radio input "true"
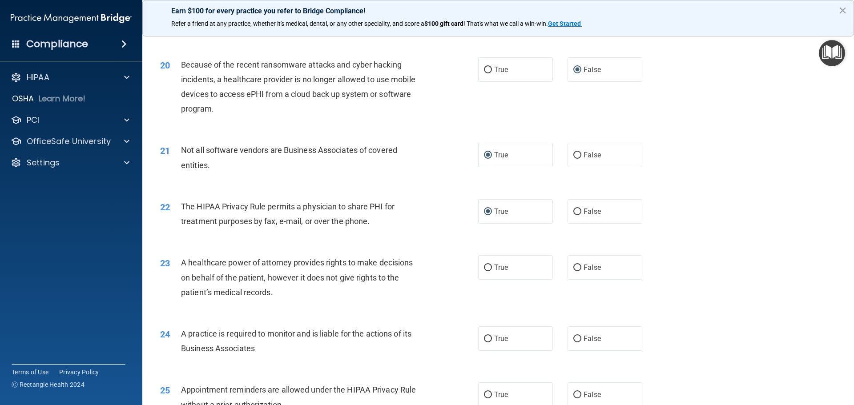
scroll to position [1290, 0]
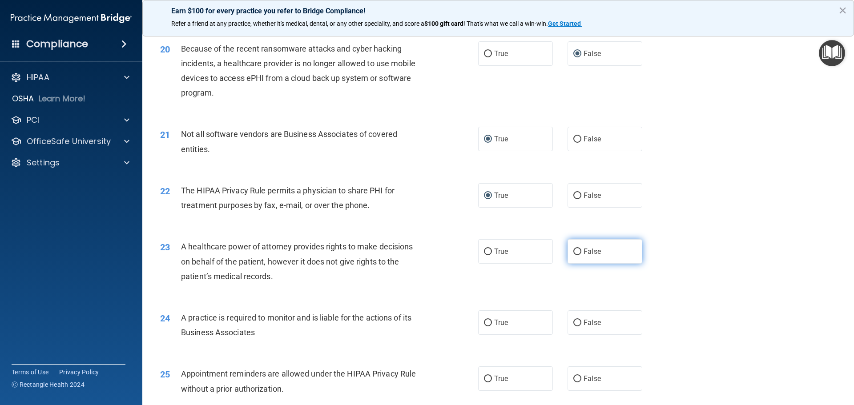
click at [574, 250] on input "False" at bounding box center [577, 252] width 8 height 7
radio input "true"
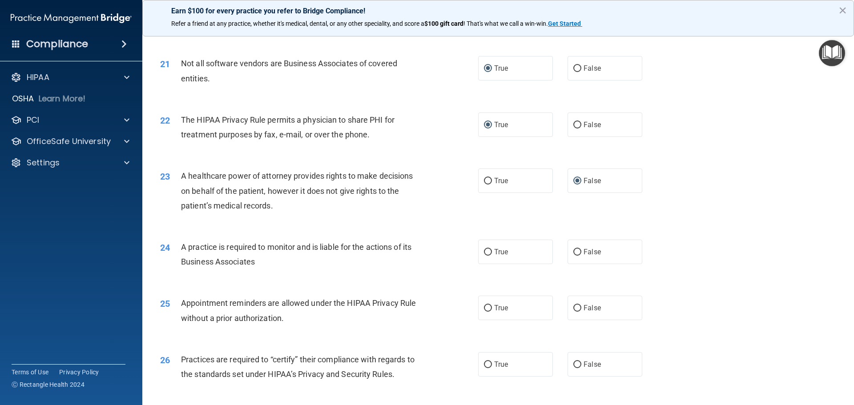
scroll to position [1379, 0]
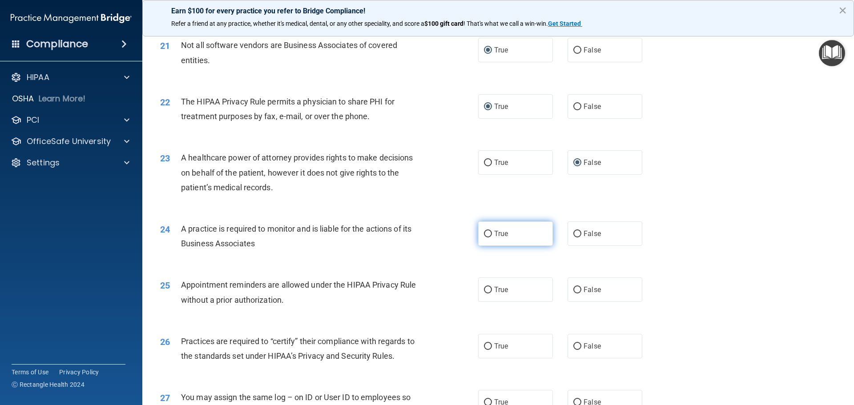
click at [486, 234] on input "True" at bounding box center [488, 234] width 8 height 7
radio input "true"
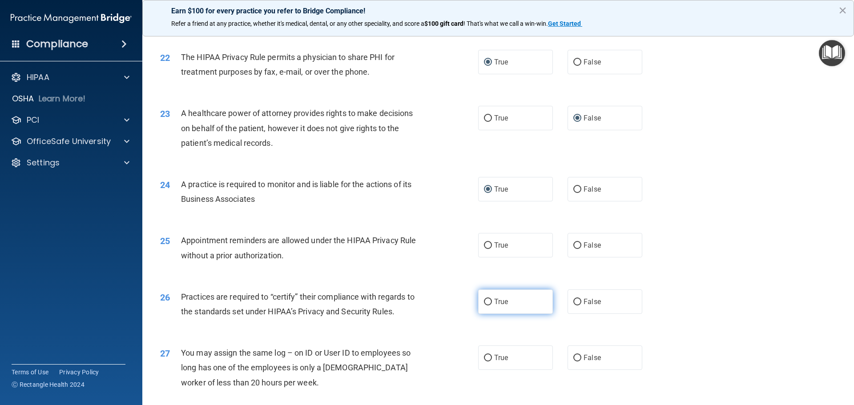
click at [488, 304] on input "True" at bounding box center [488, 302] width 8 height 7
radio input "true"
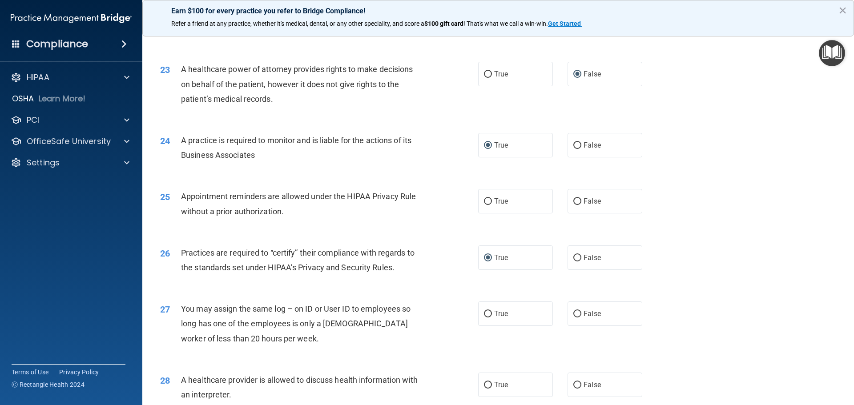
scroll to position [1468, 0]
click at [573, 315] on input "False" at bounding box center [577, 314] width 8 height 7
radio input "true"
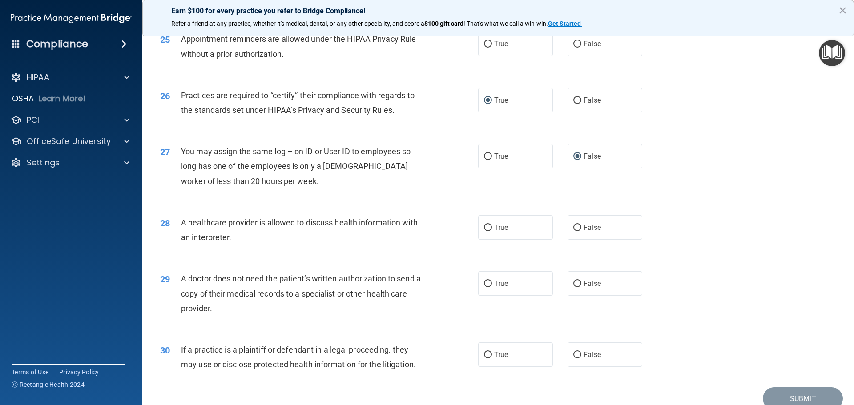
scroll to position [1646, 0]
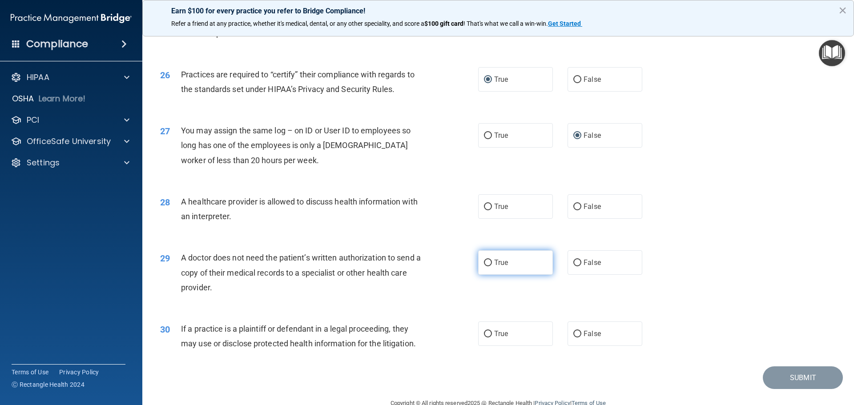
click at [484, 264] on input "True" at bounding box center [488, 263] width 8 height 7
radio input "true"
click at [485, 334] on input "True" at bounding box center [488, 334] width 8 height 7
radio input "true"
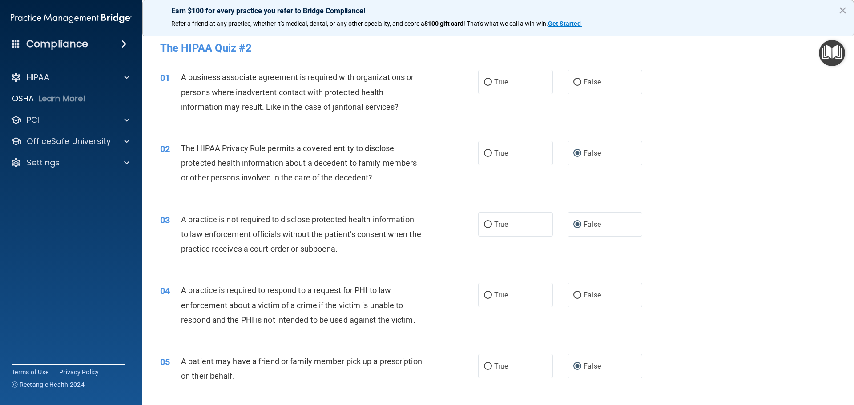
scroll to position [0, 0]
click at [484, 85] on input "True" at bounding box center [488, 83] width 8 height 7
radio input "true"
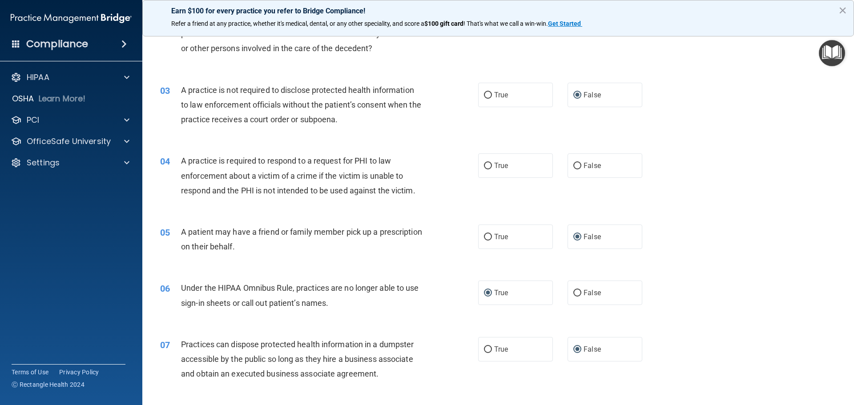
scroll to position [133, 0]
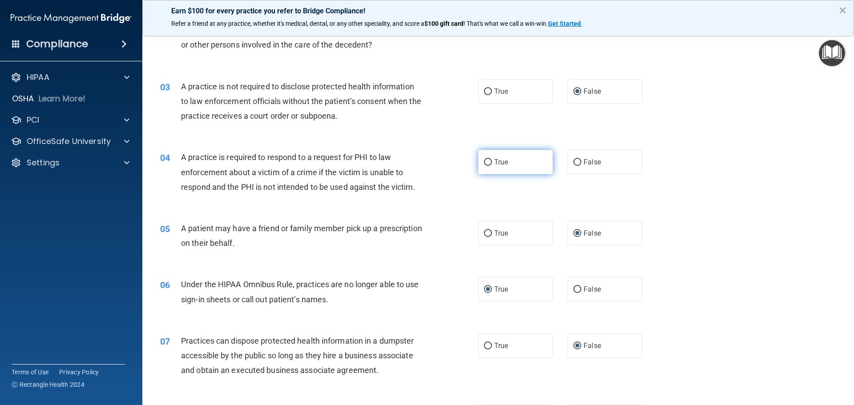
click at [486, 162] on input "True" at bounding box center [488, 162] width 8 height 7
radio input "true"
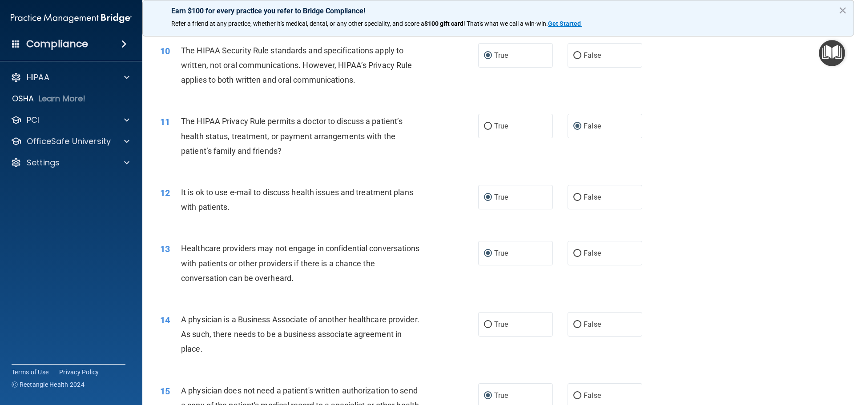
scroll to position [623, 0]
click at [573, 322] on input "False" at bounding box center [577, 324] width 8 height 7
radio input "true"
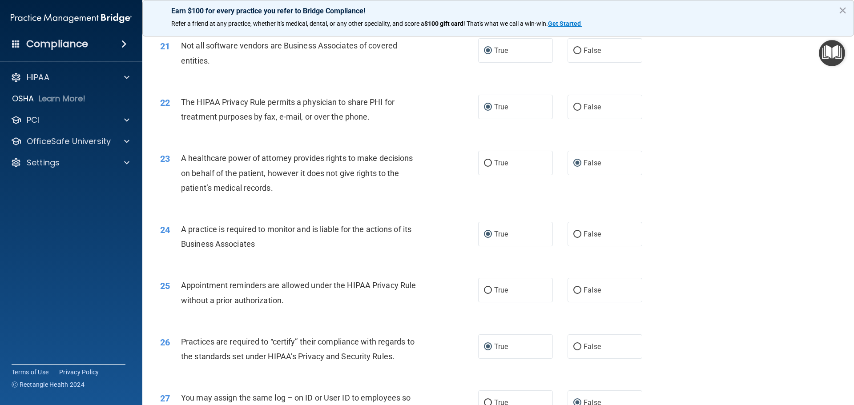
scroll to position [1379, 0]
click at [573, 288] on input "False" at bounding box center [577, 290] width 8 height 7
radio input "true"
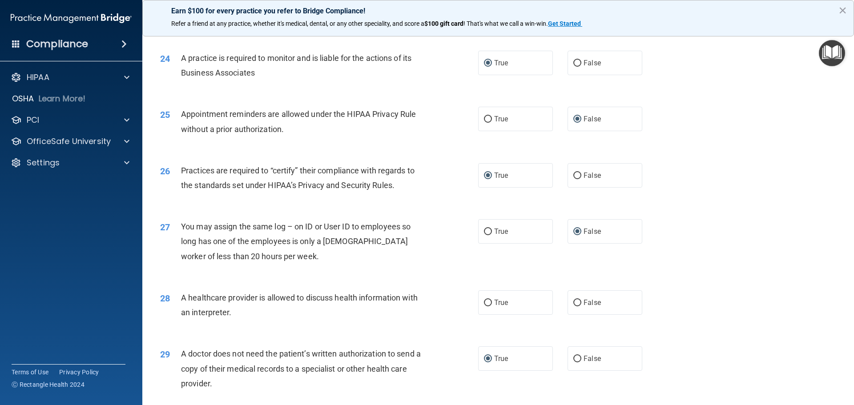
scroll to position [1557, 0]
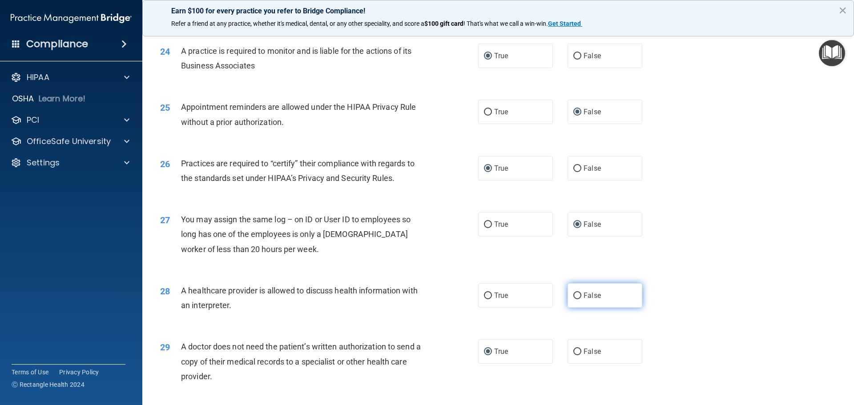
click at [575, 293] on input "False" at bounding box center [577, 296] width 8 height 7
radio input "true"
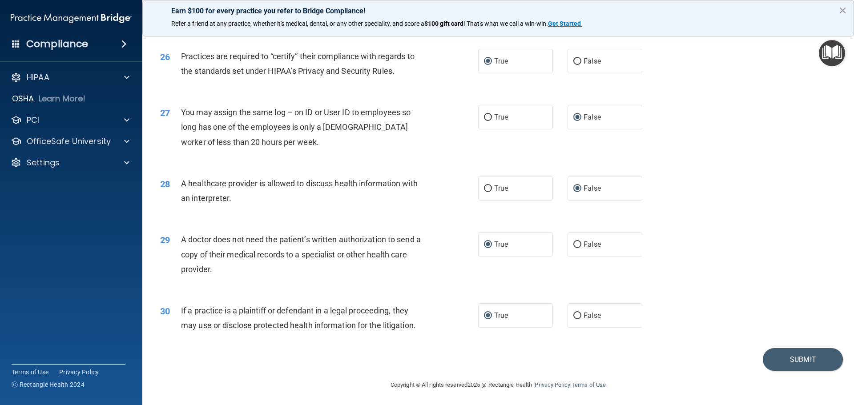
scroll to position [1666, 0]
click at [792, 358] on button "Submit" at bounding box center [803, 358] width 80 height 23
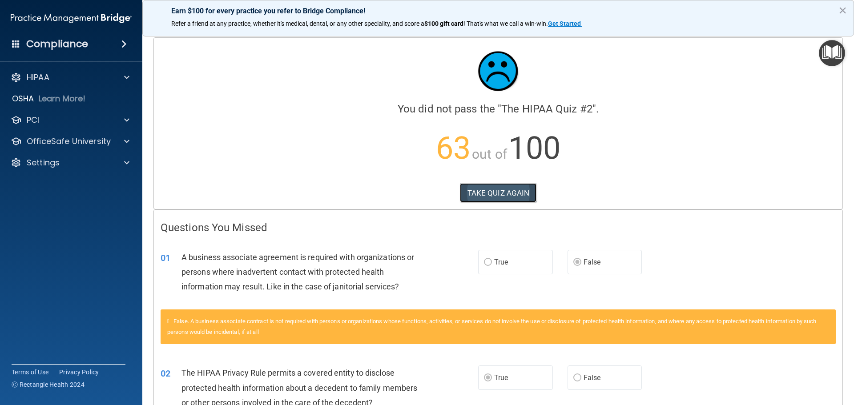
click at [485, 190] on button "TAKE QUIZ AGAIN" at bounding box center [498, 193] width 77 height 20
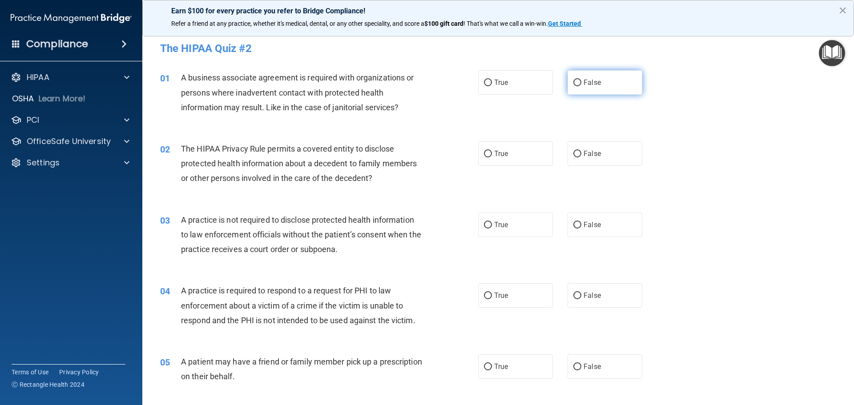
click at [575, 83] on input "False" at bounding box center [577, 83] width 8 height 7
radio input "true"
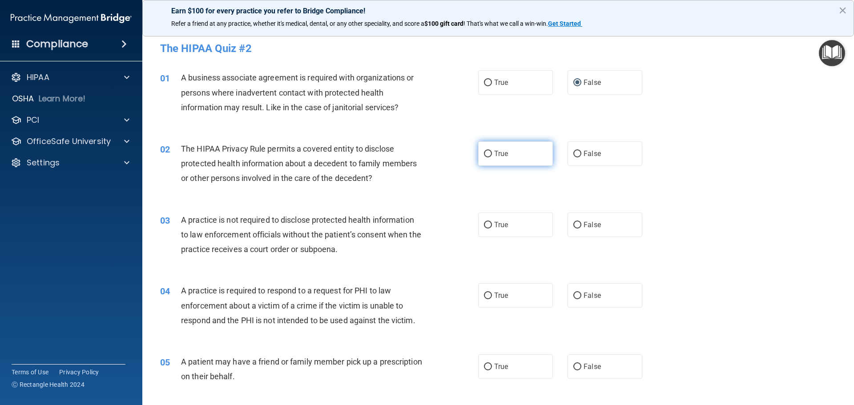
drag, startPoint x: 487, startPoint y: 154, endPoint x: 475, endPoint y: 161, distance: 13.7
click at [486, 154] on input "True" at bounding box center [488, 154] width 8 height 7
radio input "true"
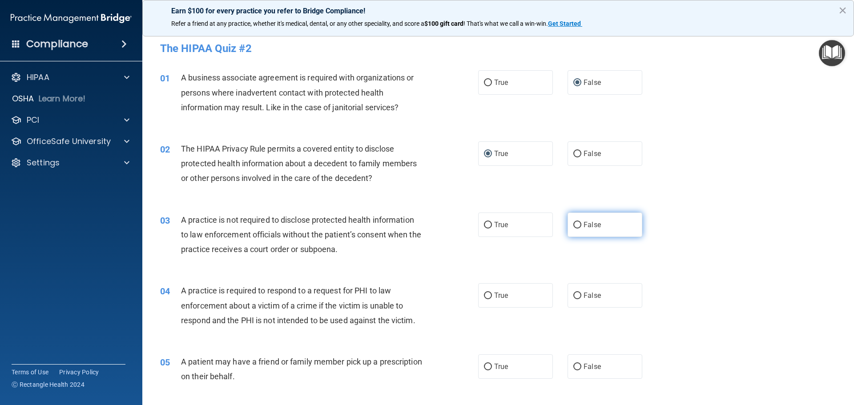
drag, startPoint x: 573, startPoint y: 225, endPoint x: 565, endPoint y: 222, distance: 8.4
click at [573, 225] on input "False" at bounding box center [577, 225] width 8 height 7
radio input "true"
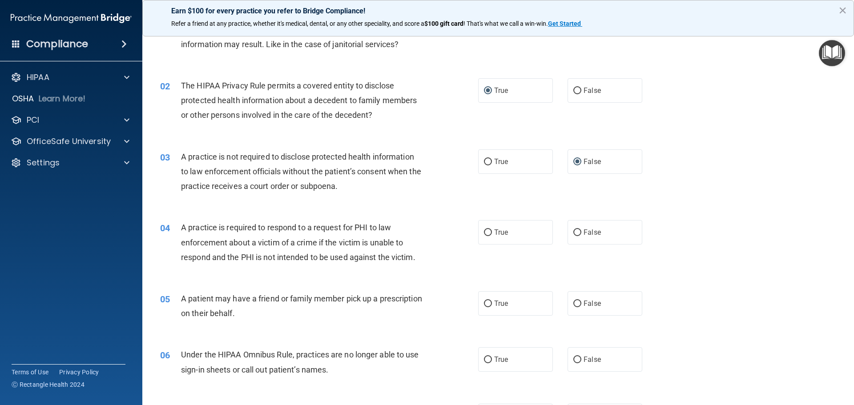
scroll to position [89, 0]
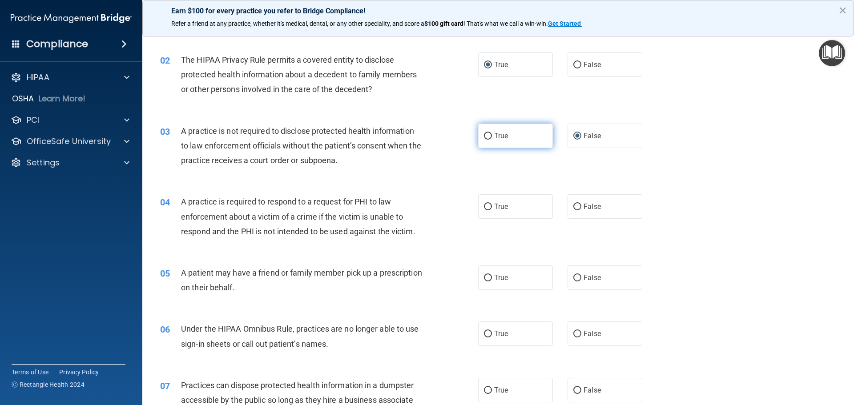
click at [485, 136] on input "True" at bounding box center [488, 136] width 8 height 7
radio input "true"
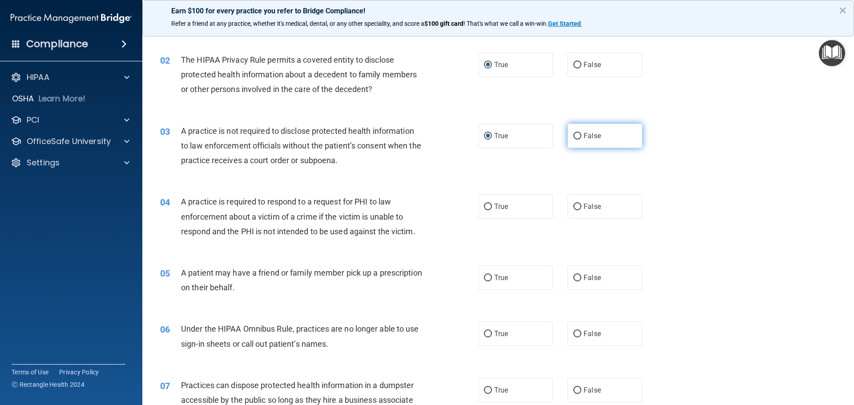
click at [575, 133] on input "False" at bounding box center [577, 136] width 8 height 7
radio input "true"
radio input "false"
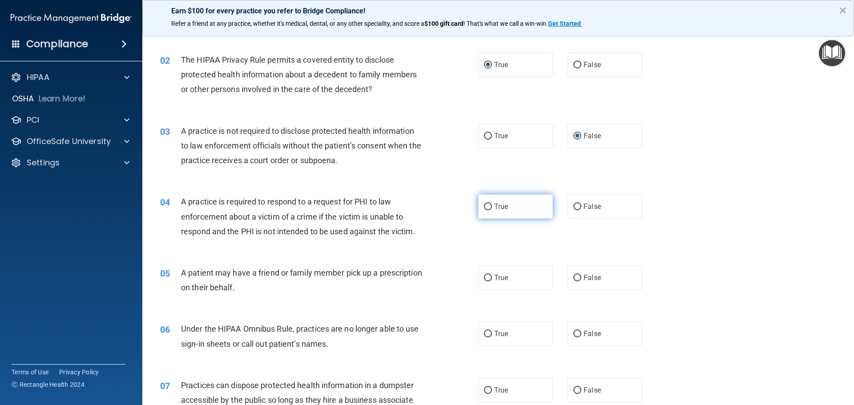
click at [487, 206] on input "True" at bounding box center [488, 207] width 8 height 7
radio input "true"
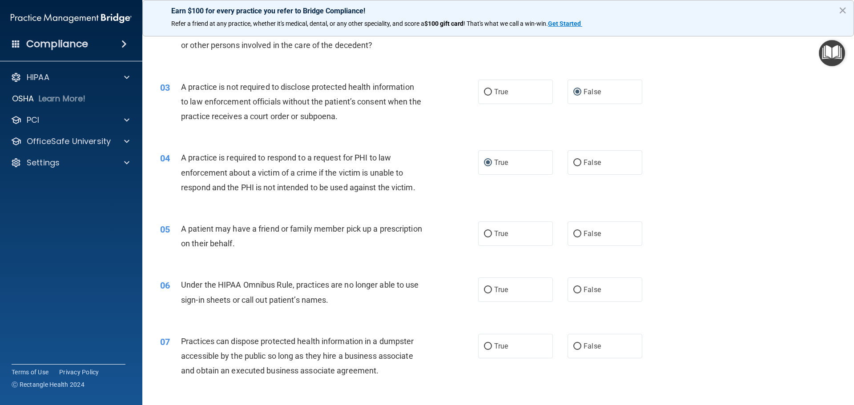
scroll to position [133, 0]
click at [484, 233] on input "True" at bounding box center [488, 233] width 8 height 7
radio input "true"
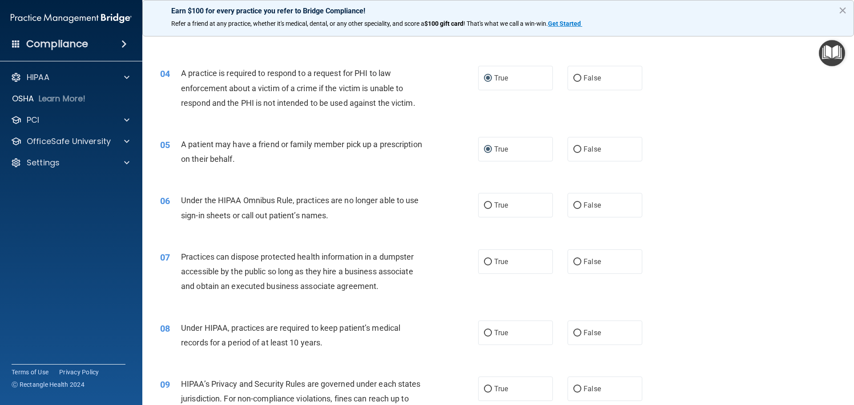
scroll to position [222, 0]
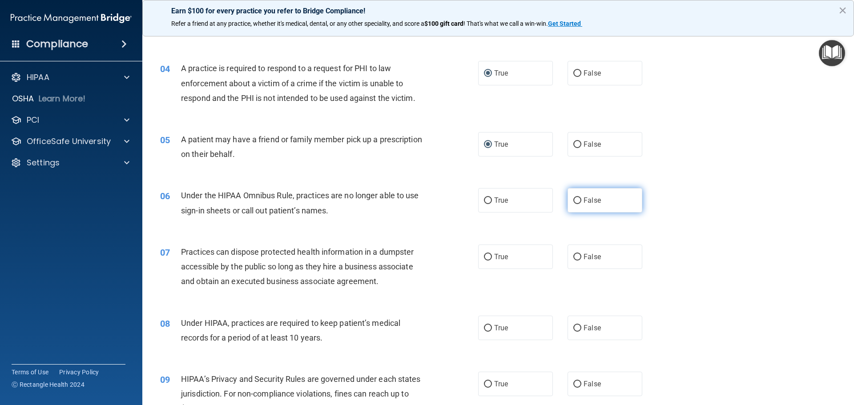
click at [573, 199] on input "False" at bounding box center [577, 201] width 8 height 7
radio input "true"
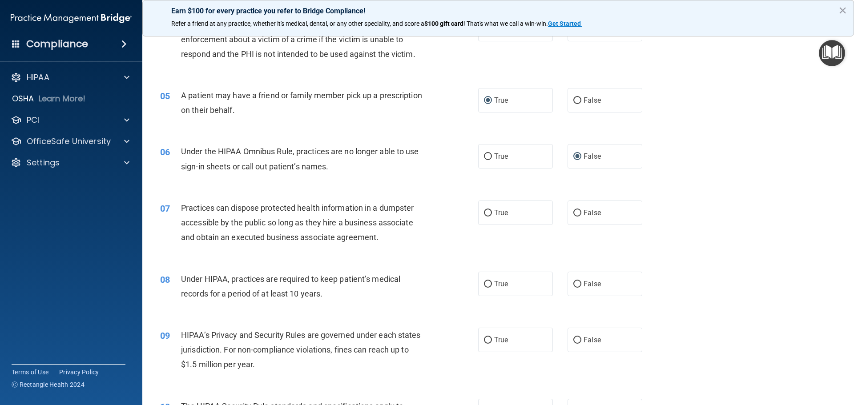
scroll to position [267, 0]
click at [575, 210] on input "False" at bounding box center [577, 213] width 8 height 7
radio input "true"
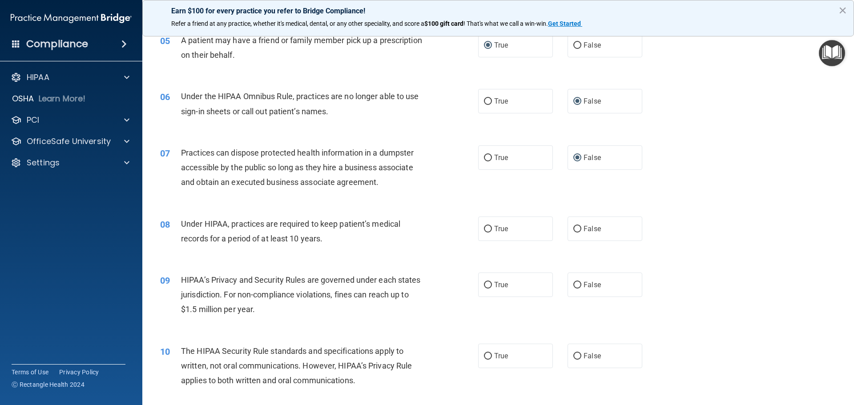
scroll to position [356, 0]
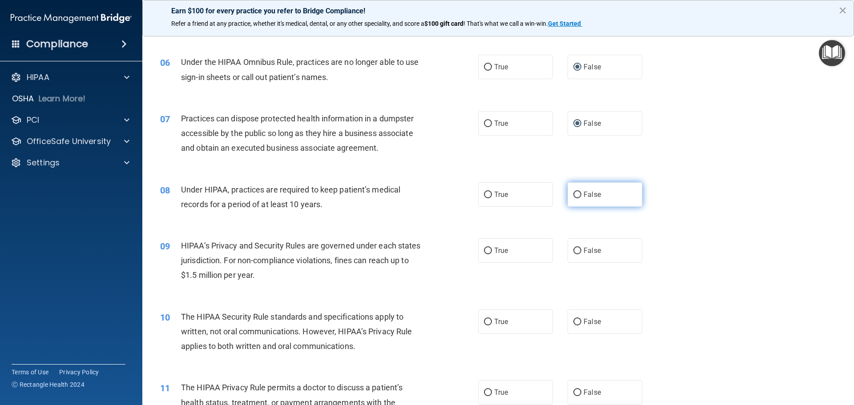
click at [573, 192] on input "False" at bounding box center [577, 195] width 8 height 7
radio input "true"
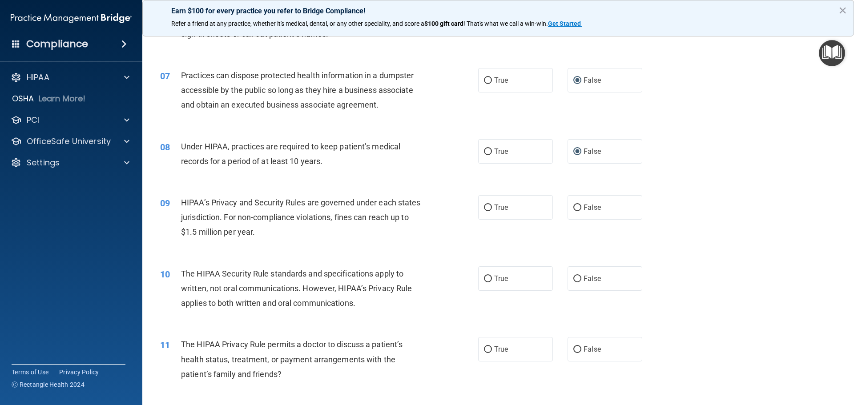
scroll to position [400, 0]
click at [573, 206] on input "False" at bounding box center [577, 206] width 8 height 7
radio input "true"
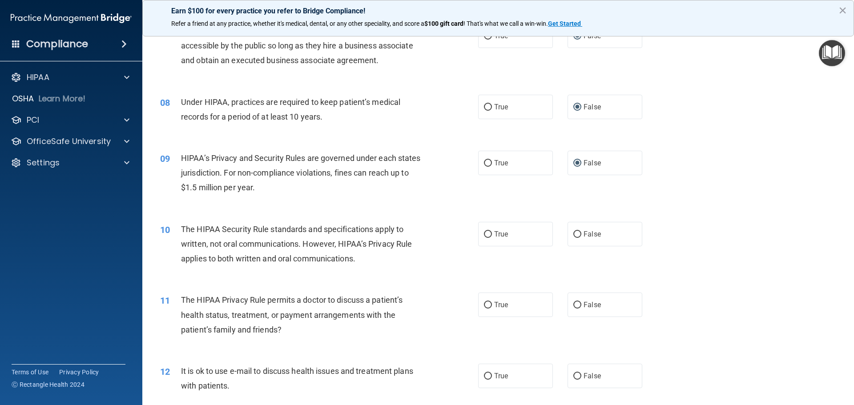
scroll to position [445, 0]
click at [484, 234] on input "True" at bounding box center [488, 233] width 8 height 7
radio input "true"
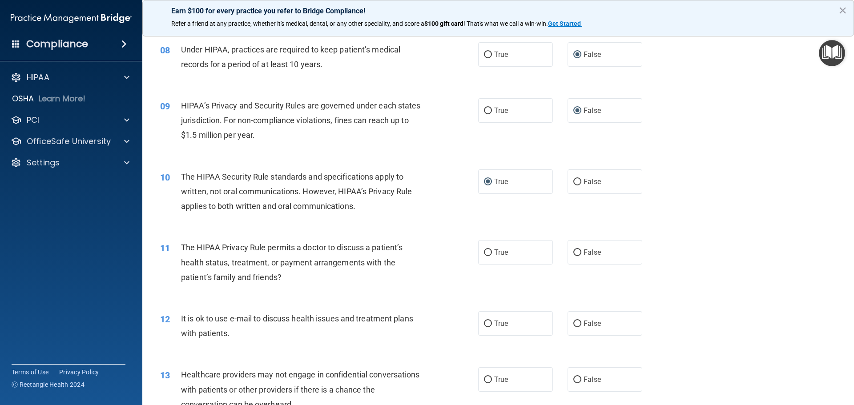
scroll to position [534, 0]
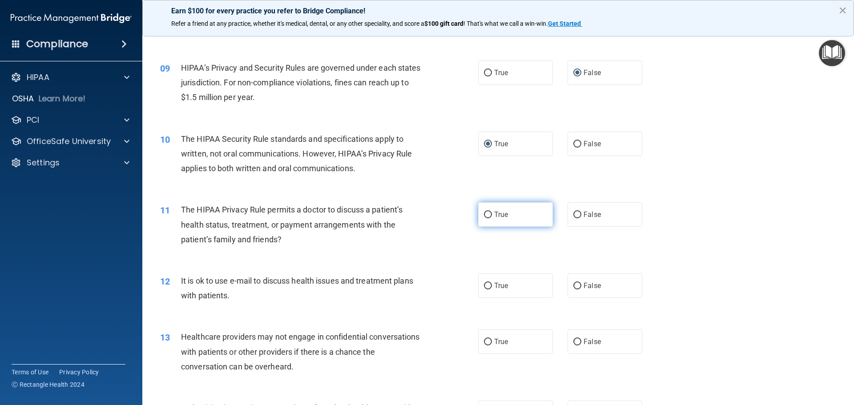
click at [484, 214] on input "True" at bounding box center [488, 215] width 8 height 7
radio input "true"
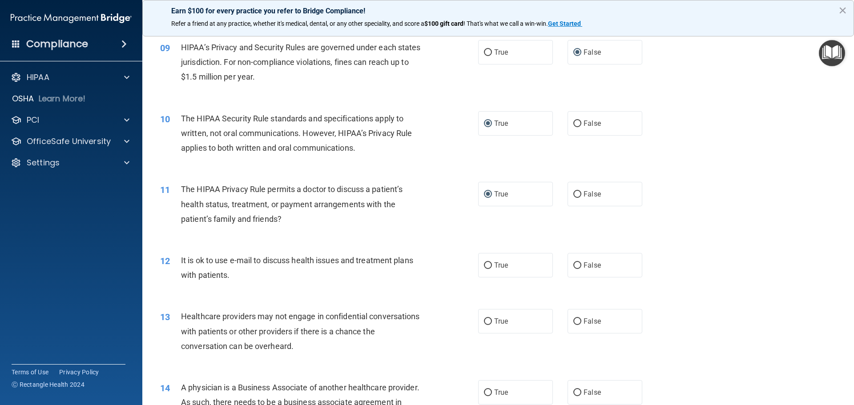
scroll to position [578, 0]
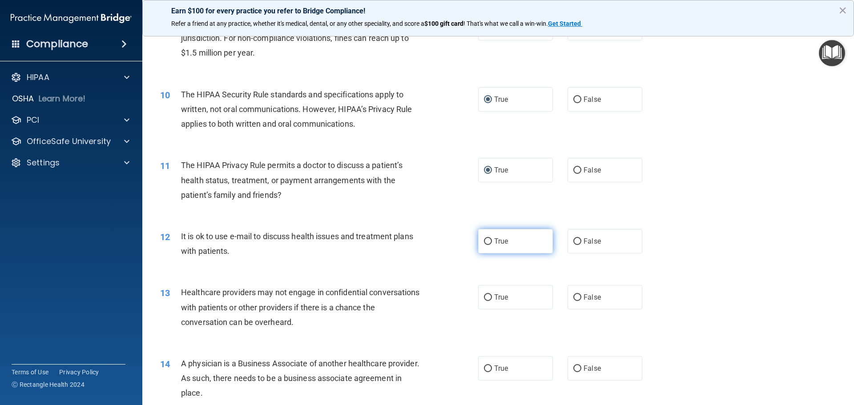
click at [484, 242] on input "True" at bounding box center [488, 241] width 8 height 7
radio input "true"
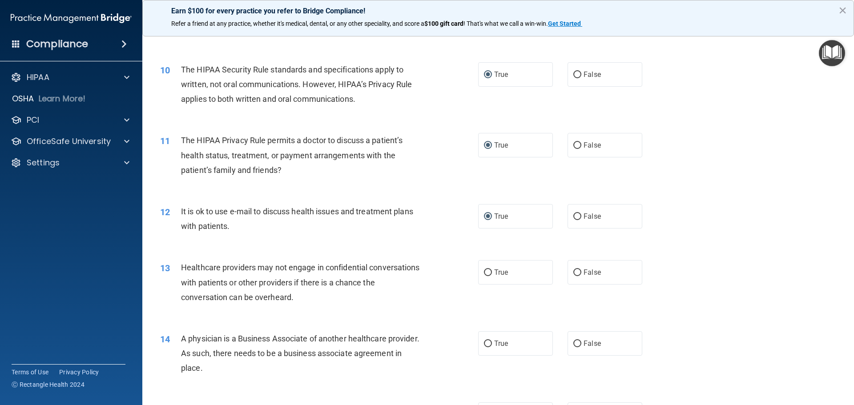
scroll to position [623, 0]
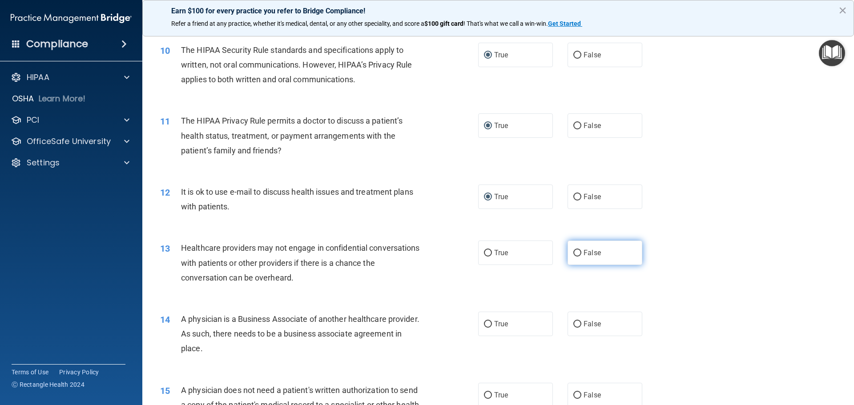
click at [574, 252] on input "False" at bounding box center [577, 253] width 8 height 7
radio input "true"
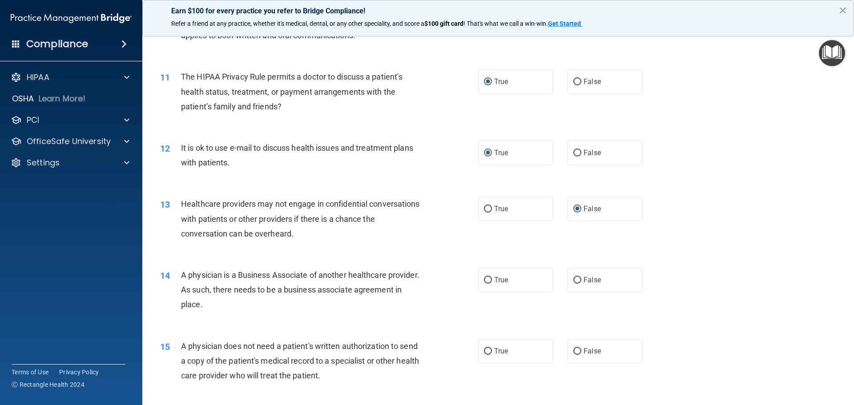
scroll to position [667, 0]
click at [575, 281] on input "False" at bounding box center [577, 280] width 8 height 7
radio input "true"
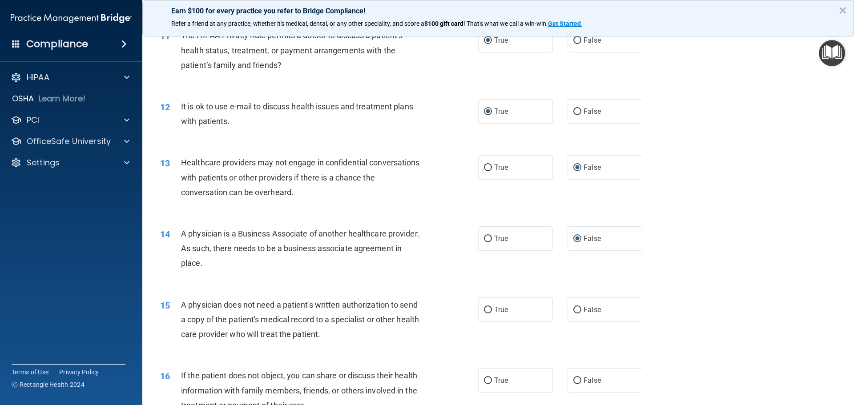
scroll to position [712, 0]
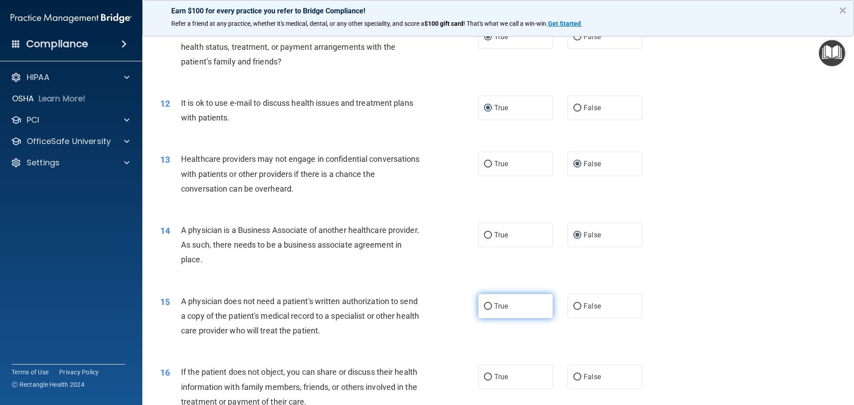
click at [484, 305] on input "True" at bounding box center [488, 306] width 8 height 7
radio input "true"
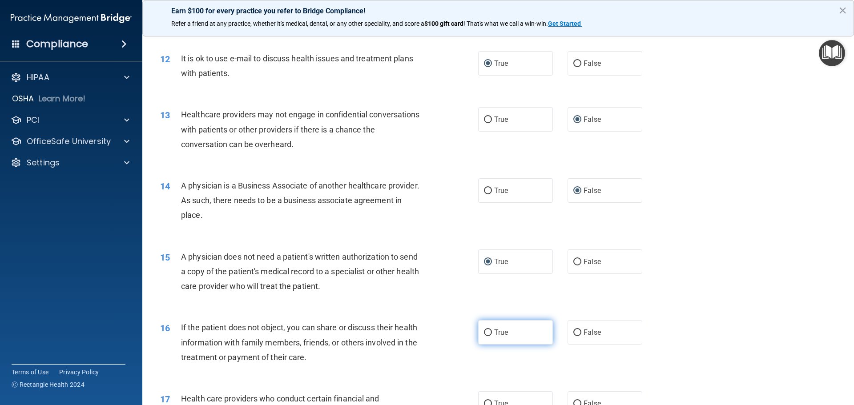
click at [486, 334] on input "True" at bounding box center [488, 333] width 8 height 7
radio input "true"
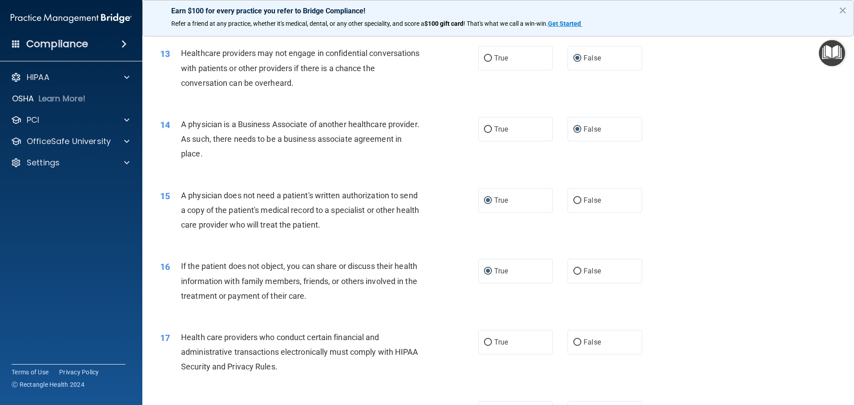
scroll to position [845, 0]
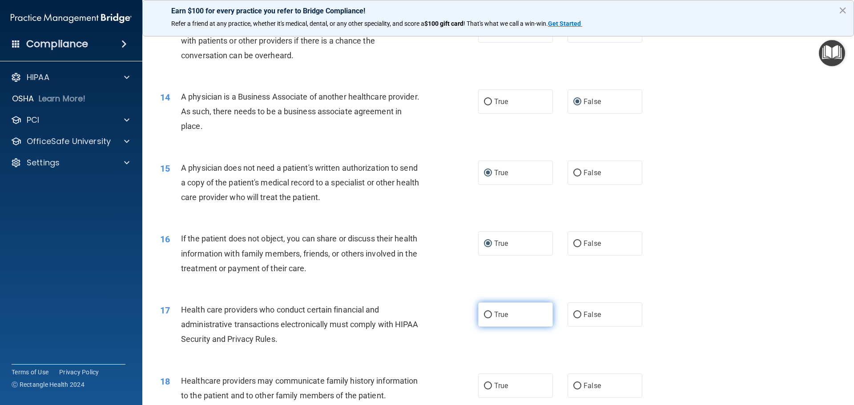
click at [484, 315] on input "True" at bounding box center [488, 315] width 8 height 7
radio input "true"
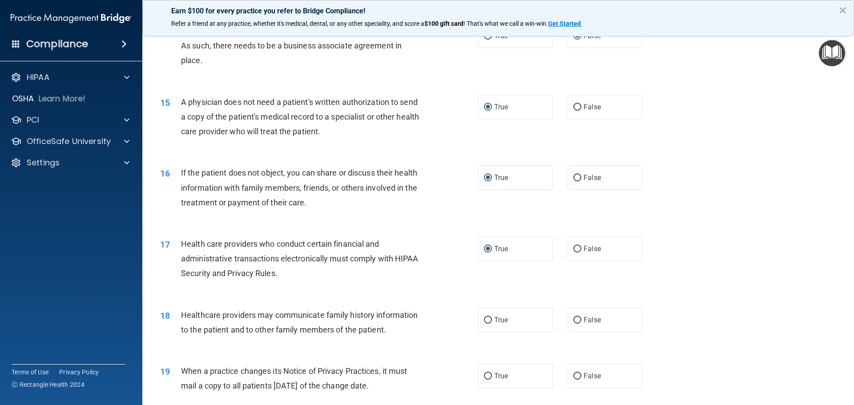
scroll to position [934, 0]
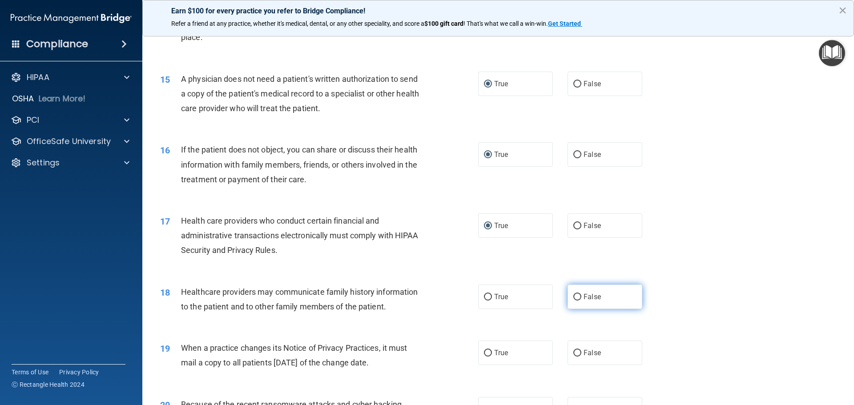
click at [573, 298] on input "False" at bounding box center [577, 297] width 8 height 7
radio input "true"
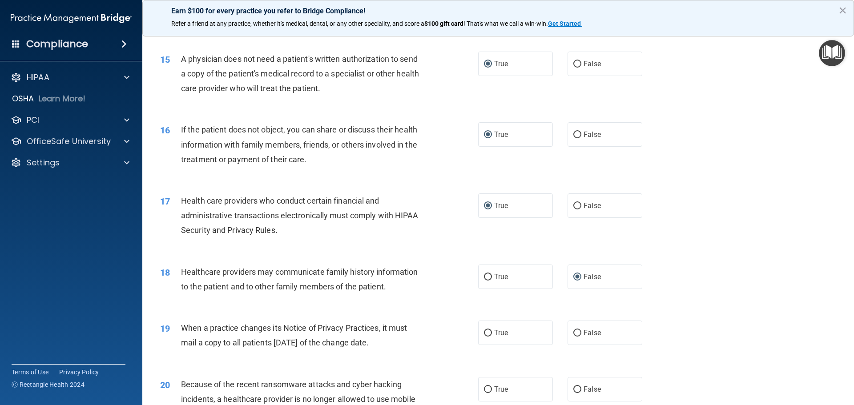
scroll to position [979, 0]
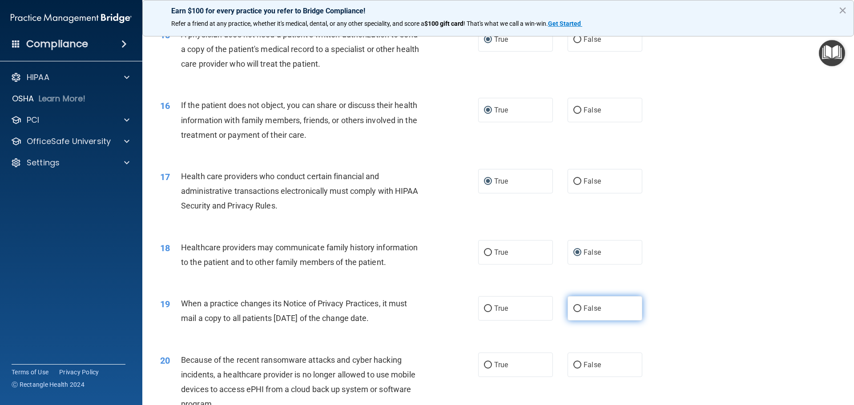
click at [573, 308] on input "False" at bounding box center [577, 309] width 8 height 7
radio input "true"
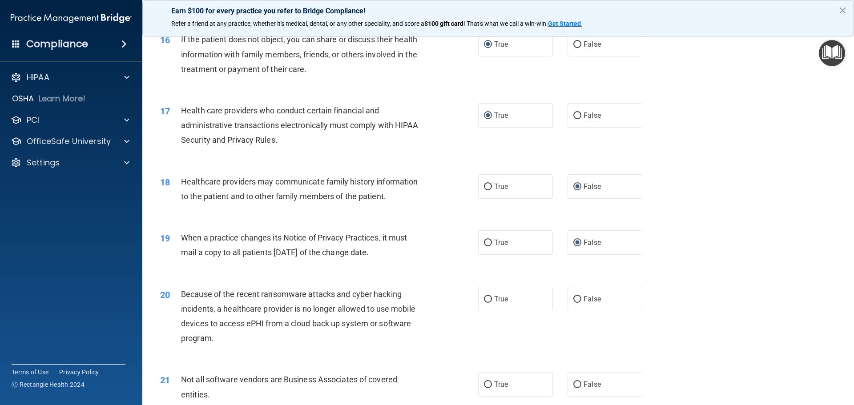
scroll to position [1068, 0]
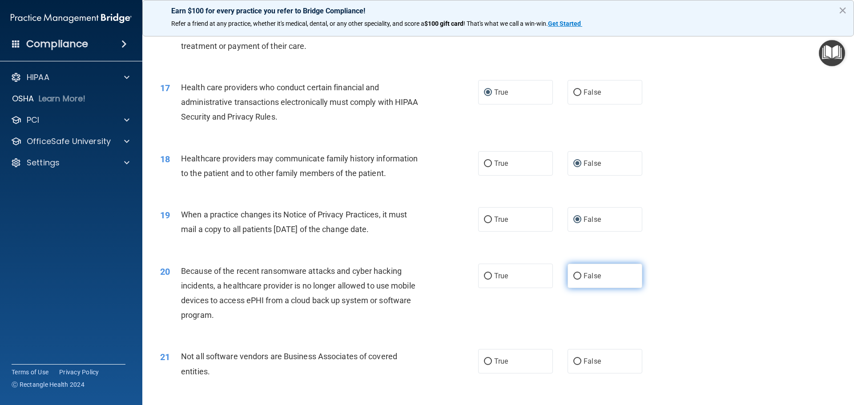
click at [573, 274] on input "False" at bounding box center [577, 276] width 8 height 7
radio input "true"
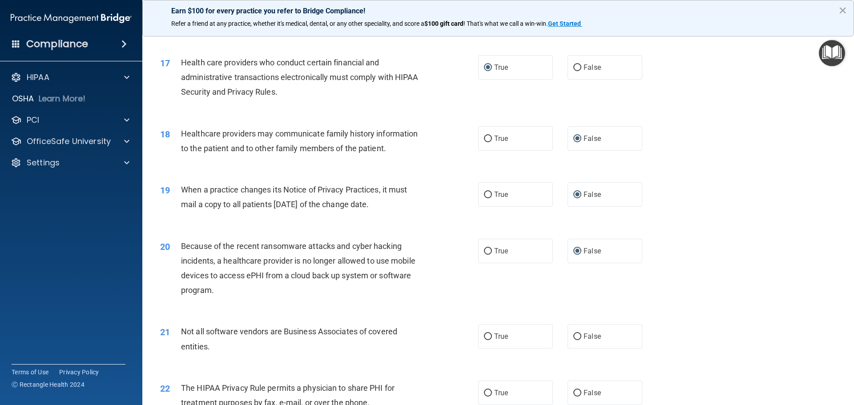
scroll to position [1112, 0]
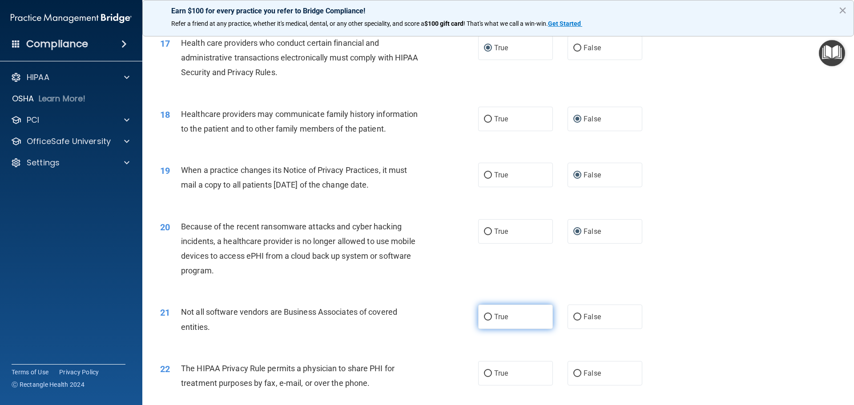
click at [486, 319] on input "True" at bounding box center [488, 317] width 8 height 7
radio input "true"
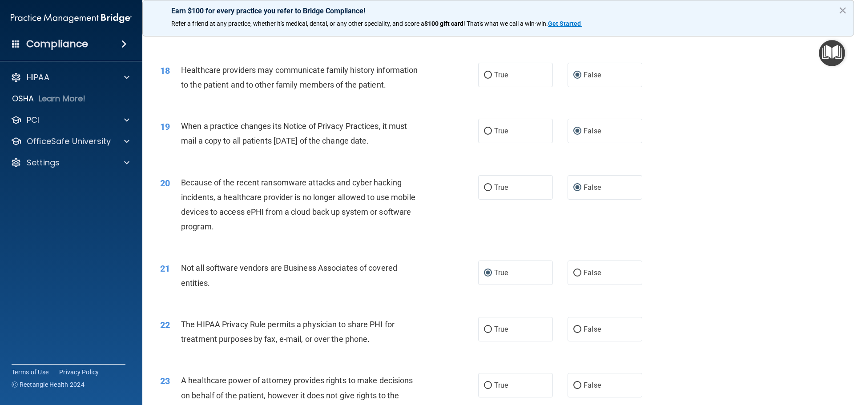
scroll to position [1157, 0]
click at [486, 330] on input "True" at bounding box center [488, 329] width 8 height 7
radio input "true"
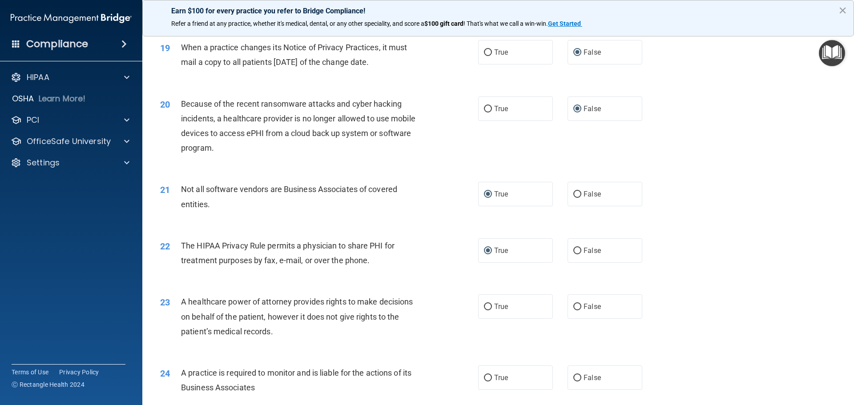
scroll to position [1290, 0]
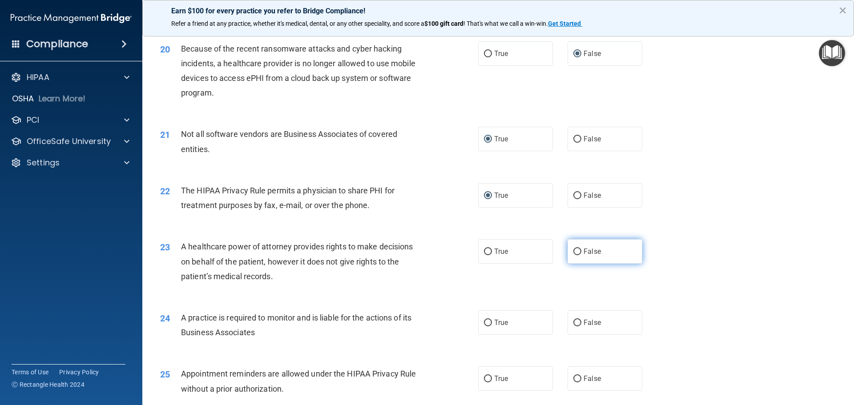
click at [573, 249] on input "False" at bounding box center [577, 252] width 8 height 7
radio input "true"
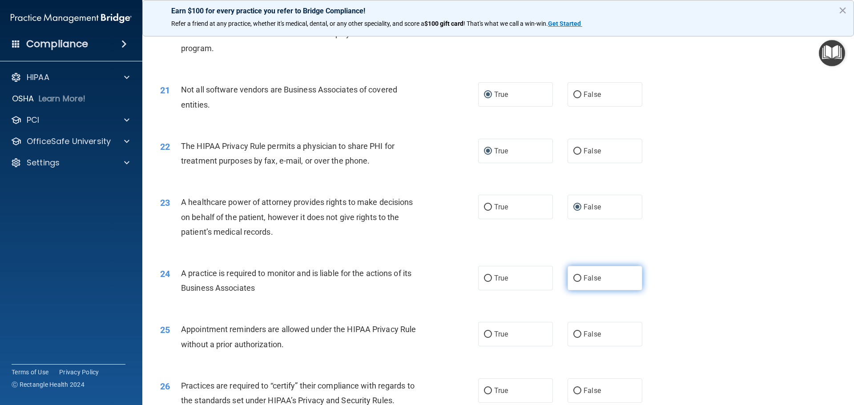
click at [574, 279] on input "False" at bounding box center [577, 278] width 8 height 7
radio input "true"
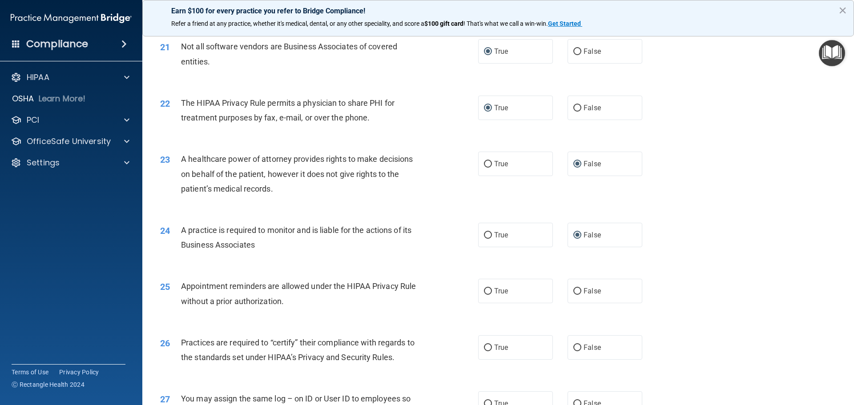
scroll to position [1379, 0]
click at [484, 290] on input "True" at bounding box center [488, 290] width 8 height 7
radio input "true"
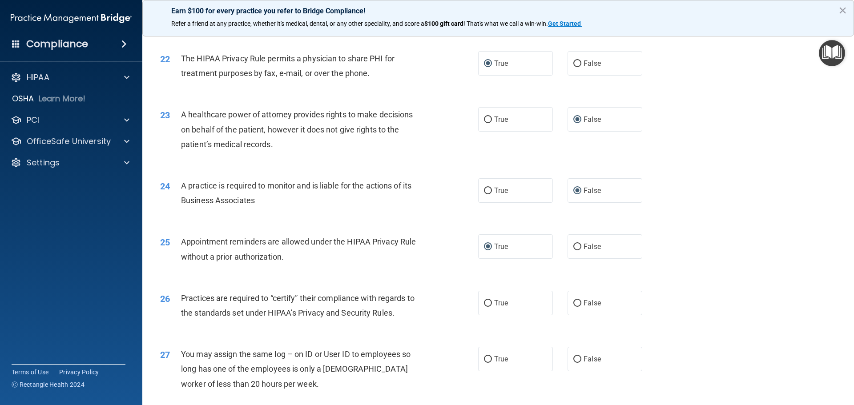
scroll to position [1424, 0]
click at [573, 300] on input "False" at bounding box center [577, 302] width 8 height 7
radio input "true"
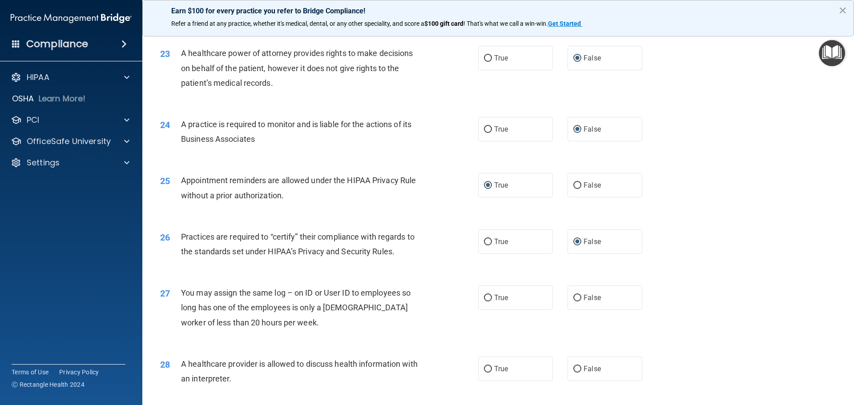
scroll to position [1512, 0]
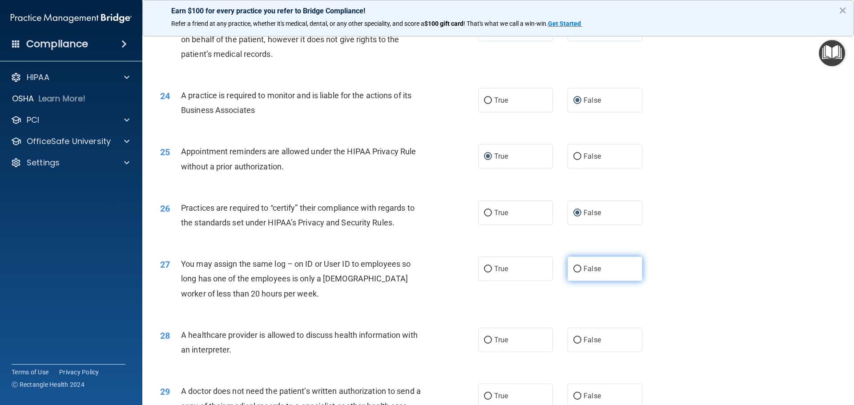
click at [573, 266] on input "False" at bounding box center [577, 269] width 8 height 7
radio input "true"
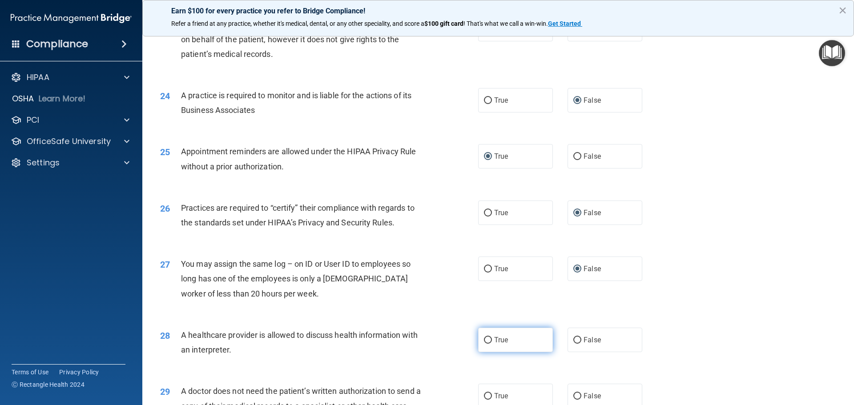
click at [484, 340] on input "True" at bounding box center [488, 340] width 8 height 7
radio input "true"
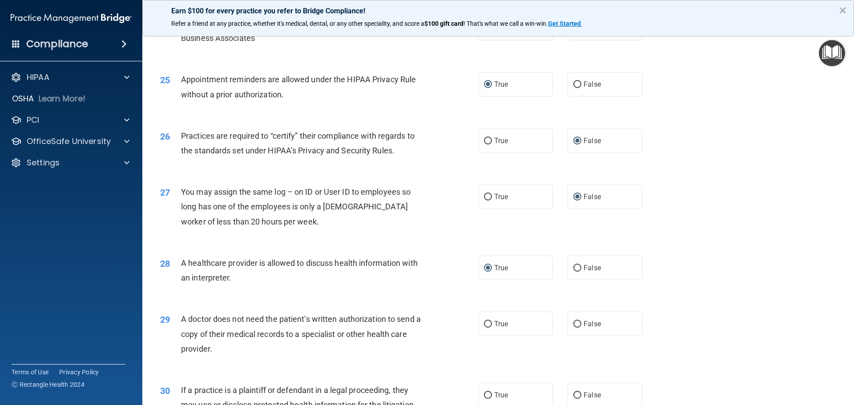
scroll to position [1601, 0]
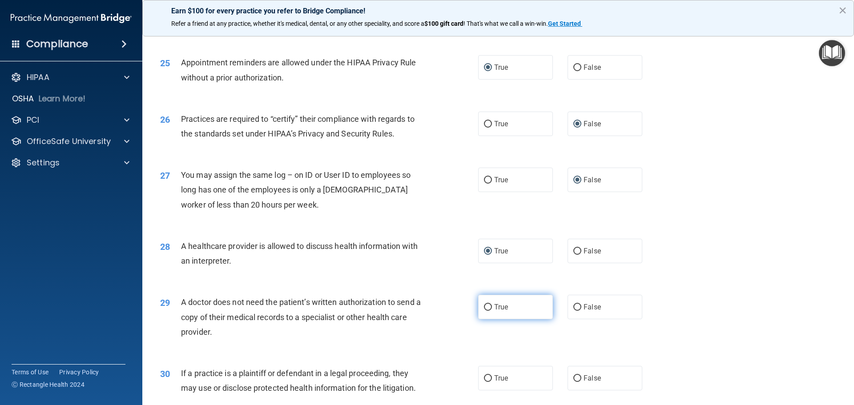
click at [484, 304] on input "True" at bounding box center [488, 307] width 8 height 7
radio input "true"
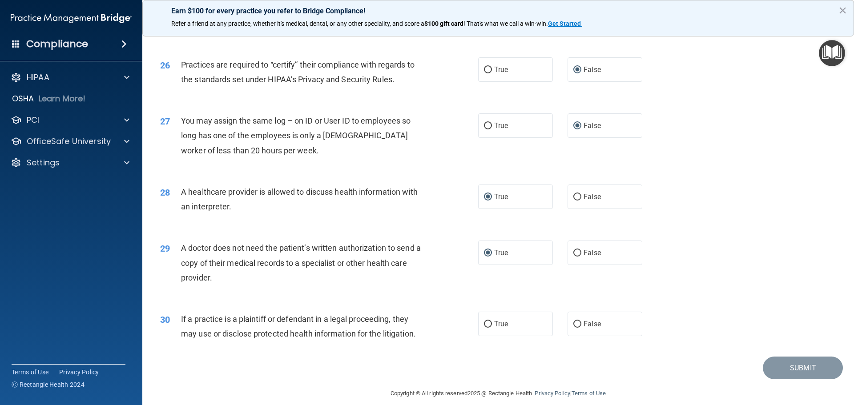
scroll to position [1666, 0]
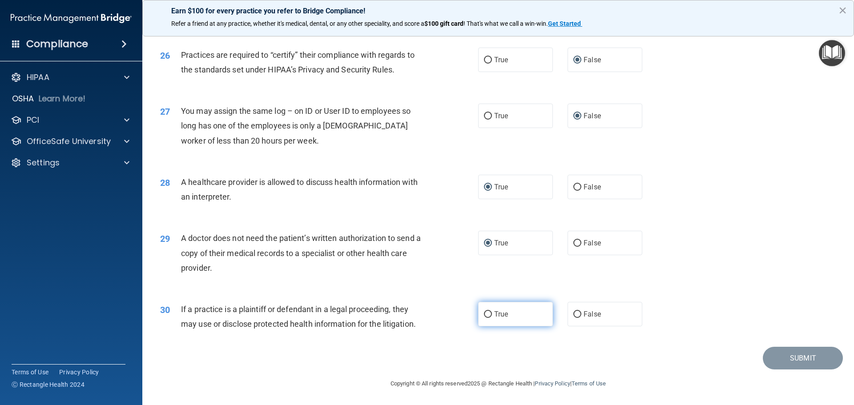
click at [485, 313] on input "True" at bounding box center [488, 314] width 8 height 7
radio input "true"
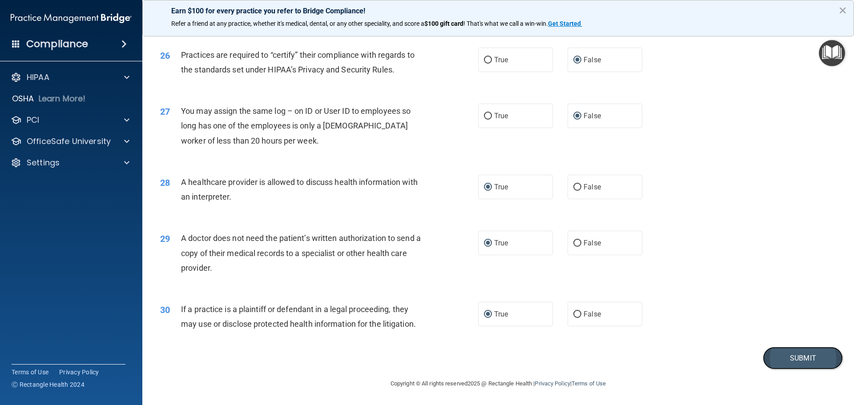
click at [803, 362] on button "Submit" at bounding box center [803, 358] width 80 height 23
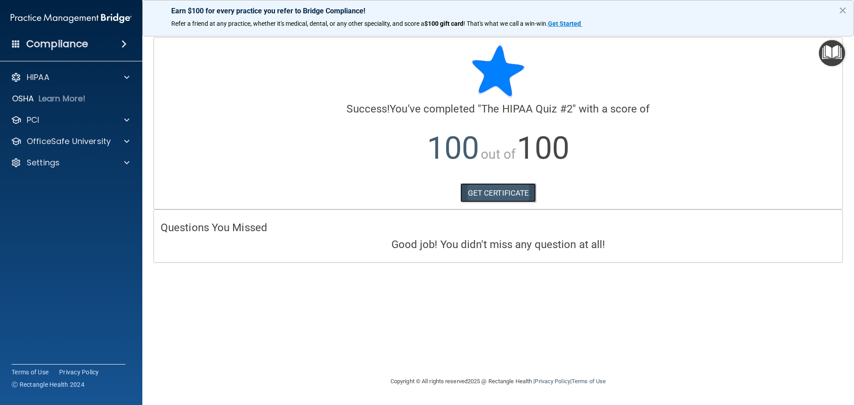
click at [506, 193] on link "GET CERTIFICATE" at bounding box center [498, 193] width 76 height 20
click at [78, 135] on div "OfficeSafe University" at bounding box center [71, 142] width 143 height 18
click at [65, 139] on p "OfficeSafe University" at bounding box center [69, 141] width 84 height 11
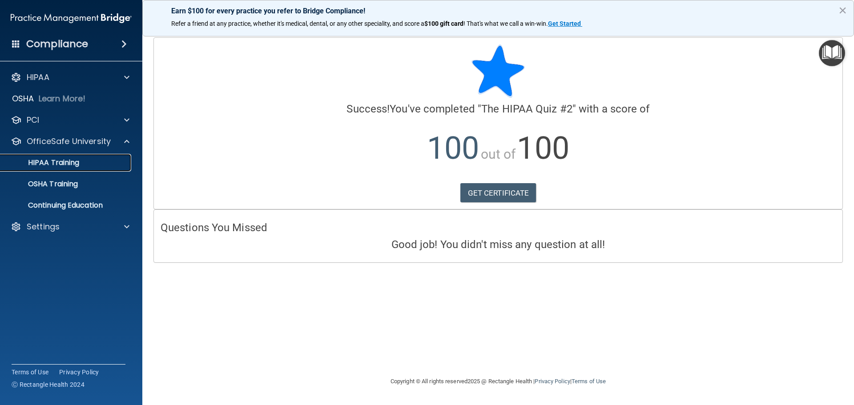
click at [61, 158] on p "HIPAA Training" at bounding box center [42, 162] width 73 height 9
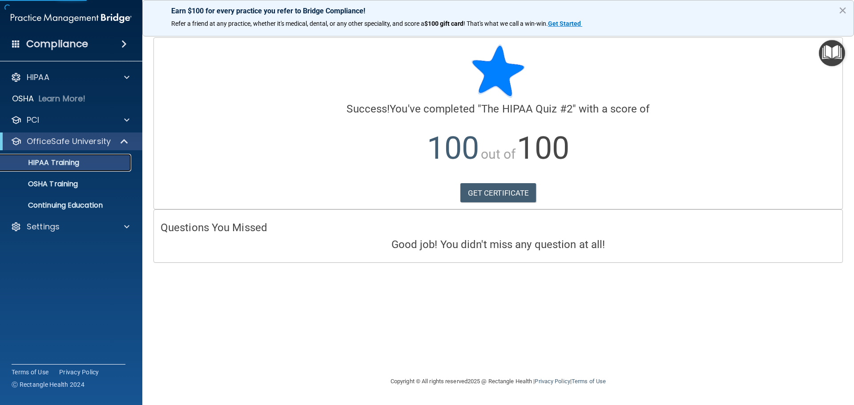
click at [62, 162] on p "HIPAA Training" at bounding box center [42, 162] width 73 height 9
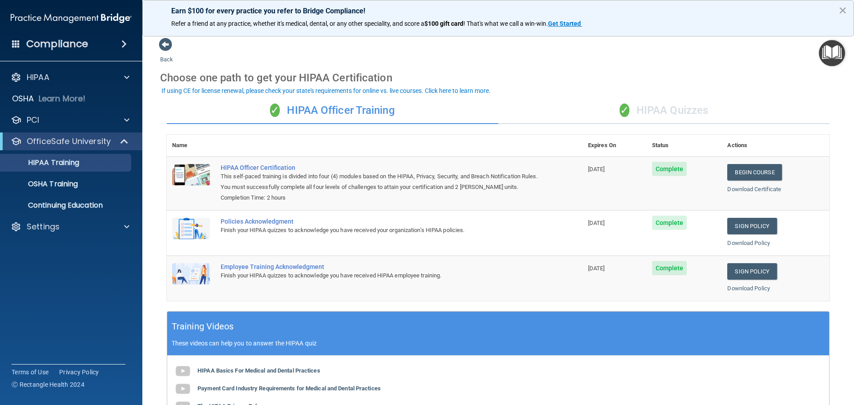
click at [588, 105] on div "✓ HIPAA Quizzes" at bounding box center [663, 110] width 331 height 27
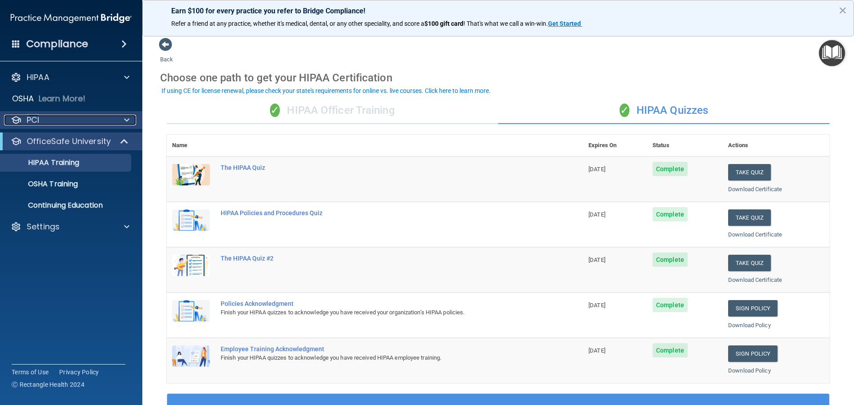
click at [105, 118] on div "PCI" at bounding box center [59, 120] width 110 height 11
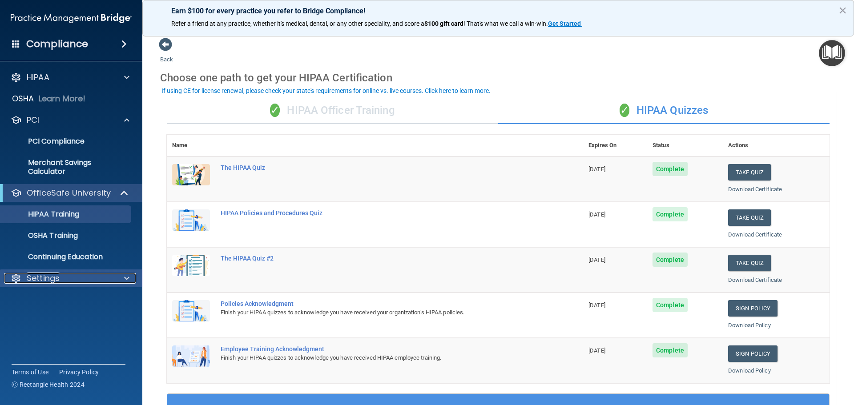
click at [52, 278] on p "Settings" at bounding box center [43, 278] width 33 height 11
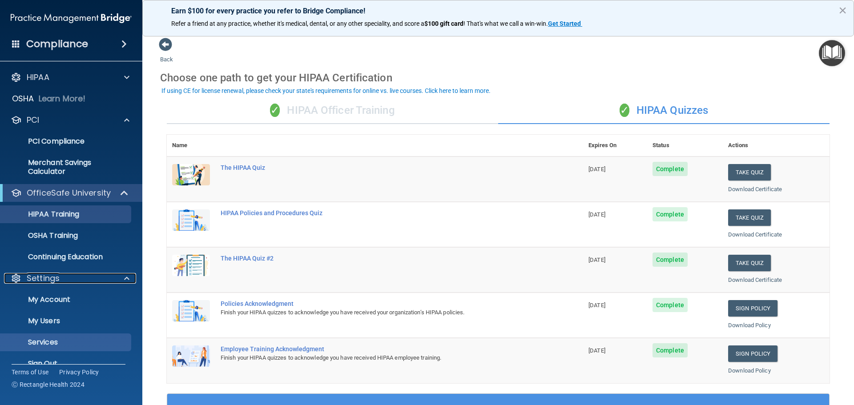
scroll to position [16, 0]
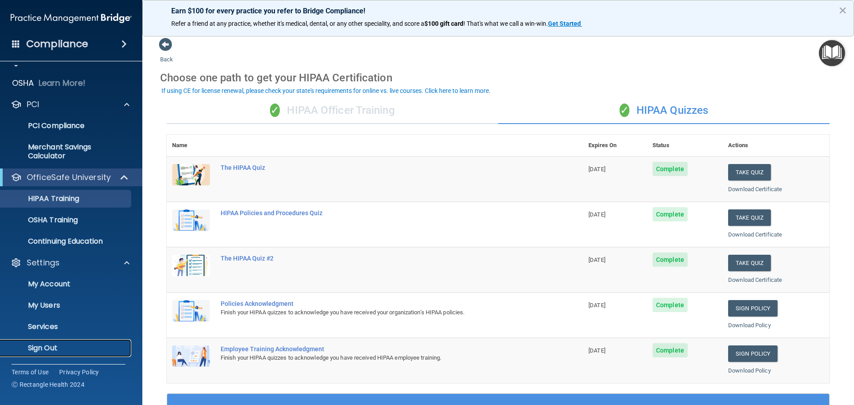
click at [44, 347] on p "Sign Out" at bounding box center [66, 348] width 121 height 9
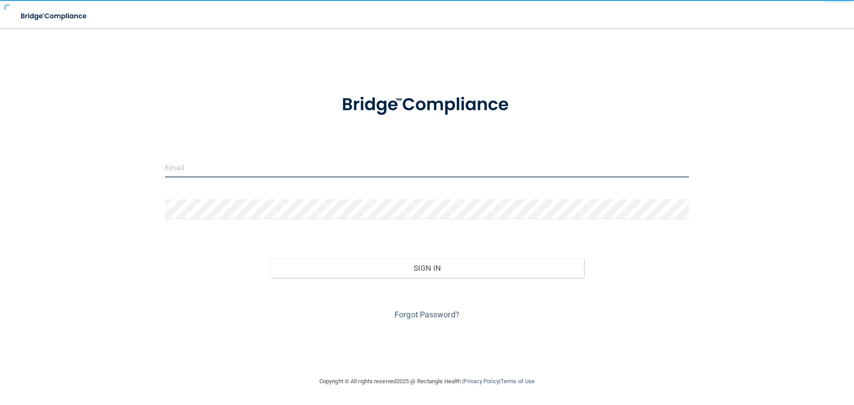
type input "[PERSON_NAME][EMAIL_ADDRESS][DOMAIN_NAME]"
